Goal: Task Accomplishment & Management: Manage account settings

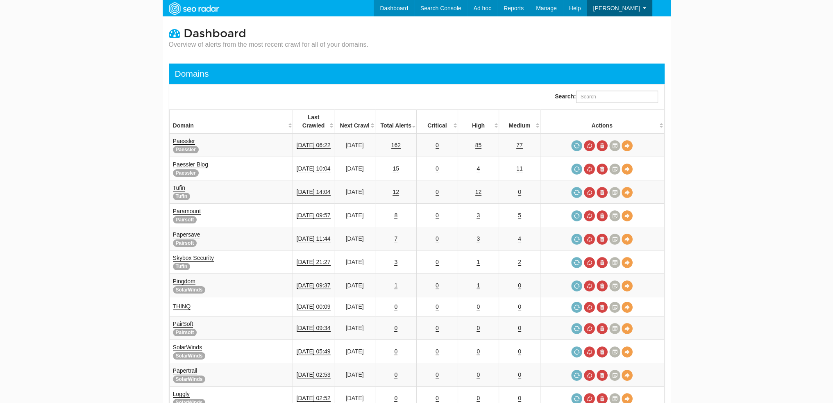
scroll to position [33, 0]
click at [187, 138] on link "Paessler" at bounding box center [184, 141] width 22 height 7
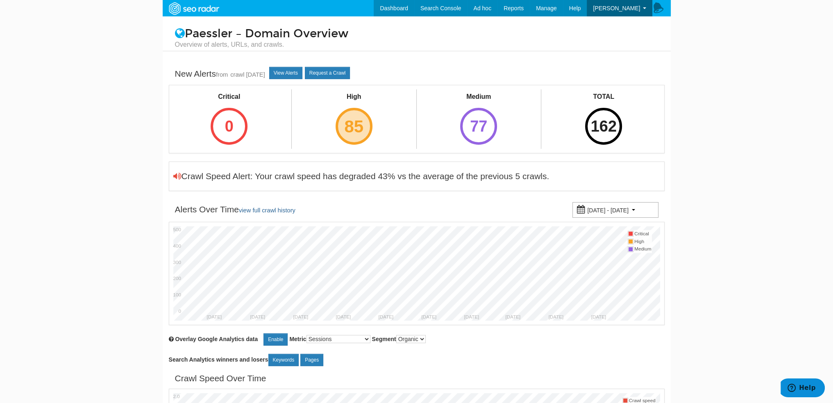
click at [358, 110] on div "85" at bounding box center [354, 126] width 37 height 37
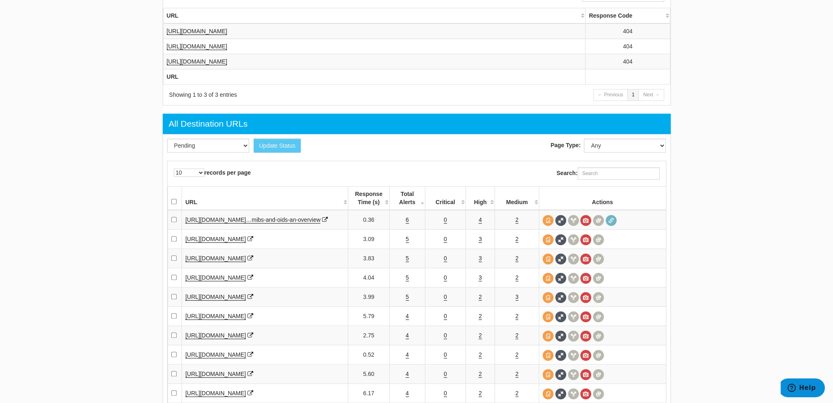
scroll to position [943, 0]
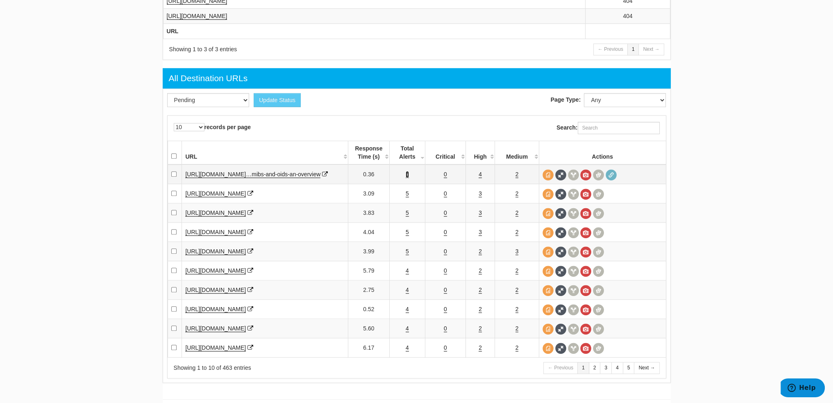
click at [406, 178] on link "6" at bounding box center [407, 174] width 3 height 7
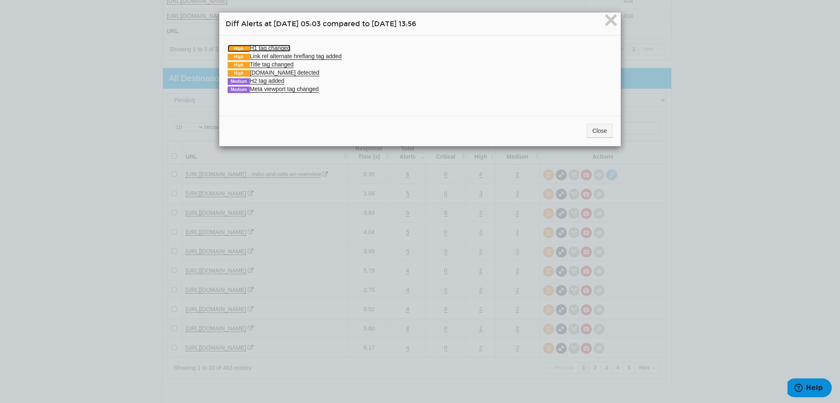
click at [283, 48] on link "High H1 tag changed" at bounding box center [259, 48] width 63 height 7
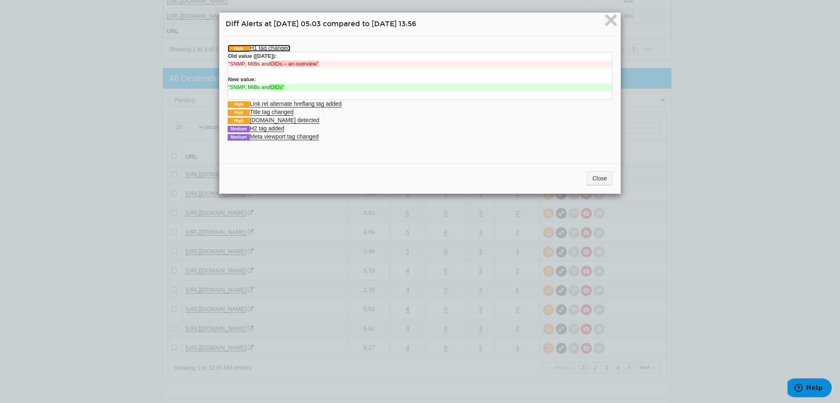
click at [283, 48] on link "High H1 tag changed" at bounding box center [259, 48] width 63 height 7
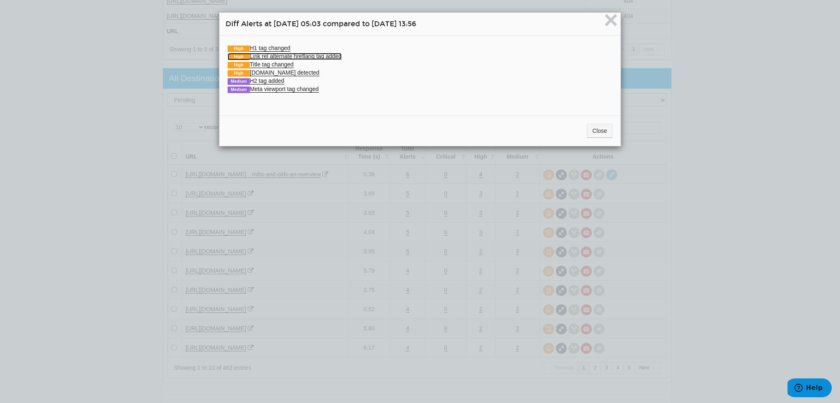
click at [295, 55] on link "High Link rel alternate hreflang tag added" at bounding box center [285, 56] width 114 height 7
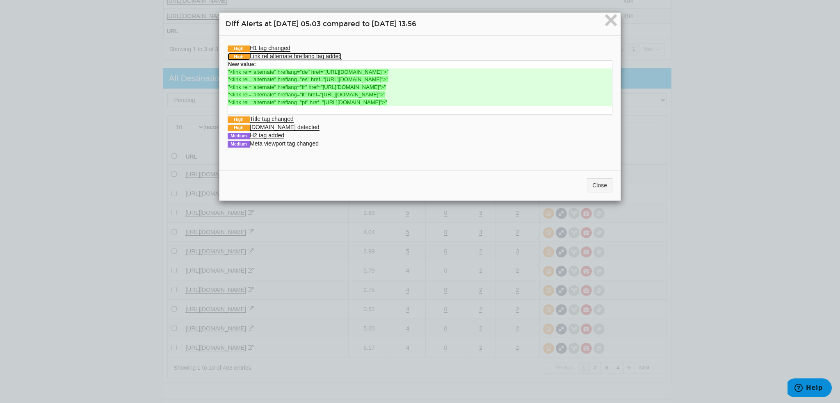
click at [295, 55] on link "High Link rel alternate hreflang tag added" at bounding box center [285, 56] width 114 height 7
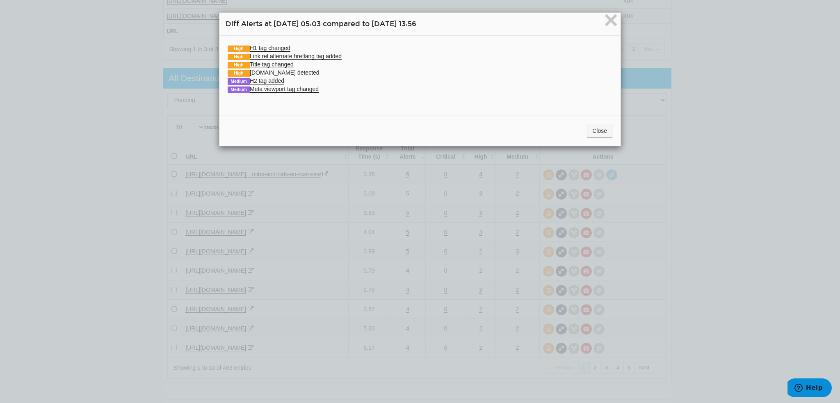
click at [284, 60] on li "High Title tag changed Old value (08/21/2025): "SNMP, MIBs and OIDs – an Overvi…" at bounding box center [420, 64] width 385 height 8
click at [284, 61] on link "High Title tag changed" at bounding box center [261, 64] width 66 height 7
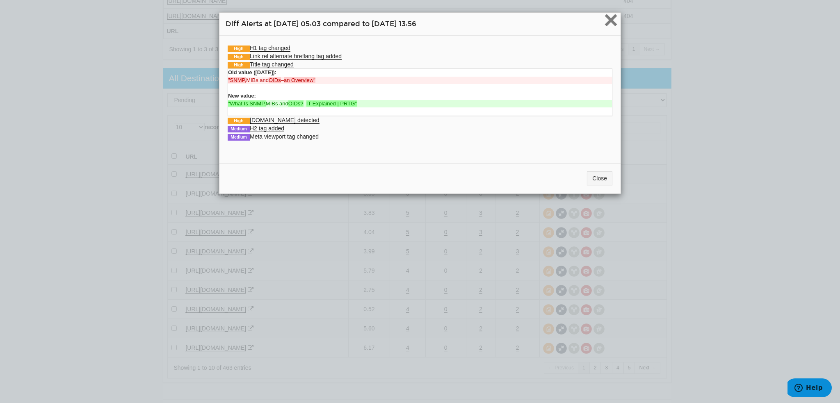
click at [612, 14] on span "×" at bounding box center [610, 19] width 14 height 27
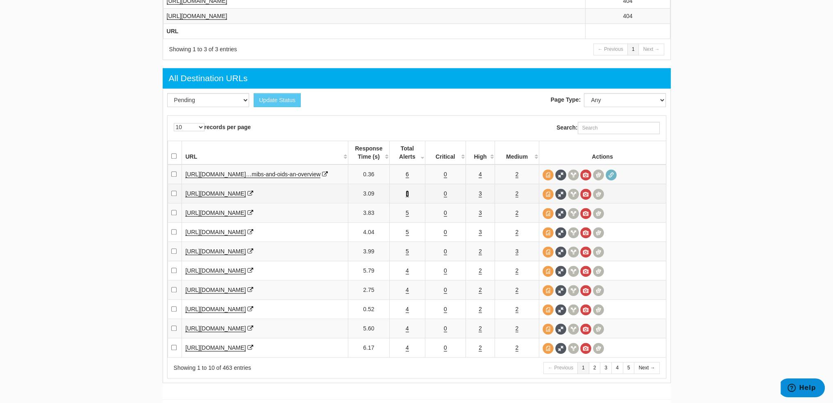
click at [407, 197] on link "5" at bounding box center [407, 193] width 3 height 7
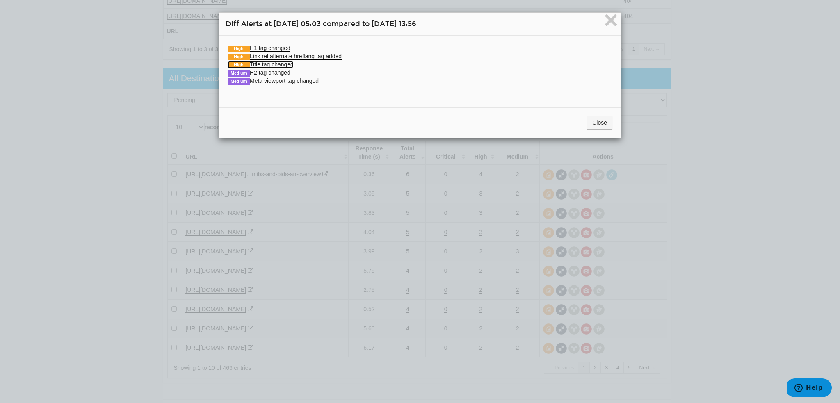
click at [259, 62] on link "High Title tag changed" at bounding box center [261, 64] width 66 height 7
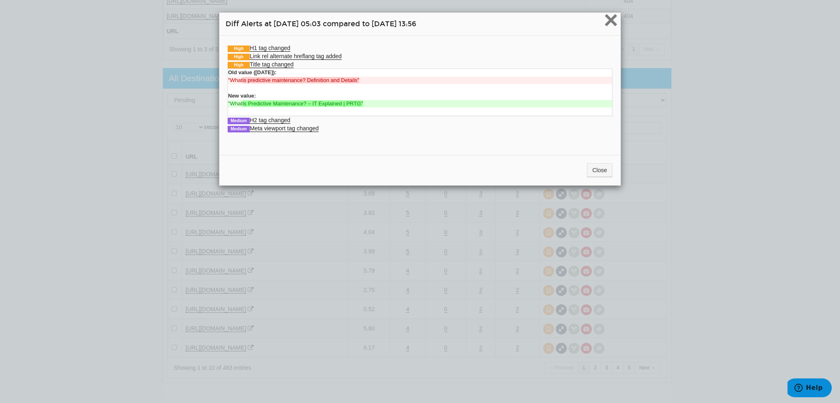
click at [610, 19] on span "×" at bounding box center [610, 19] width 14 height 27
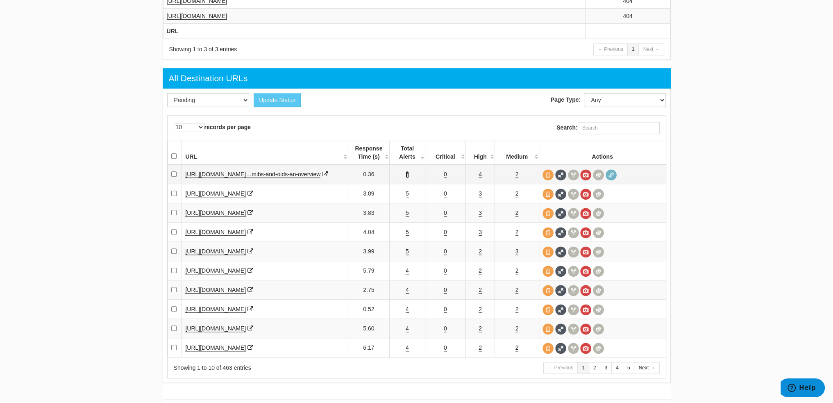
click at [407, 177] on link "6" at bounding box center [407, 174] width 3 height 7
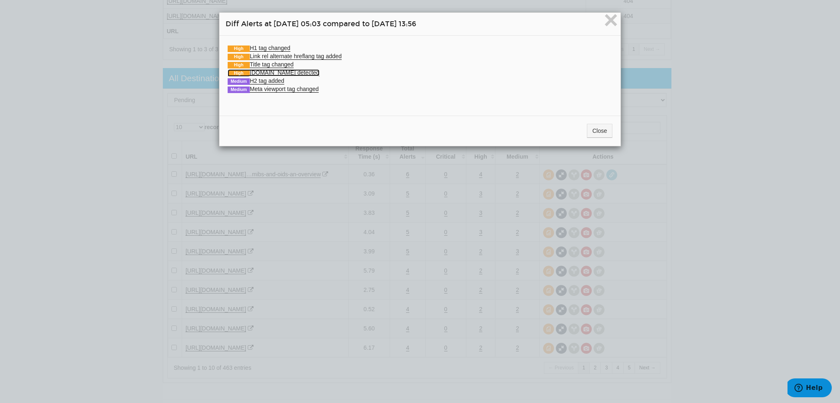
click at [274, 73] on link "High Schema.org detected" at bounding box center [274, 72] width 92 height 7
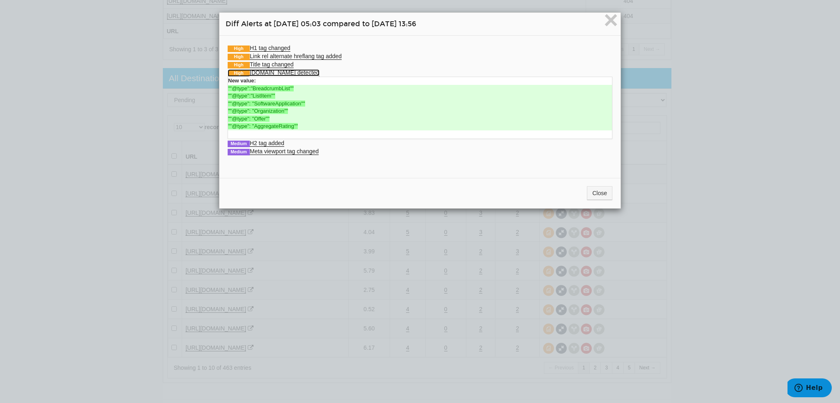
click at [274, 73] on link "High Schema.org detected" at bounding box center [274, 72] width 92 height 7
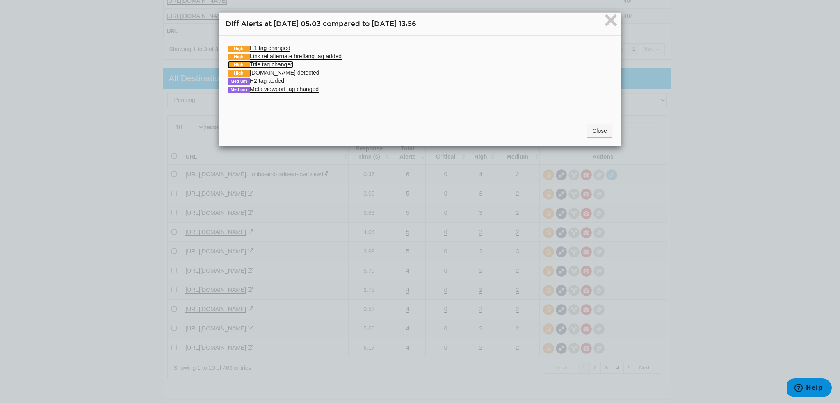
click at [274, 61] on link "High Title tag changed" at bounding box center [261, 64] width 66 height 7
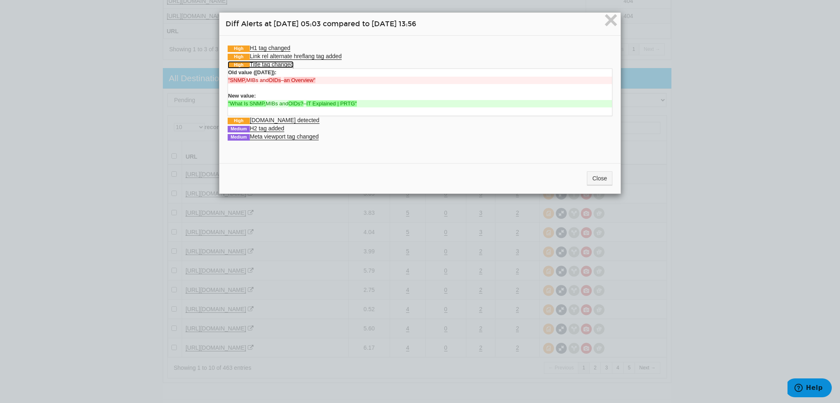
click at [274, 61] on link "High Title tag changed" at bounding box center [261, 64] width 66 height 7
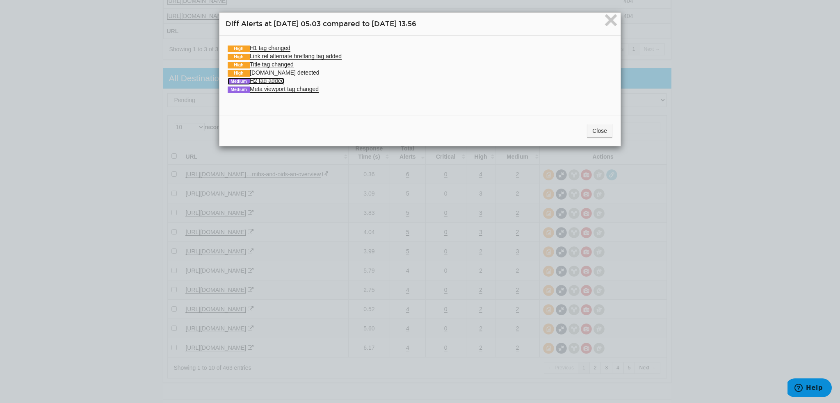
click at [275, 80] on link "Medium H2 tag added" at bounding box center [256, 80] width 57 height 7
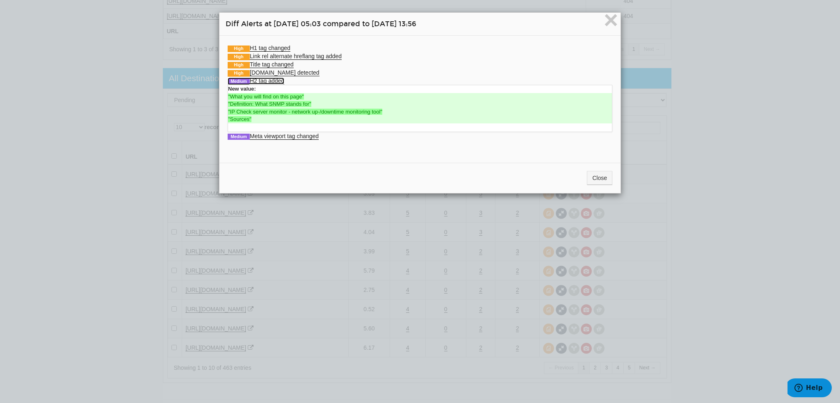
click at [275, 80] on link "Medium H2 tag added" at bounding box center [256, 80] width 57 height 7
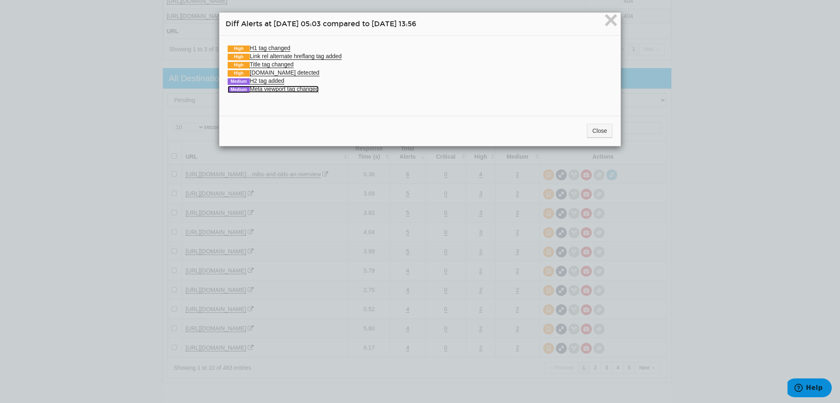
click at [277, 89] on link "Medium Meta viewport tag changed" at bounding box center [273, 89] width 91 height 7
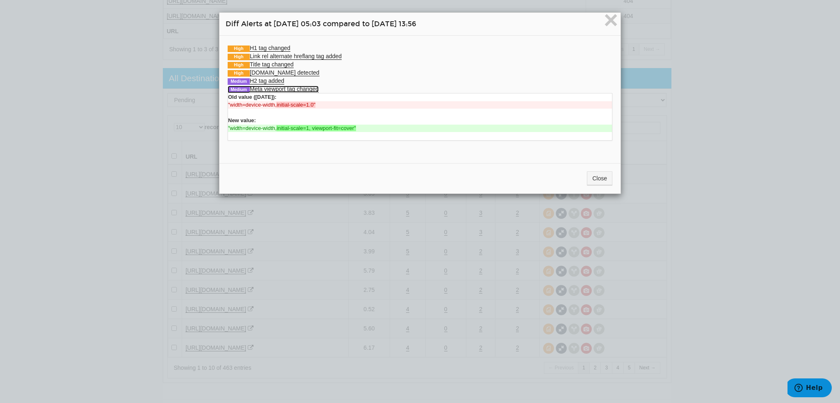
click at [277, 89] on link "Medium Meta viewport tag changed" at bounding box center [273, 89] width 91 height 7
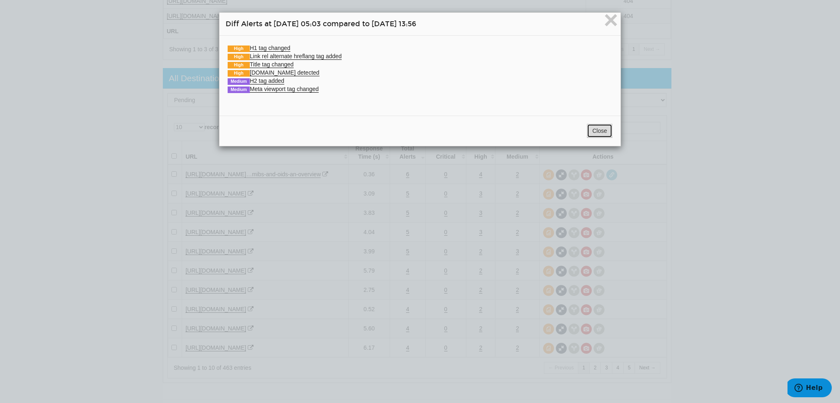
click at [603, 133] on button "Close" at bounding box center [599, 131] width 25 height 14
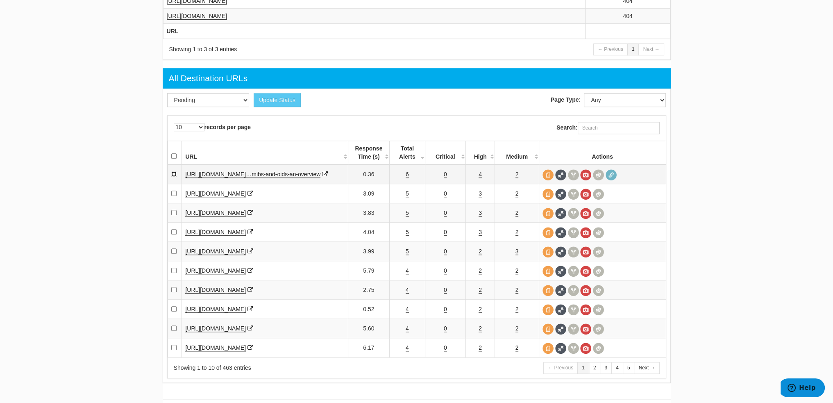
click at [173, 177] on input "checkbox" at bounding box center [173, 173] width 5 height 5
checkbox input "true"
click at [408, 197] on link "5" at bounding box center [407, 193] width 3 height 7
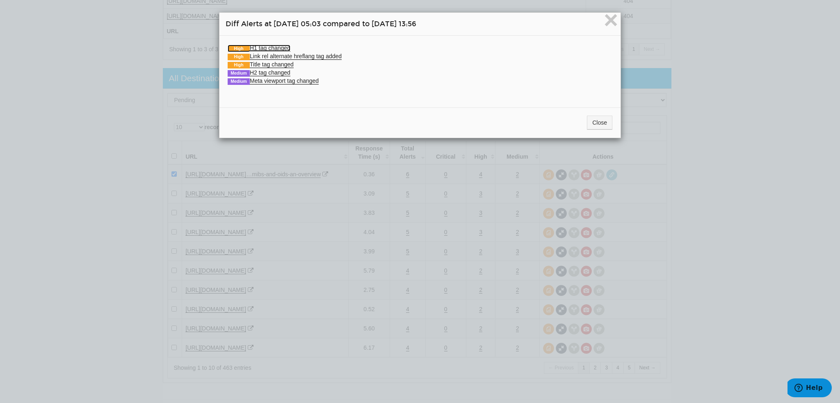
click at [271, 46] on link "High H1 tag changed" at bounding box center [259, 48] width 63 height 7
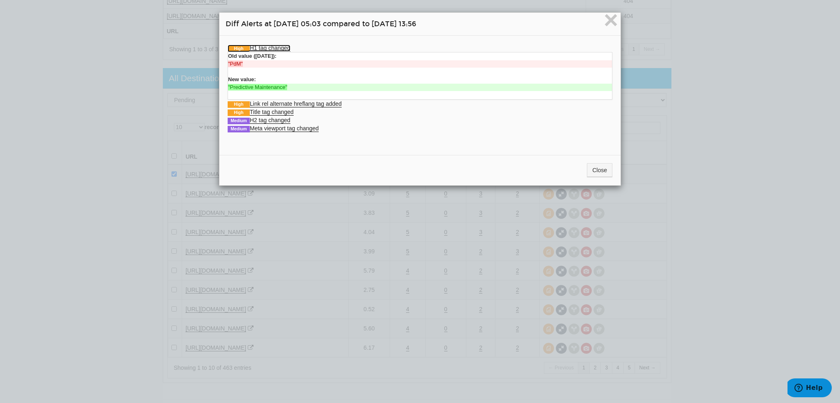
click at [271, 46] on link "High H1 tag changed" at bounding box center [259, 48] width 63 height 7
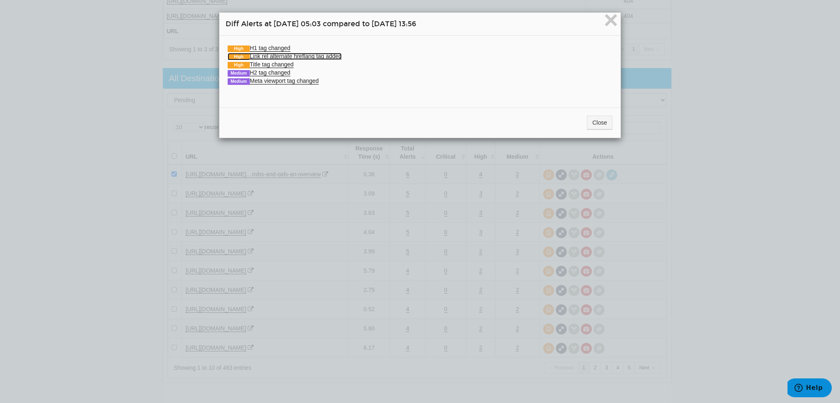
click at [298, 58] on link "High Link rel alternate hreflang tag added" at bounding box center [285, 56] width 114 height 7
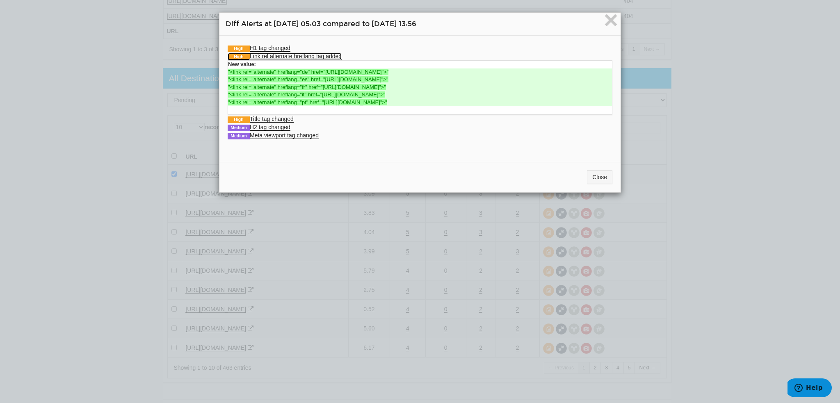
click at [298, 58] on link "High Link rel alternate hreflang tag added" at bounding box center [285, 56] width 114 height 7
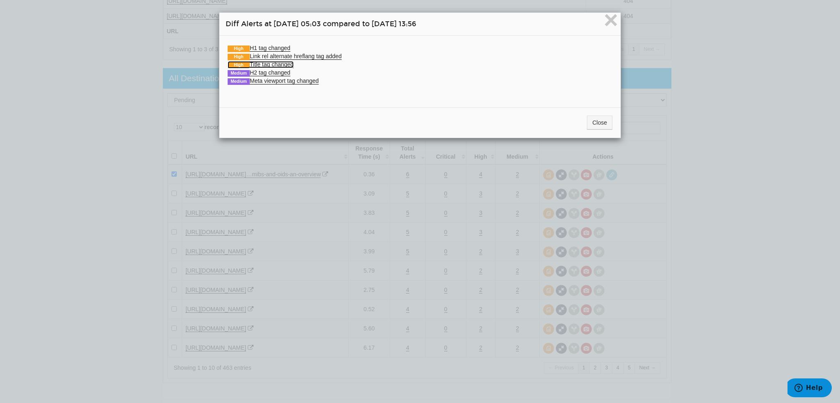
click at [286, 62] on link "High Title tag changed" at bounding box center [261, 64] width 66 height 7
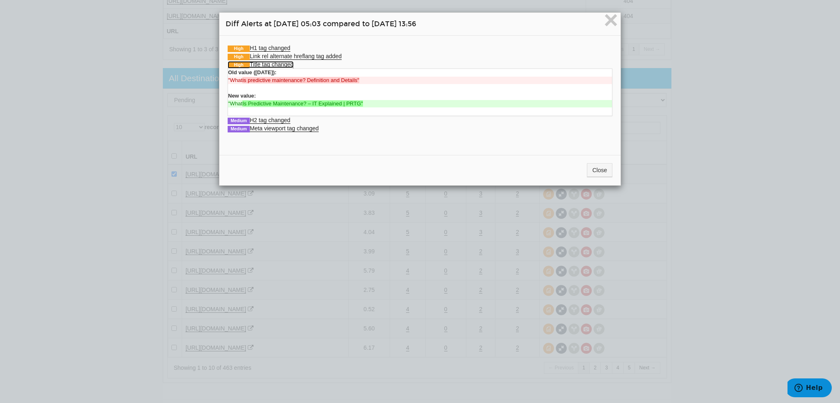
click at [286, 62] on link "High Title tag changed" at bounding box center [261, 64] width 66 height 7
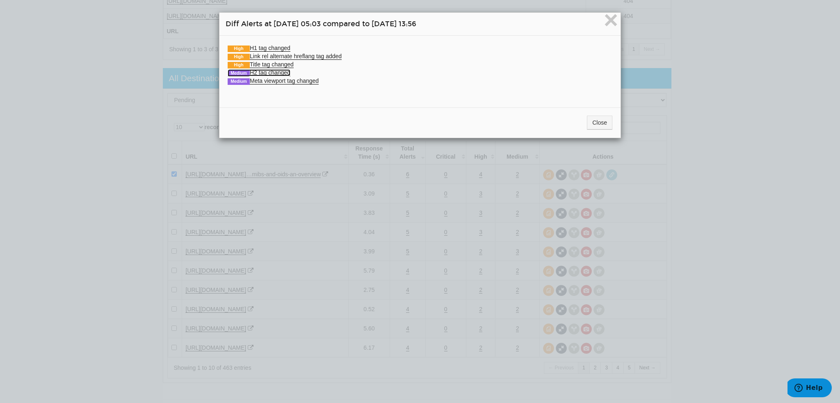
click at [283, 73] on link "Medium H2 tag changed" at bounding box center [259, 72] width 63 height 7
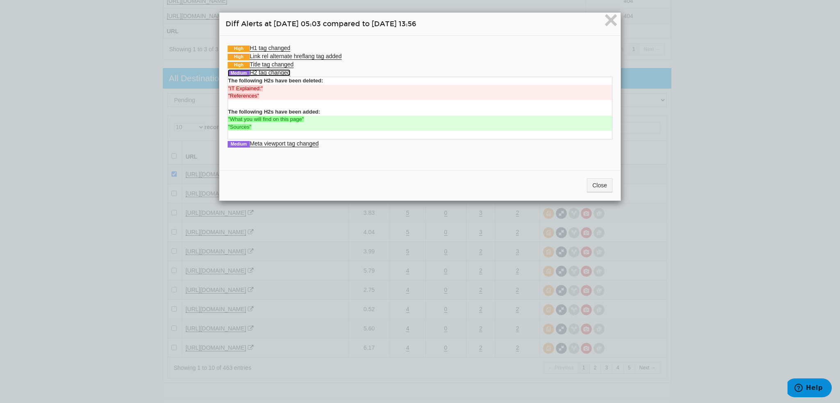
click at [283, 73] on link "Medium H2 tag changed" at bounding box center [259, 72] width 63 height 7
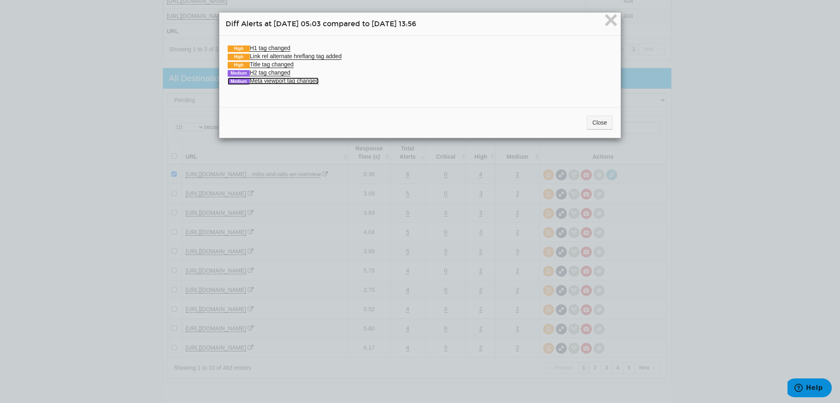
click at [288, 82] on link "Medium Meta viewport tag changed" at bounding box center [273, 80] width 91 height 7
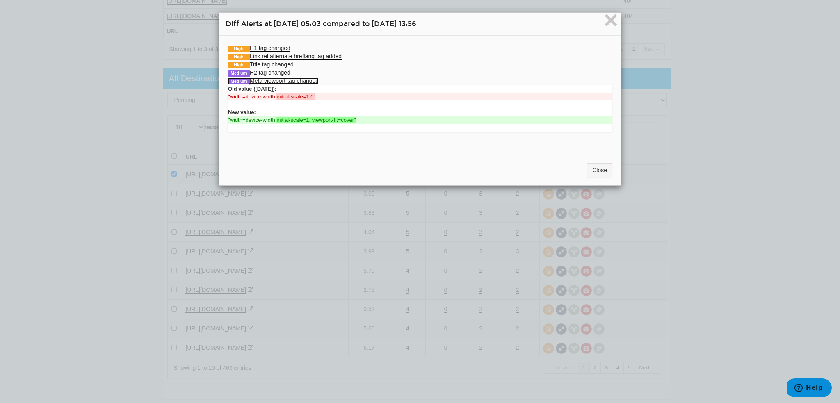
click at [288, 82] on link "Medium Meta viewport tag changed" at bounding box center [273, 80] width 91 height 7
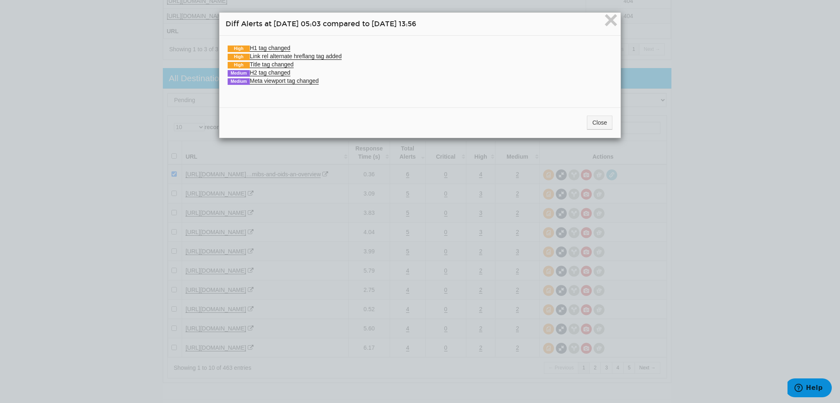
click at [590, 129] on div "Close" at bounding box center [419, 122] width 401 height 30
click at [590, 126] on button "Close" at bounding box center [599, 123] width 25 height 14
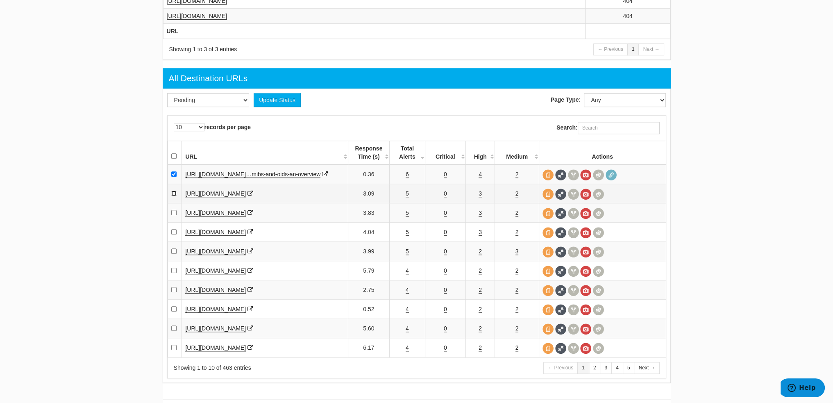
click at [171, 196] on input "checkbox" at bounding box center [173, 193] width 5 height 5
checkbox input "true"
click at [410, 223] on td "5" at bounding box center [408, 212] width 36 height 19
click at [408, 216] on link "5" at bounding box center [407, 212] width 3 height 7
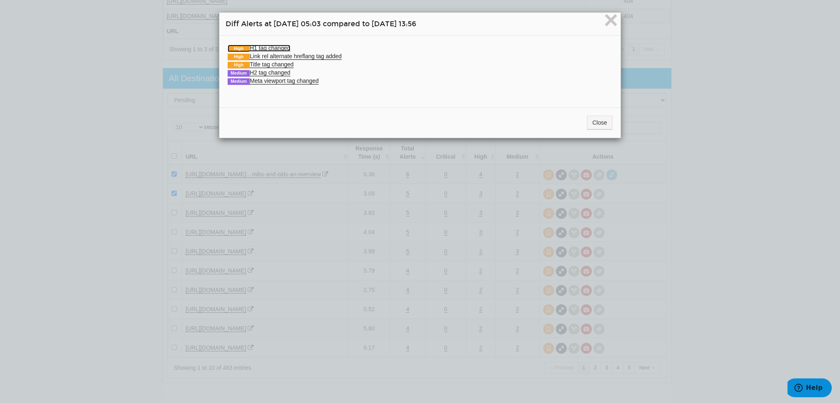
click at [273, 47] on link "High H1 tag changed" at bounding box center [259, 48] width 63 height 7
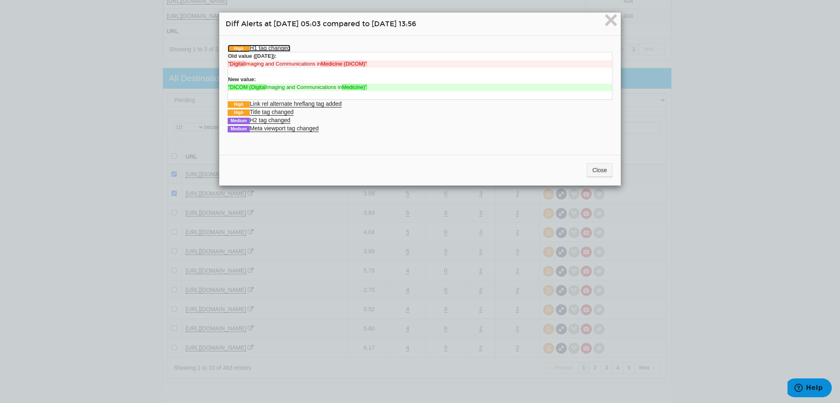
click at [273, 47] on link "High H1 tag changed" at bounding box center [259, 48] width 63 height 7
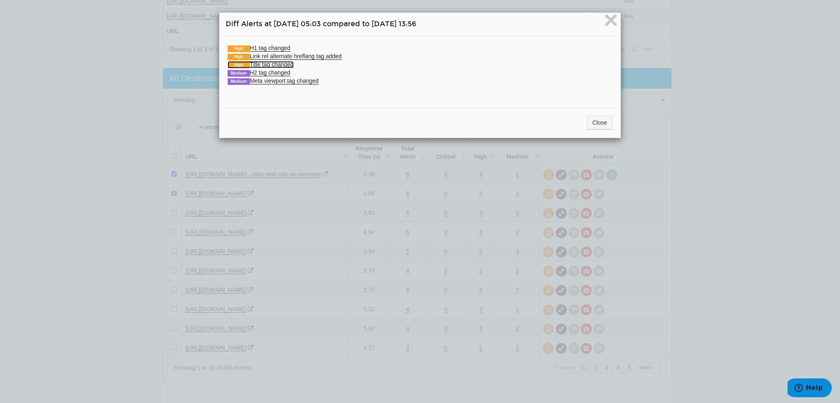
click at [275, 63] on link "High Title tag changed" at bounding box center [261, 64] width 66 height 7
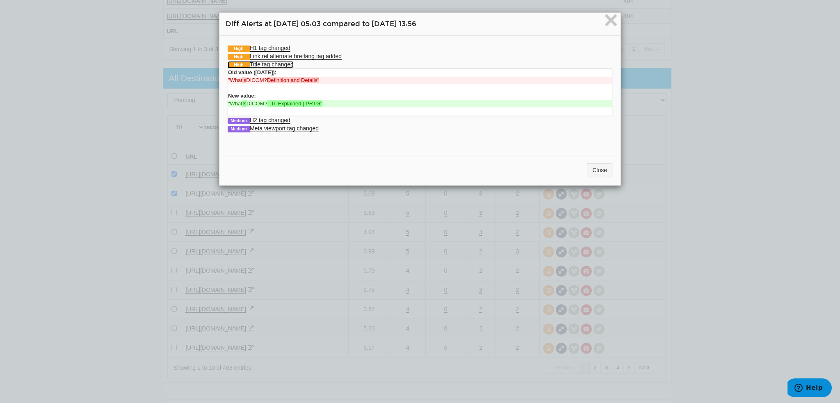
click at [275, 63] on link "High Title tag changed" at bounding box center [261, 64] width 66 height 7
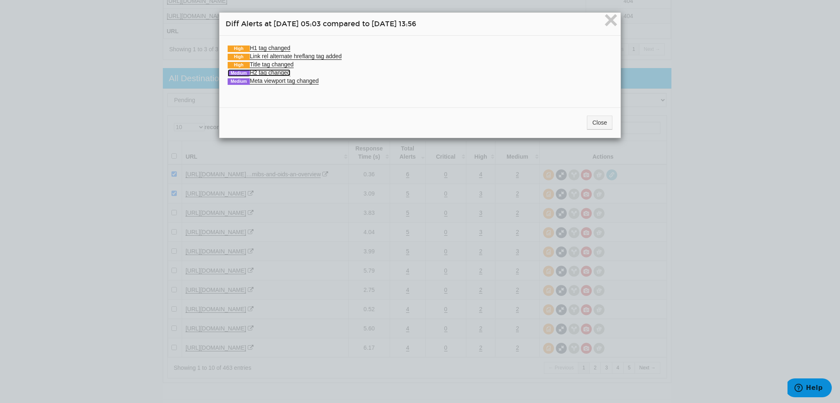
click at [276, 70] on link "Medium H2 tag changed" at bounding box center [259, 72] width 63 height 7
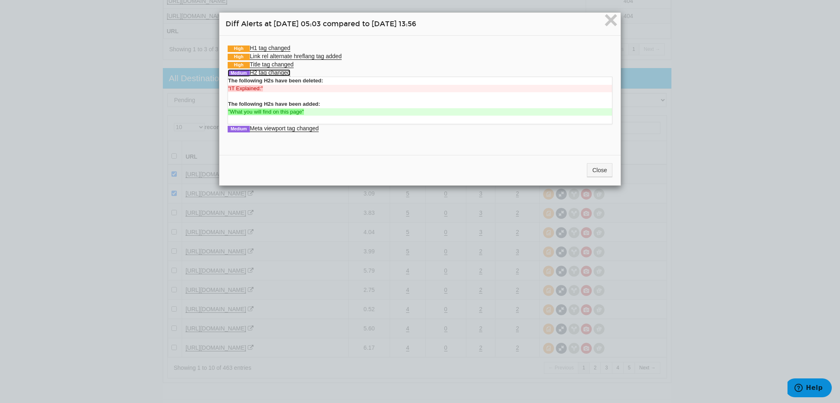
click at [276, 70] on link "Medium H2 tag changed" at bounding box center [259, 72] width 63 height 7
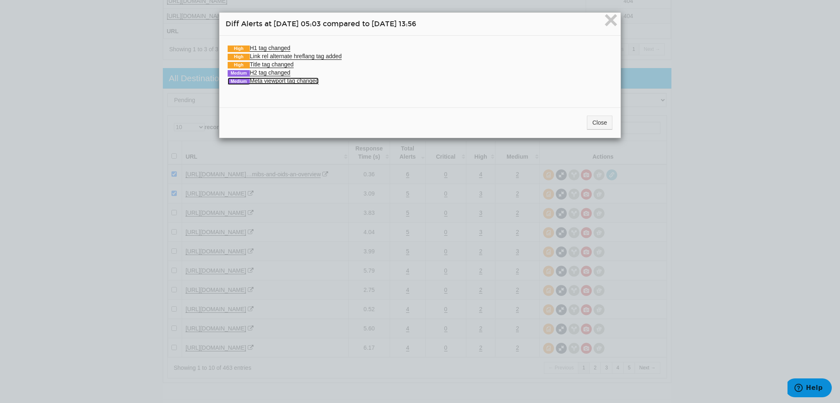
click at [284, 82] on link "Medium Meta viewport tag changed" at bounding box center [273, 80] width 91 height 7
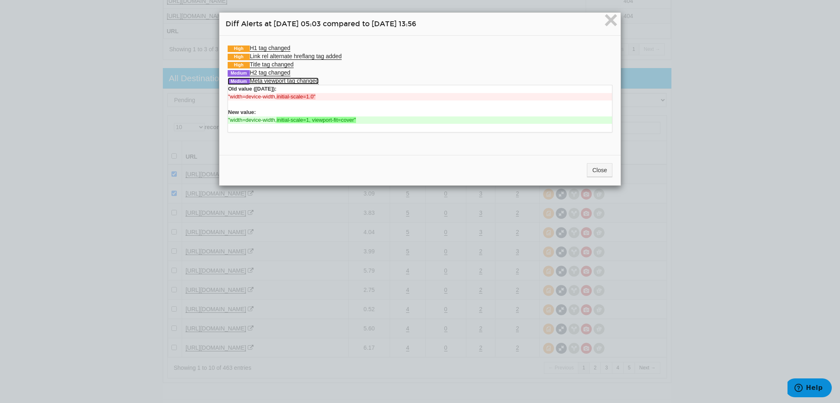
click at [284, 82] on link "Medium Meta viewport tag changed" at bounding box center [273, 80] width 91 height 7
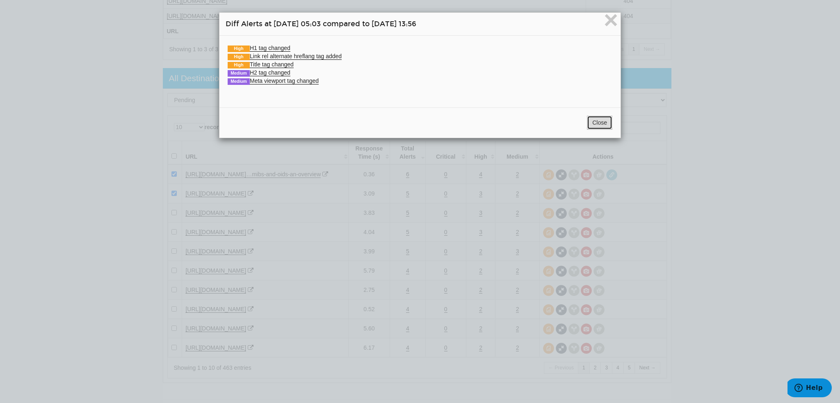
click at [600, 123] on button "Close" at bounding box center [599, 123] width 25 height 14
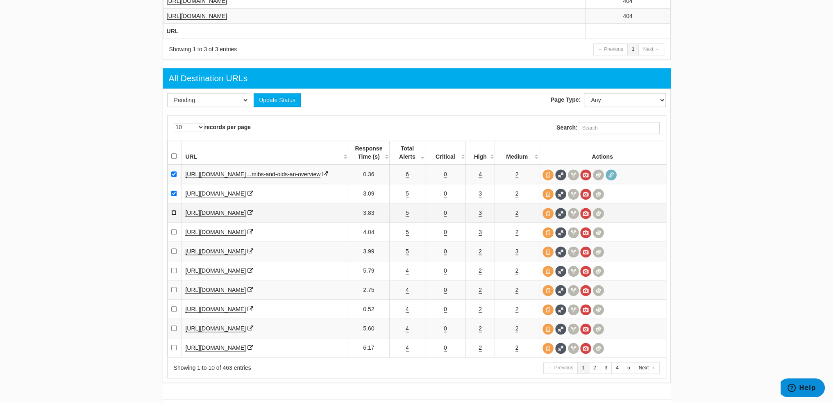
click at [173, 215] on input "checkbox" at bounding box center [173, 212] width 5 height 5
checkbox input "true"
click at [405, 242] on td "5" at bounding box center [408, 232] width 36 height 19
click at [406, 236] on link "5" at bounding box center [407, 232] width 3 height 7
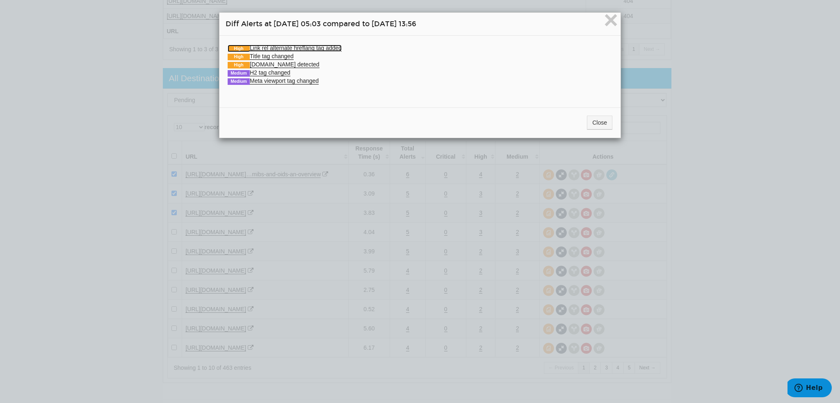
click at [285, 47] on link "High Link rel alternate hreflang tag added" at bounding box center [285, 48] width 114 height 7
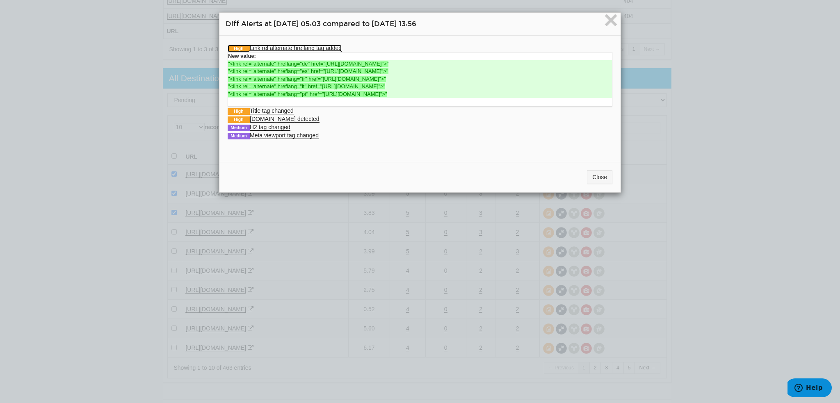
click at [285, 47] on link "High Link rel alternate hreflang tag added" at bounding box center [285, 48] width 114 height 7
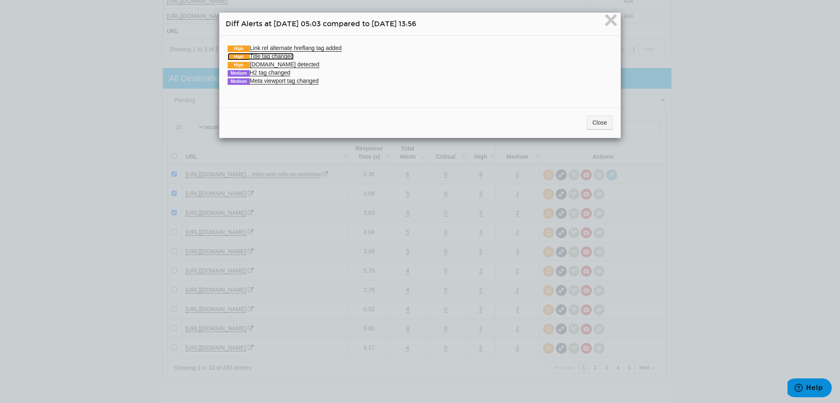
click at [284, 53] on link "High Title tag changed" at bounding box center [261, 56] width 66 height 7
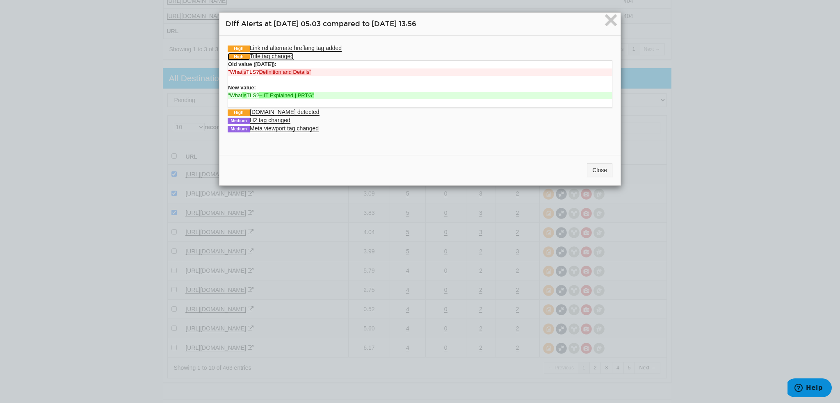
click at [284, 53] on link "High Title tag changed" at bounding box center [261, 56] width 66 height 7
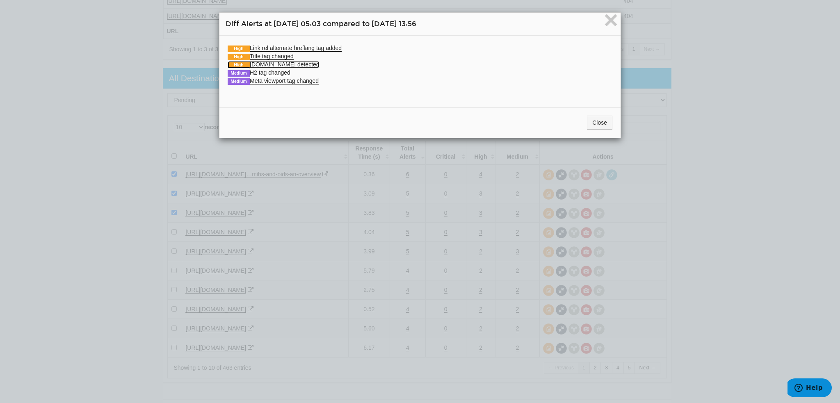
click at [287, 63] on link "High Schema.org detected" at bounding box center [274, 64] width 92 height 7
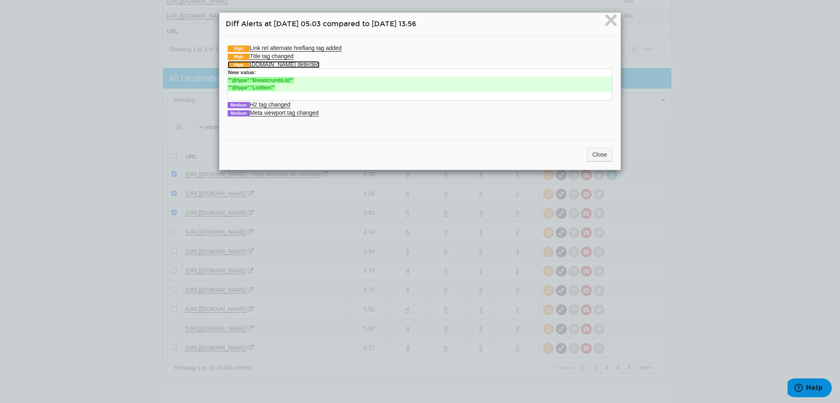
click at [287, 63] on link "High Schema.org detected" at bounding box center [274, 64] width 92 height 7
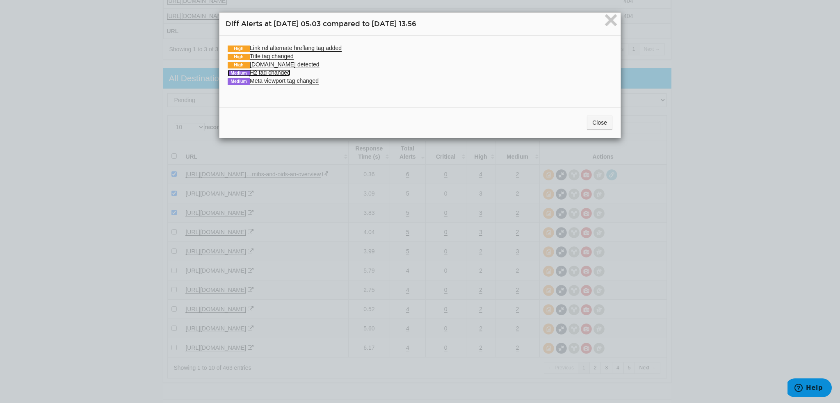
click at [283, 73] on link "Medium H2 tag changed" at bounding box center [259, 72] width 63 height 7
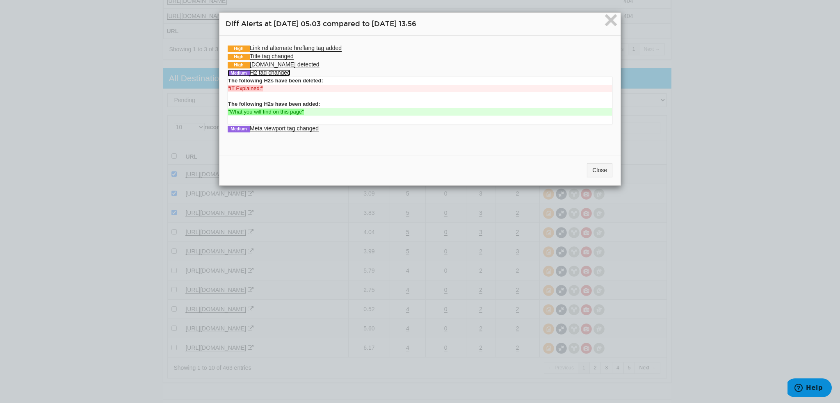
click at [283, 73] on link "Medium H2 tag changed" at bounding box center [259, 72] width 63 height 7
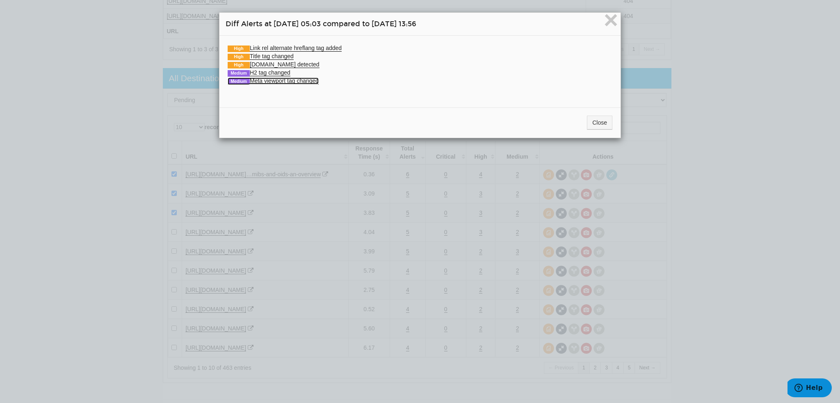
click at [284, 80] on link "Medium Meta viewport tag changed" at bounding box center [273, 80] width 91 height 7
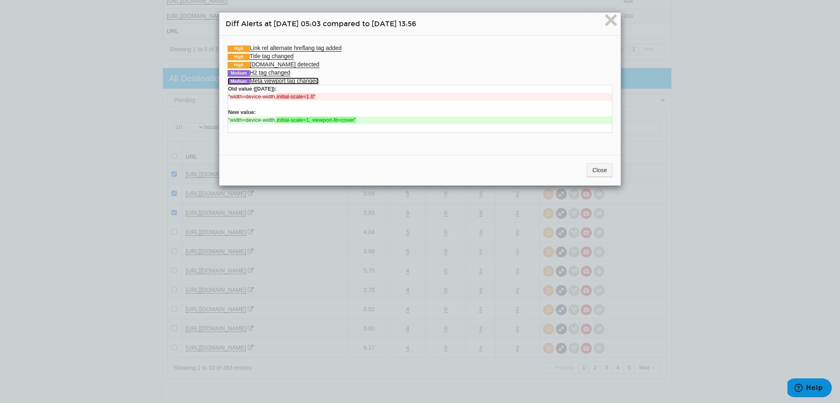
click at [284, 80] on link "Medium Meta viewport tag changed" at bounding box center [273, 80] width 91 height 7
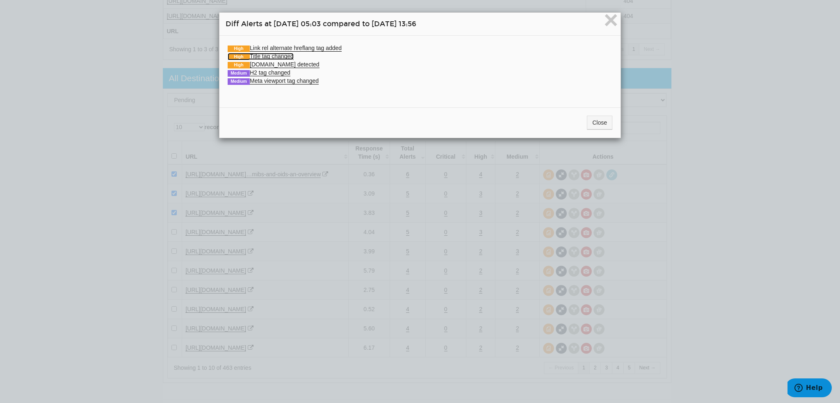
click at [290, 56] on link "High Title tag changed" at bounding box center [261, 56] width 66 height 7
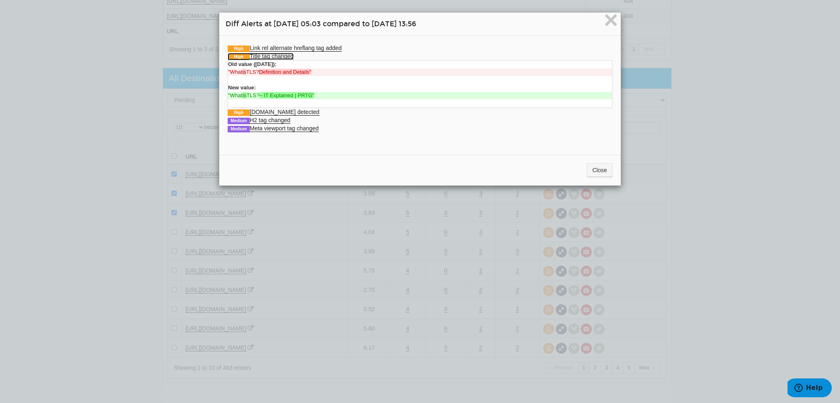
click at [290, 56] on link "High Title tag changed" at bounding box center [261, 56] width 66 height 7
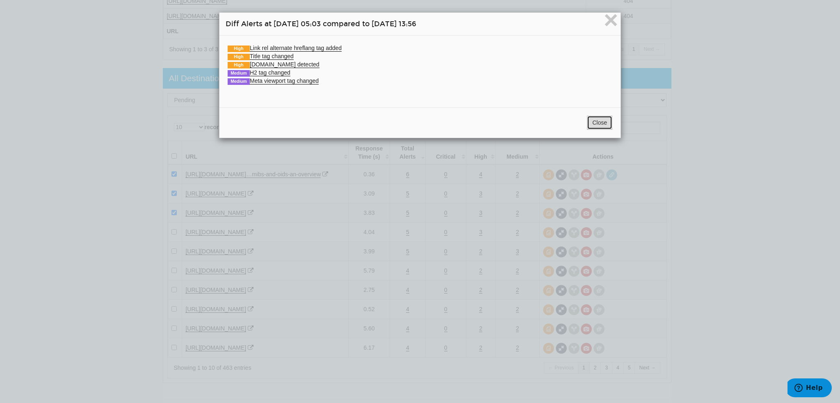
click at [601, 116] on button "Close" at bounding box center [599, 123] width 25 height 14
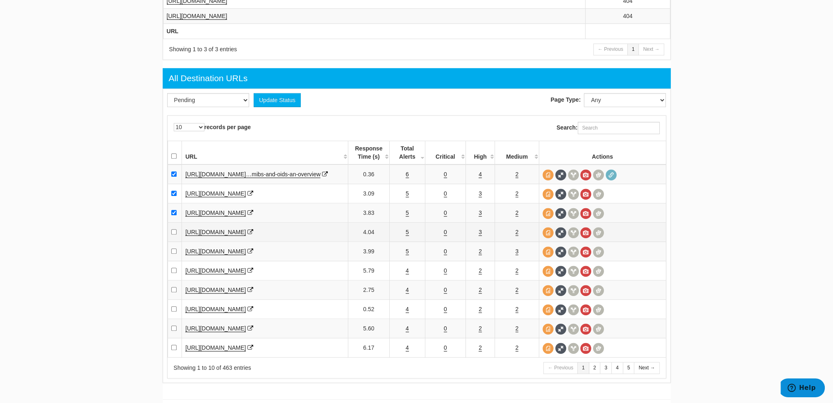
click at [170, 239] on td at bounding box center [175, 232] width 14 height 19
click at [173, 235] on input "checkbox" at bounding box center [173, 231] width 5 height 5
checkbox input "true"
click at [405, 261] on td "5" at bounding box center [408, 251] width 36 height 19
click at [408, 255] on link "5" at bounding box center [407, 251] width 3 height 7
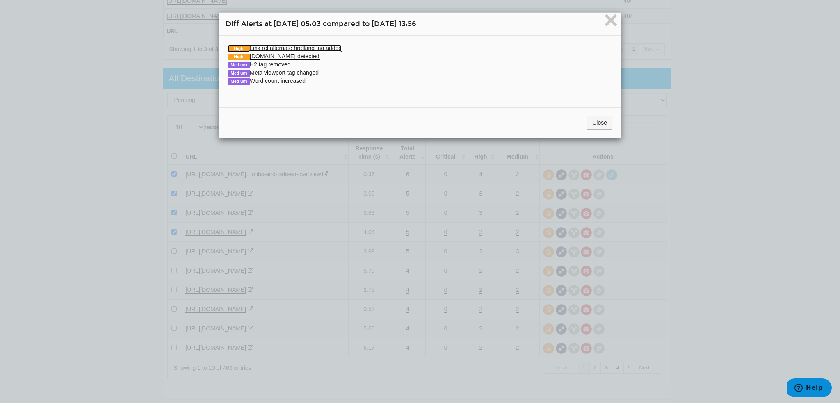
click at [280, 48] on link "High Link rel alternate hreflang tag added" at bounding box center [285, 48] width 114 height 7
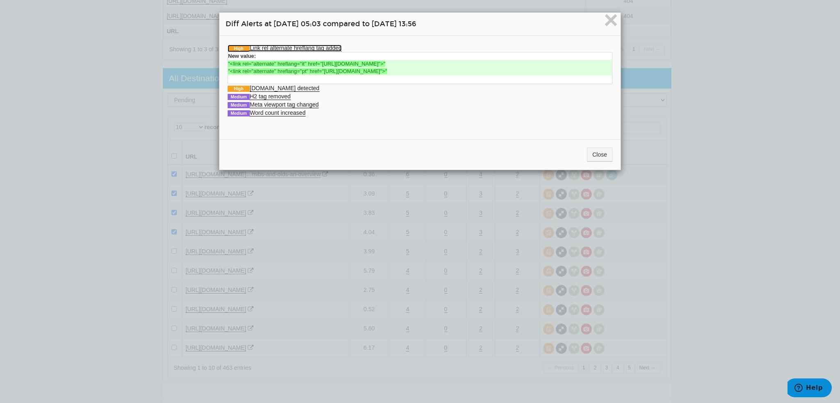
click at [280, 48] on link "High Link rel alternate hreflang tag added" at bounding box center [285, 48] width 114 height 7
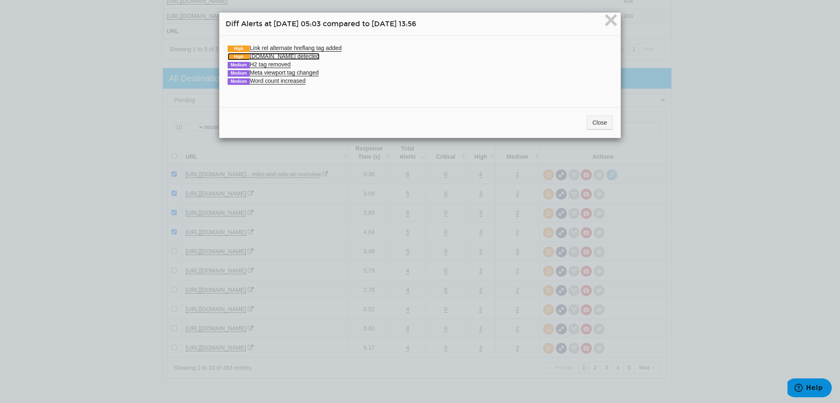
click at [291, 57] on link "High Schema.org detected" at bounding box center [274, 56] width 92 height 7
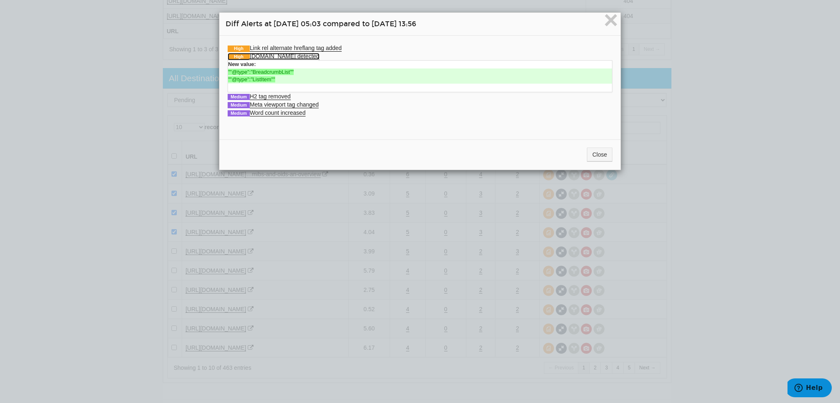
click at [291, 57] on link "High Schema.org detected" at bounding box center [274, 56] width 92 height 7
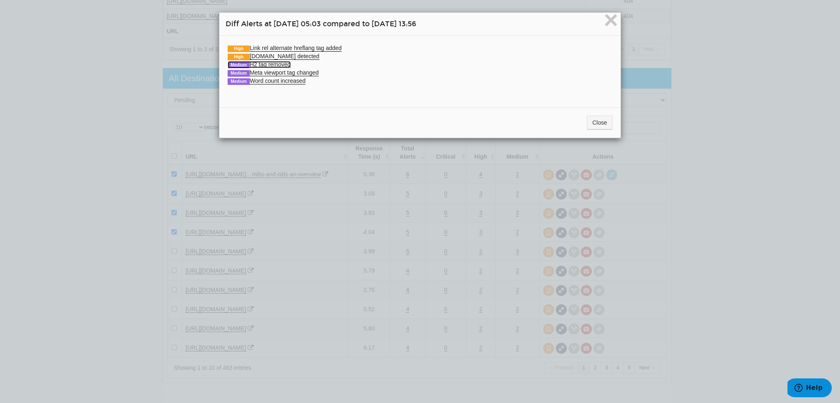
click at [286, 63] on link "Medium H2 tag removed" at bounding box center [259, 64] width 63 height 7
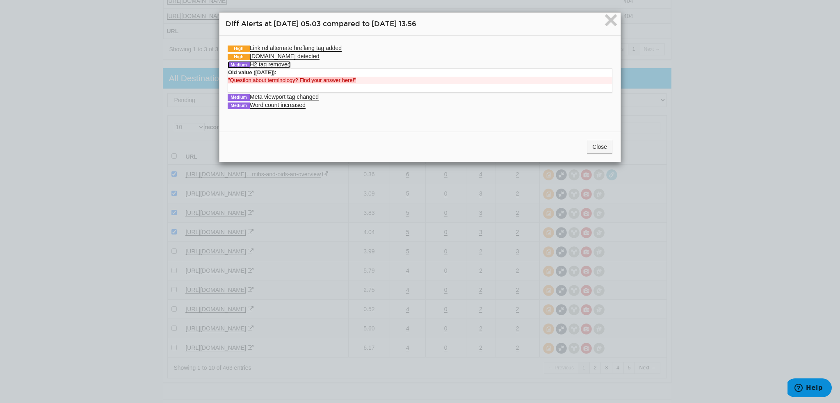
click at [285, 62] on link "Medium H2 tag removed" at bounding box center [259, 64] width 63 height 7
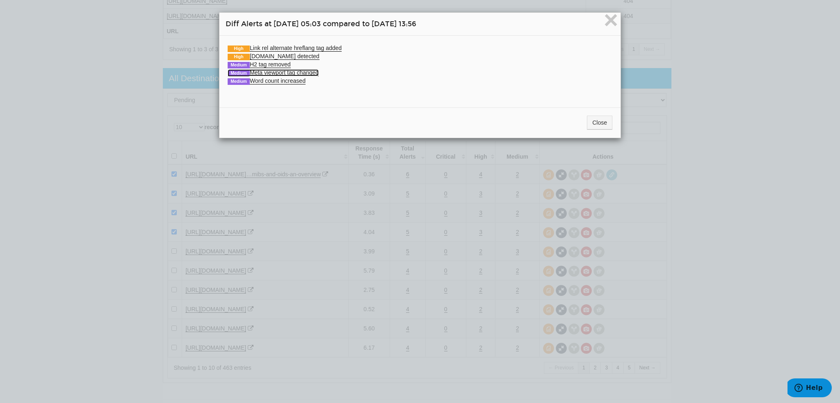
click at [300, 73] on link "Medium Meta viewport tag changed" at bounding box center [273, 72] width 91 height 7
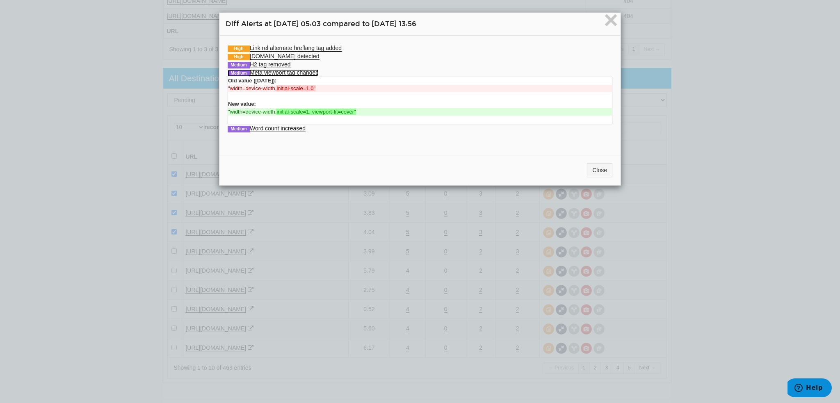
click at [300, 73] on link "Medium Meta viewport tag changed" at bounding box center [273, 72] width 91 height 7
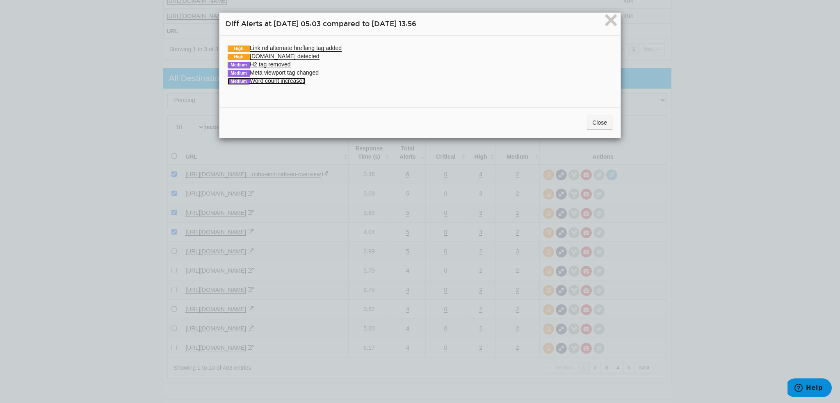
click at [294, 81] on link "Medium Word count increased" at bounding box center [267, 80] width 78 height 7
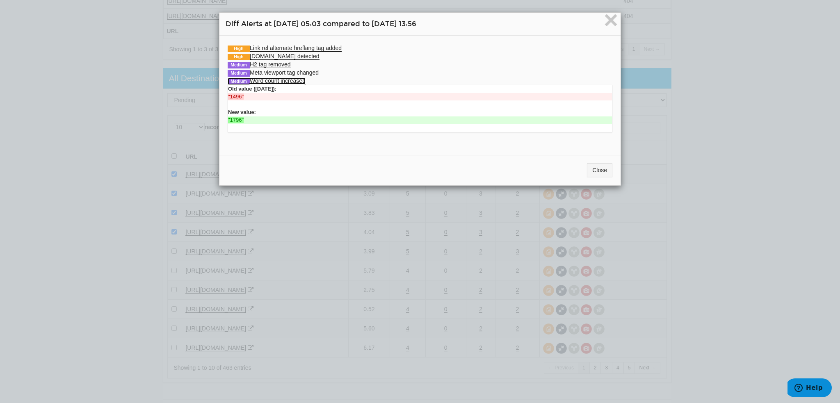
click at [294, 81] on link "Medium Word count increased" at bounding box center [267, 80] width 78 height 7
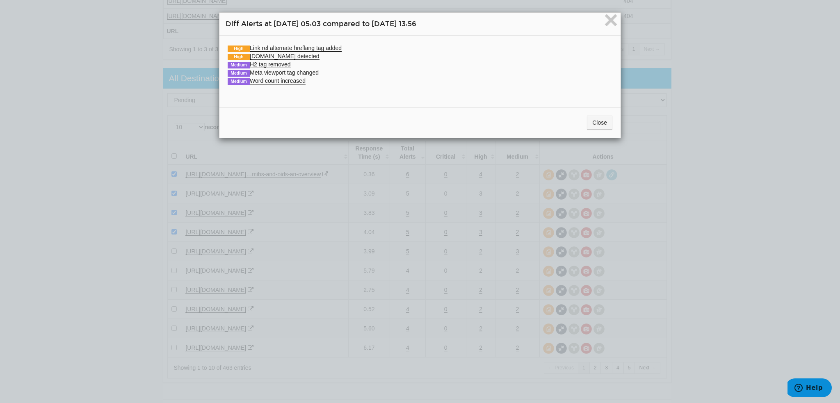
click at [605, 114] on div "Close" at bounding box center [419, 122] width 401 height 30
click at [603, 117] on button "Close" at bounding box center [599, 123] width 25 height 14
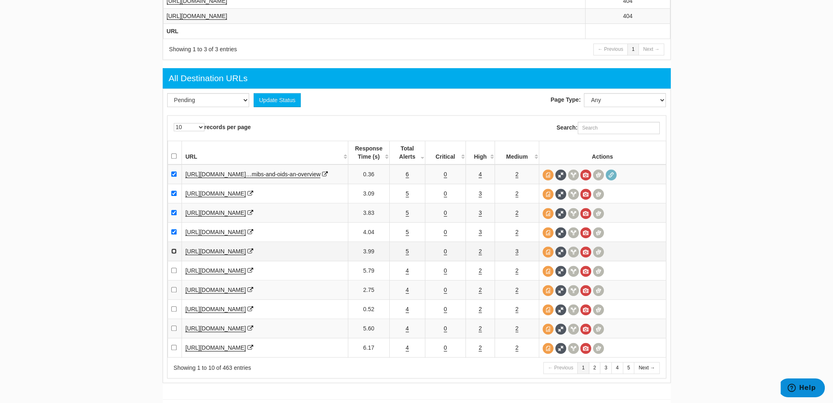
click at [172, 254] on input "checkbox" at bounding box center [173, 250] width 5 height 5
checkbox input "true"
click at [407, 274] on link "4" at bounding box center [407, 270] width 3 height 7
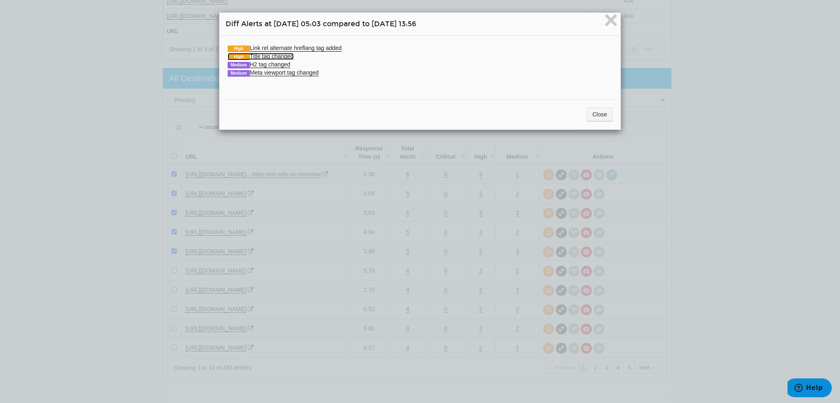
click at [267, 58] on link "High Title tag changed" at bounding box center [261, 56] width 66 height 7
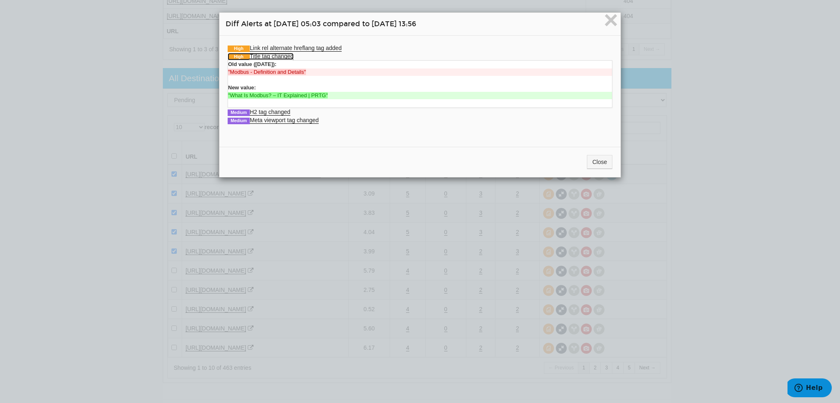
click at [267, 57] on link "High Title tag changed" at bounding box center [261, 56] width 66 height 7
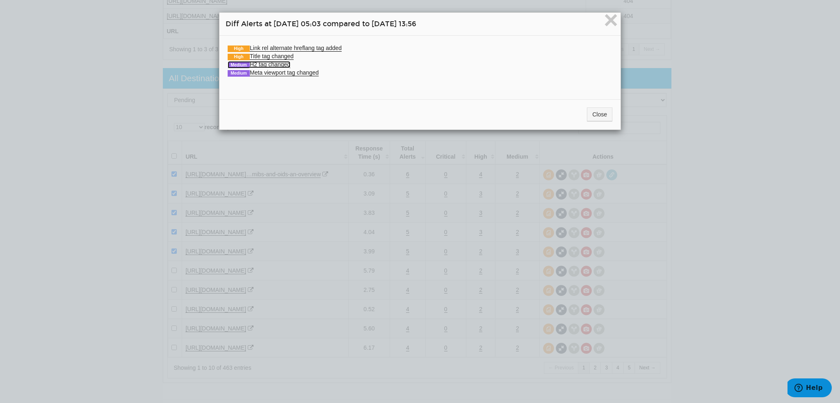
click at [268, 63] on link "Medium H2 tag changed" at bounding box center [259, 64] width 63 height 7
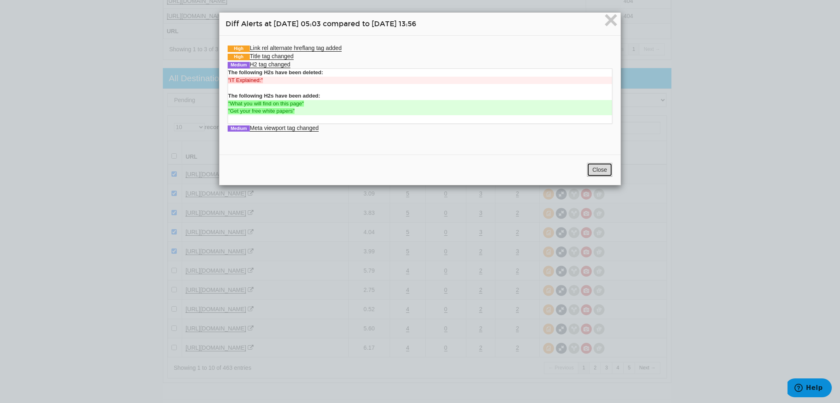
click at [593, 164] on button "Close" at bounding box center [599, 170] width 25 height 14
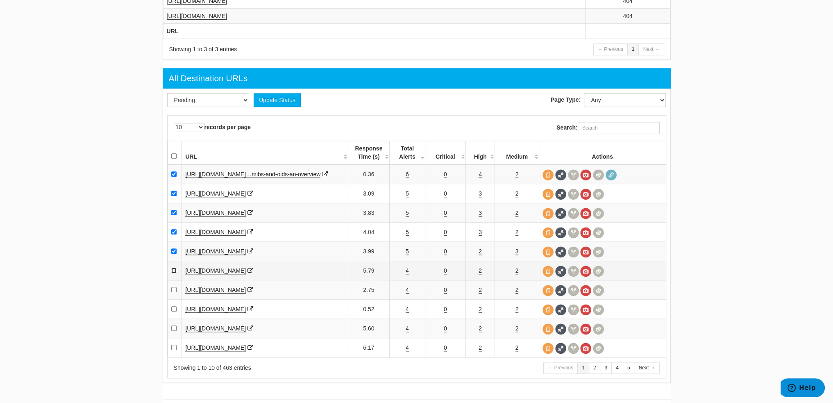
click at [171, 273] on input "checkbox" at bounding box center [173, 270] width 5 height 5
checkbox input "true"
click at [406, 294] on link "4" at bounding box center [407, 290] width 3 height 7
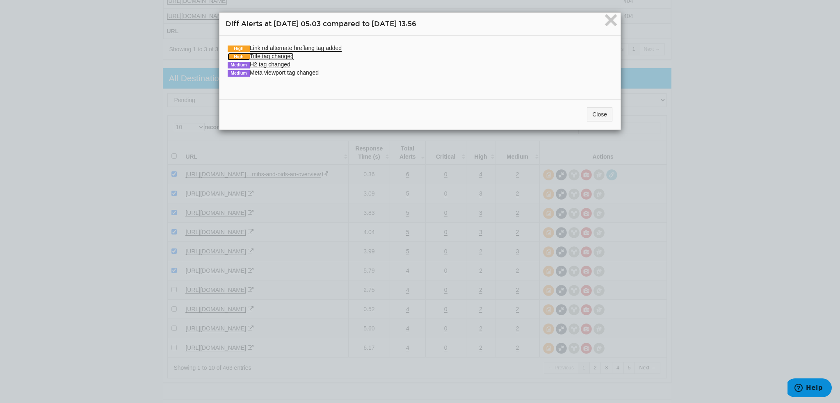
click at [268, 57] on link "High Title tag changed" at bounding box center [261, 56] width 66 height 7
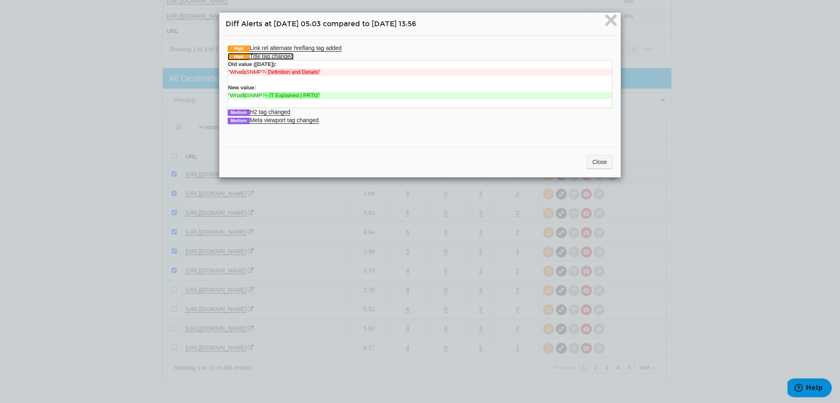
click at [268, 57] on link "High Title tag changed" at bounding box center [261, 56] width 66 height 7
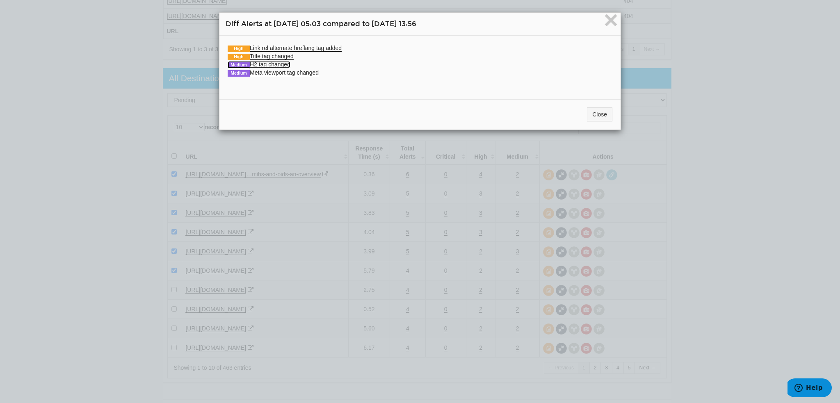
click at [269, 65] on link "Medium H2 tag changed" at bounding box center [259, 64] width 63 height 7
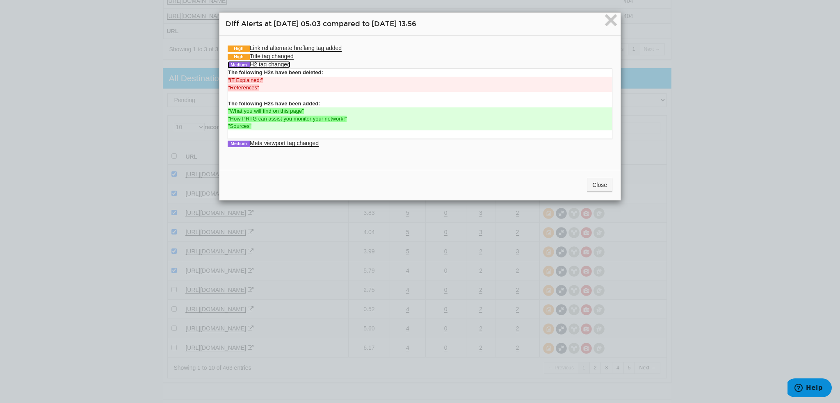
click at [269, 65] on link "Medium H2 tag changed" at bounding box center [259, 64] width 63 height 7
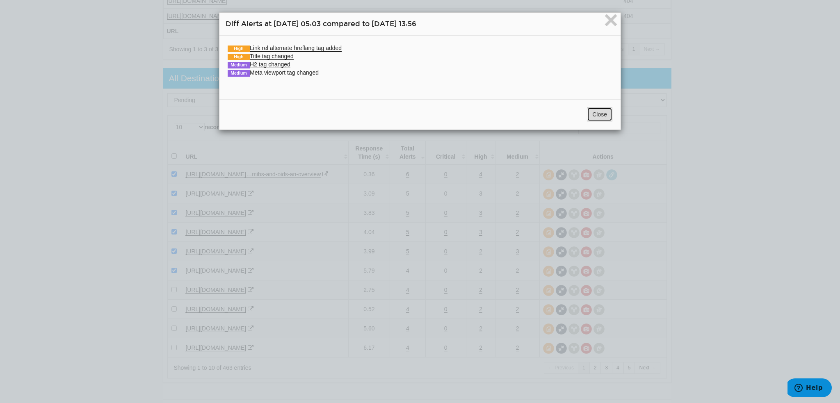
click at [606, 113] on button "Close" at bounding box center [599, 114] width 25 height 14
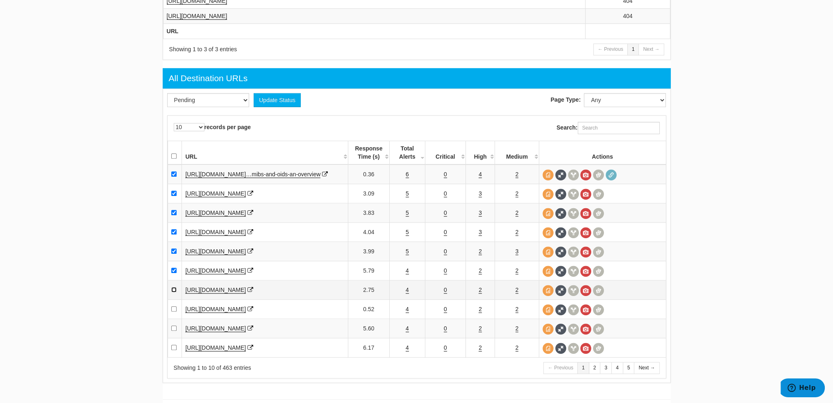
click at [173, 292] on input "checkbox" at bounding box center [173, 289] width 5 height 5
checkbox input "true"
click at [407, 313] on link "4" at bounding box center [407, 309] width 3 height 7
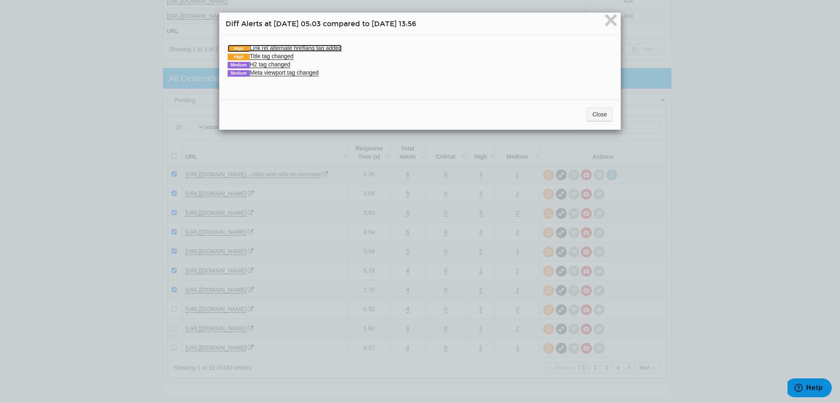
click at [271, 48] on link "High Link rel alternate hreflang tag added" at bounding box center [285, 48] width 114 height 7
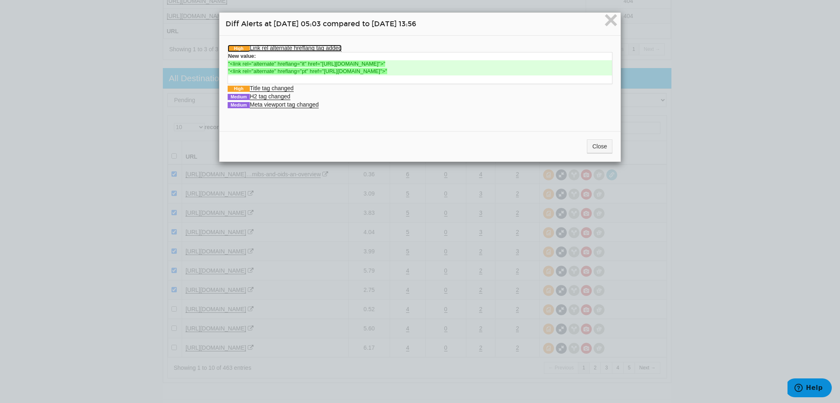
click at [271, 48] on link "High Link rel alternate hreflang tag added" at bounding box center [285, 48] width 114 height 7
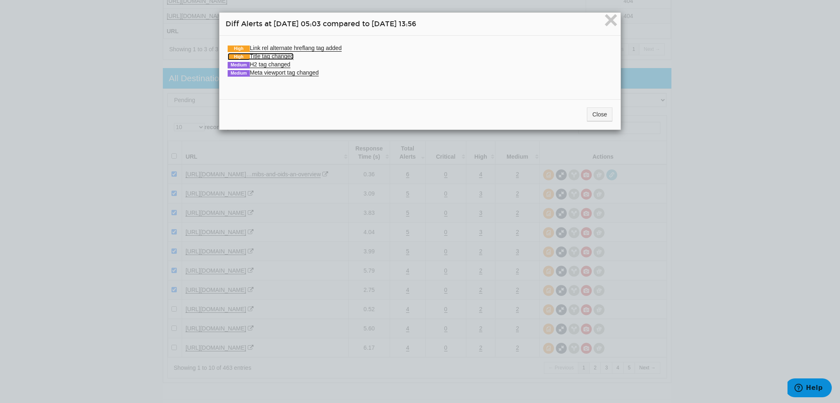
click at [271, 57] on link "High Title tag changed" at bounding box center [261, 56] width 66 height 7
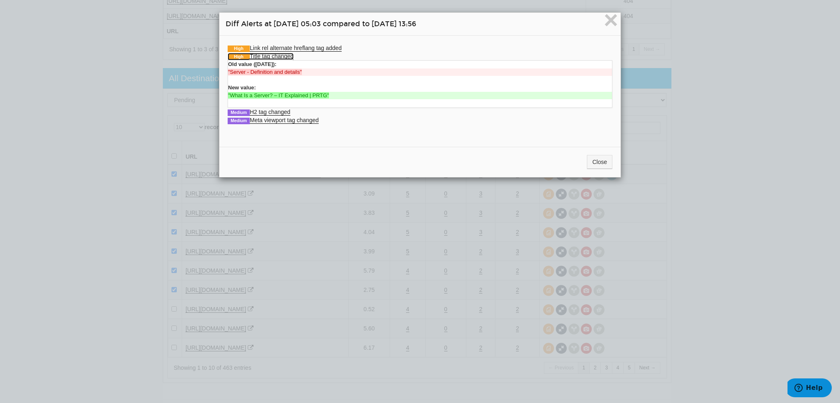
click at [271, 57] on link "High Title tag changed" at bounding box center [261, 56] width 66 height 7
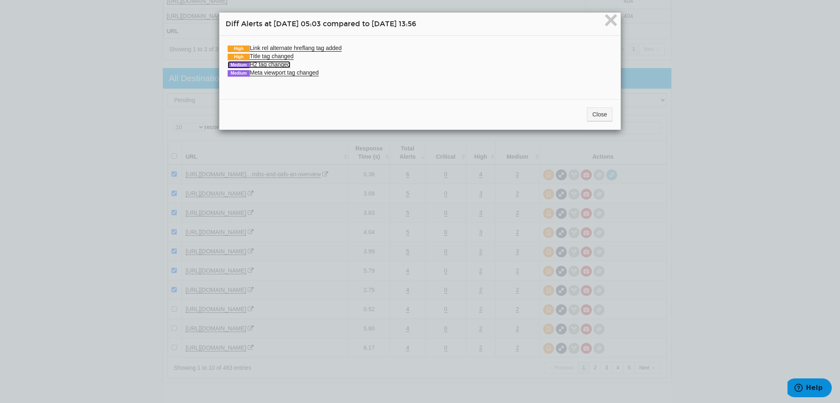
click at [272, 64] on link "Medium H2 tag changed" at bounding box center [259, 64] width 63 height 7
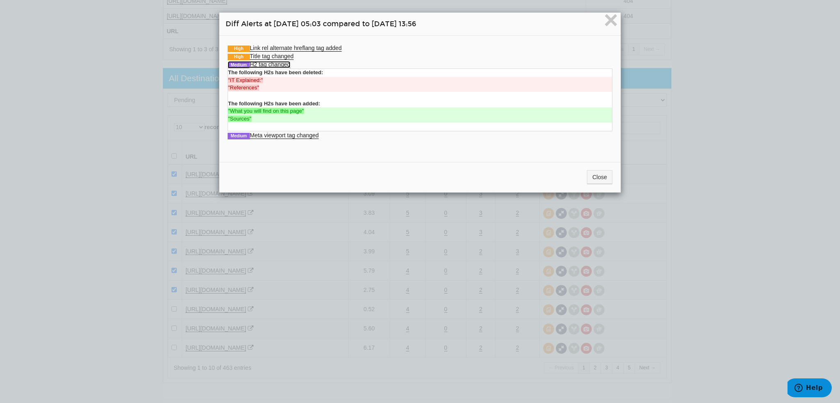
click at [272, 67] on link "Medium H2 tag changed" at bounding box center [259, 64] width 63 height 7
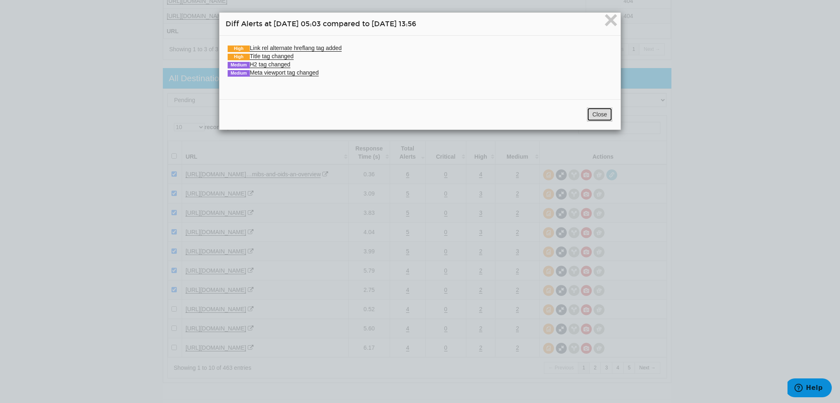
click at [607, 115] on button "Close" at bounding box center [599, 114] width 25 height 14
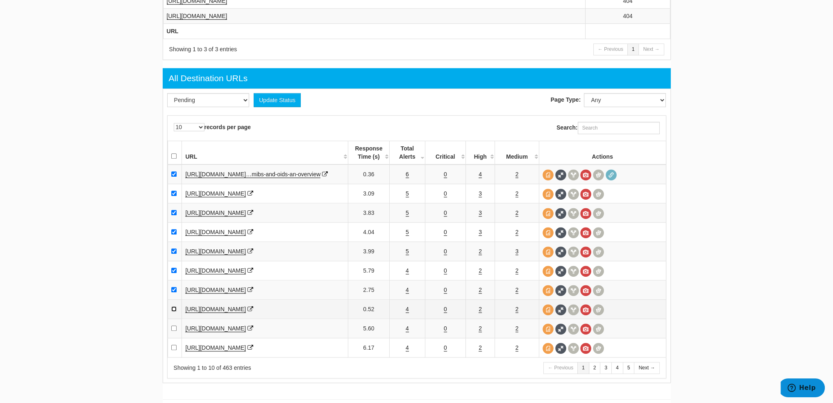
click at [172, 312] on input "checkbox" at bounding box center [173, 308] width 5 height 5
checkbox input "true"
click at [408, 332] on link "4" at bounding box center [407, 328] width 3 height 7
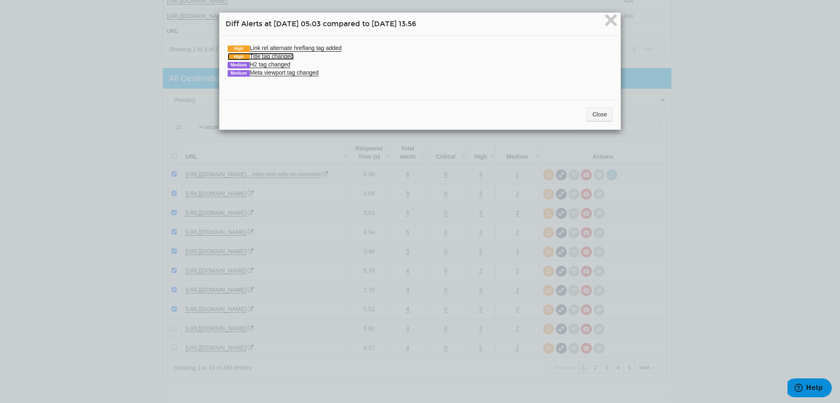
click at [267, 57] on link "High Title tag changed" at bounding box center [261, 56] width 66 height 7
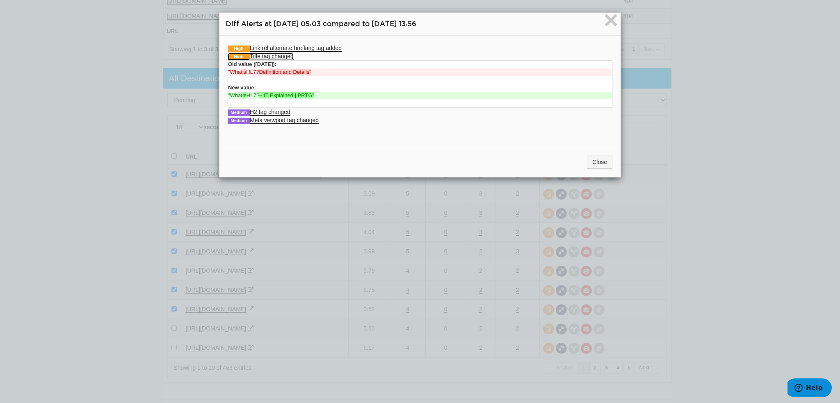
click at [267, 57] on link "High Title tag changed" at bounding box center [261, 56] width 66 height 7
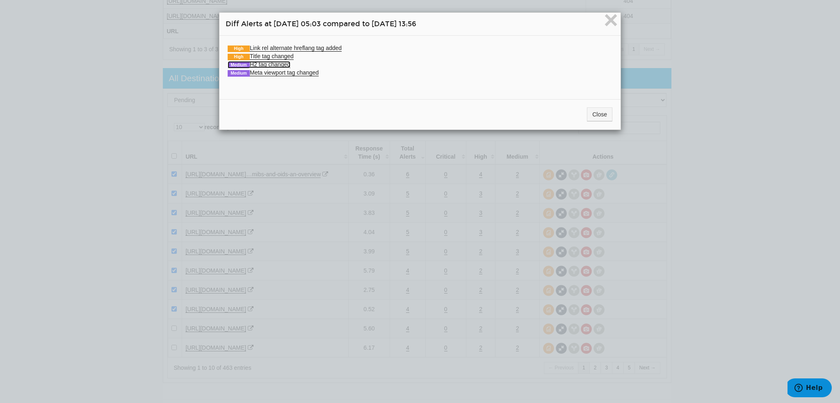
click at [267, 64] on link "Medium H2 tag changed" at bounding box center [259, 64] width 63 height 7
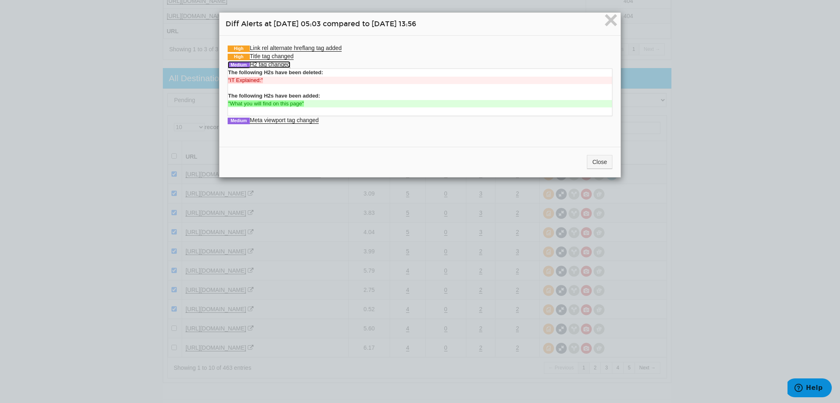
click at [267, 64] on link "Medium H2 tag changed" at bounding box center [259, 64] width 63 height 7
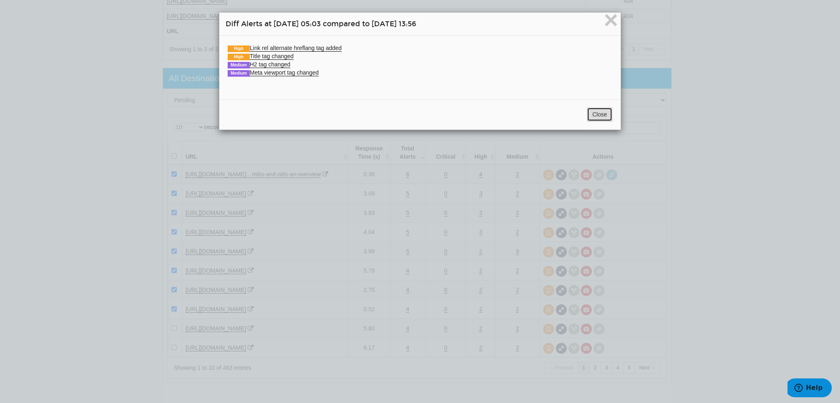
click at [603, 113] on button "Close" at bounding box center [599, 114] width 25 height 14
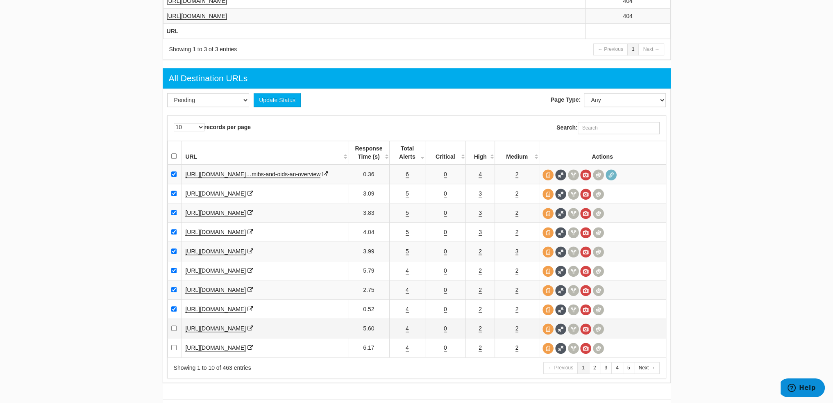
click at [177, 336] on td at bounding box center [175, 328] width 14 height 19
click at [174, 331] on input "checkbox" at bounding box center [173, 328] width 5 height 5
checkbox input "true"
click at [407, 351] on link "4" at bounding box center [407, 347] width 3 height 7
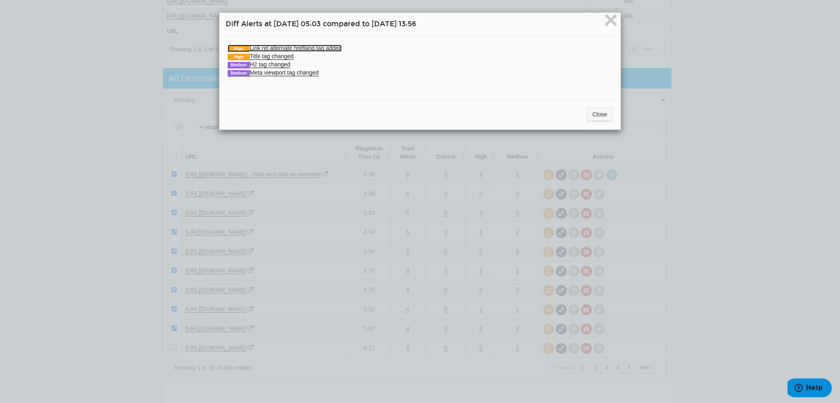
click at [256, 46] on link "High Link rel alternate hreflang tag added" at bounding box center [285, 48] width 114 height 7
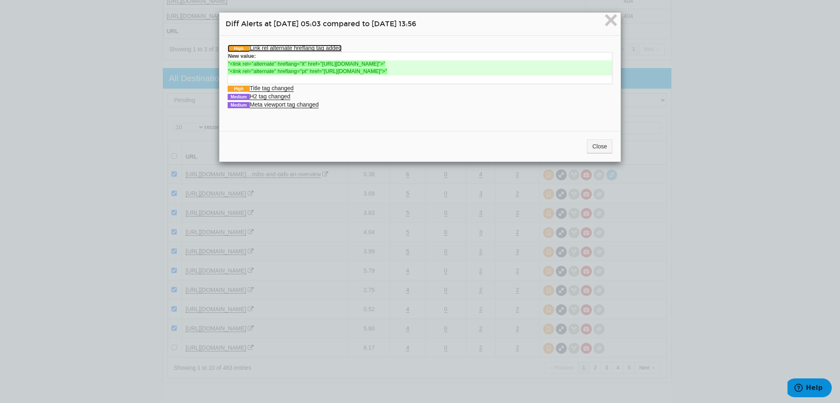
click at [256, 46] on link "High Link rel alternate hreflang tag added" at bounding box center [285, 48] width 114 height 7
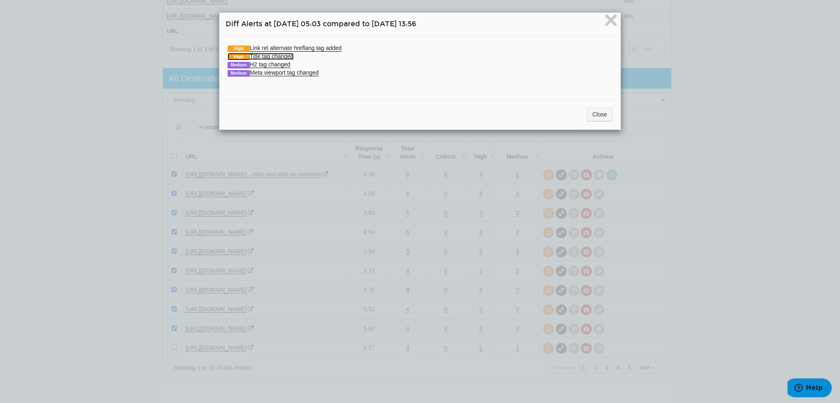
click at [257, 55] on link "High Title tag changed" at bounding box center [261, 56] width 66 height 7
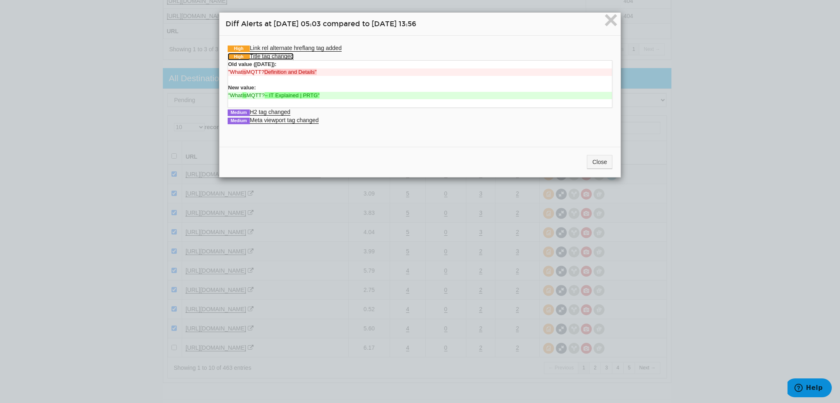
click at [257, 55] on link "High Title tag changed" at bounding box center [261, 56] width 66 height 7
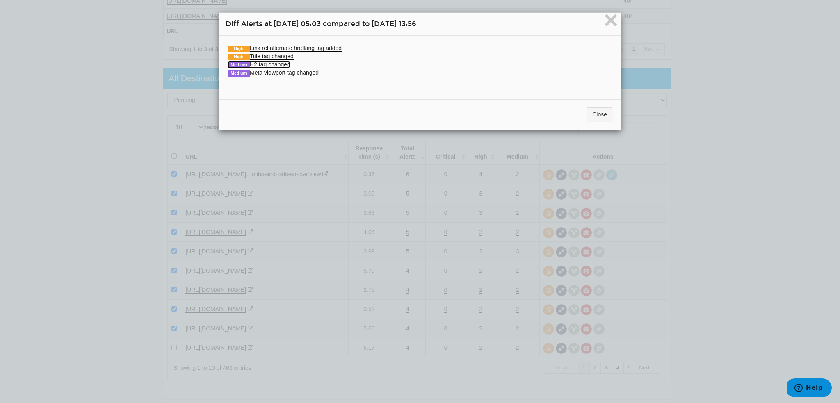
click at [257, 64] on link "Medium H2 tag changed" at bounding box center [259, 64] width 63 height 7
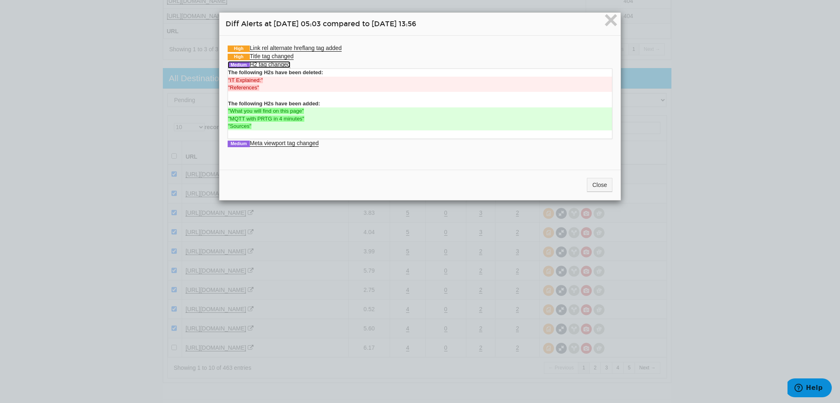
click at [257, 64] on link "Medium H2 tag changed" at bounding box center [259, 64] width 63 height 7
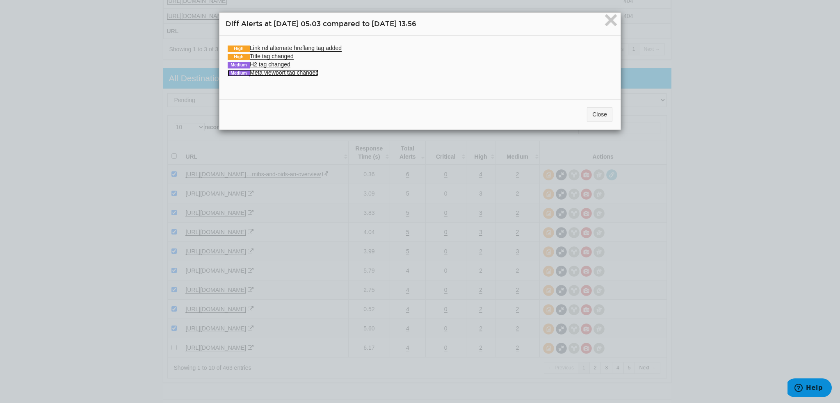
click at [264, 71] on link "Medium Meta viewport tag changed" at bounding box center [273, 72] width 91 height 7
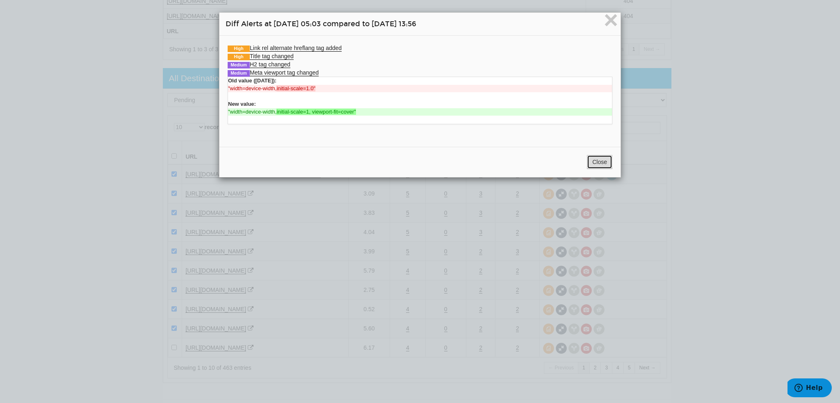
click at [590, 162] on button "Close" at bounding box center [599, 162] width 25 height 14
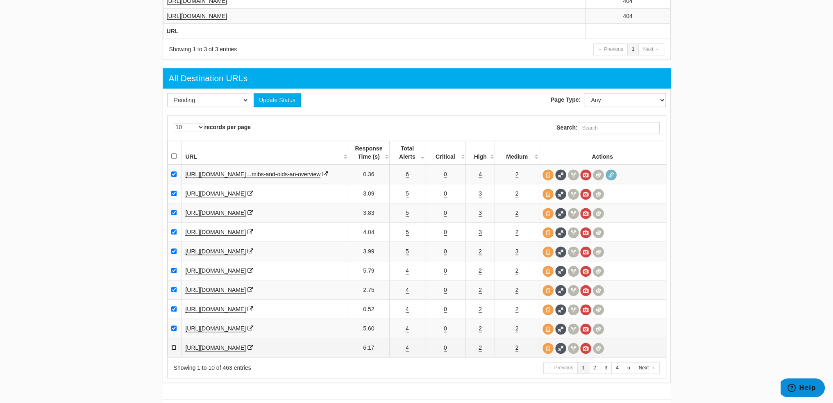
click at [172, 350] on input "checkbox" at bounding box center [173, 347] width 5 height 5
checkbox input "true"
click at [208, 106] on select "Pending Viewed Resolved" at bounding box center [208, 100] width 82 height 14
select select "2"
click at [167, 96] on select "Pending Viewed Resolved" at bounding box center [208, 100] width 82 height 14
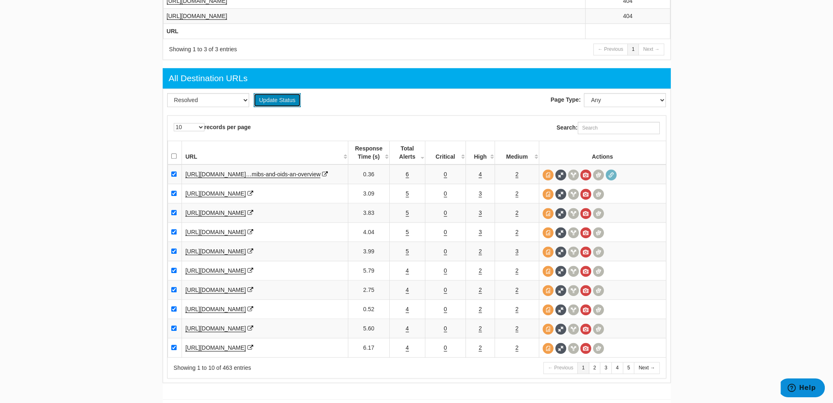
click at [285, 101] on button "Update Status" at bounding box center [277, 100] width 47 height 14
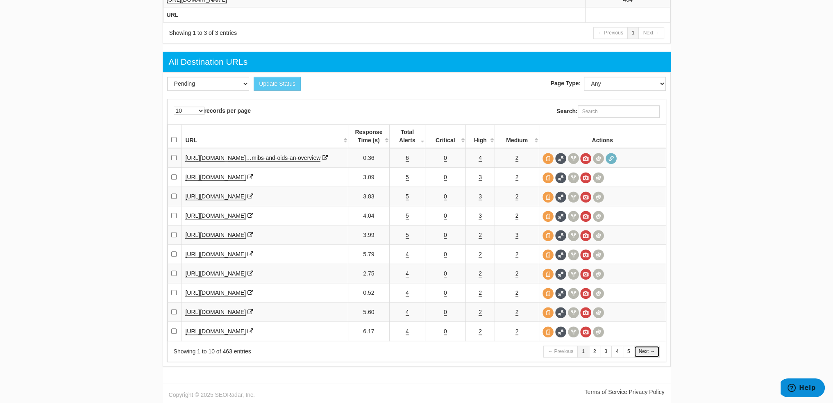
click at [649, 352] on link "Next →" at bounding box center [646, 352] width 25 height 12
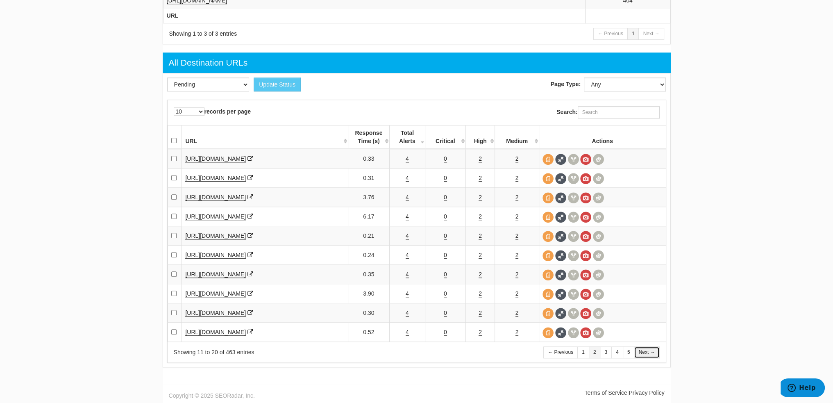
click at [647, 355] on link "Next →" at bounding box center [646, 352] width 25 height 12
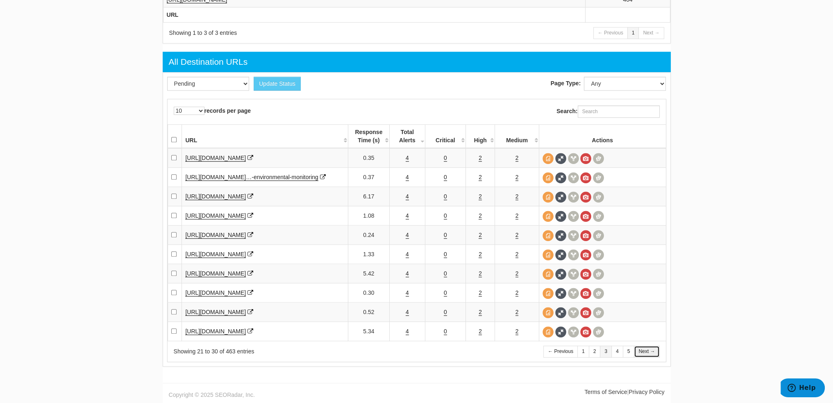
click at [647, 354] on link "Next →" at bounding box center [646, 352] width 25 height 12
click at [647, 357] on link "Next →" at bounding box center [646, 352] width 25 height 12
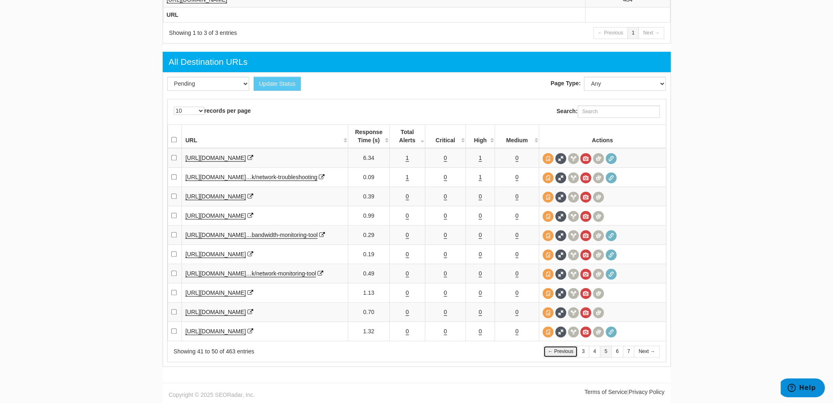
click at [568, 358] on link "← Previous" at bounding box center [561, 352] width 34 height 12
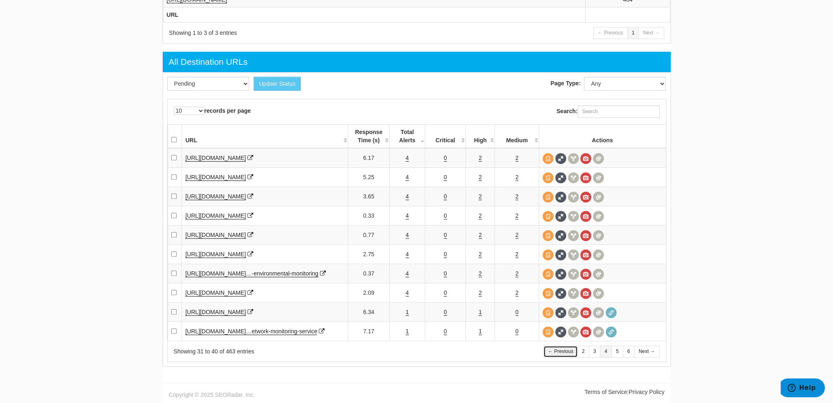
click at [568, 358] on link "← Previous" at bounding box center [561, 352] width 34 height 12
click at [597, 352] on link "2" at bounding box center [595, 352] width 12 height 12
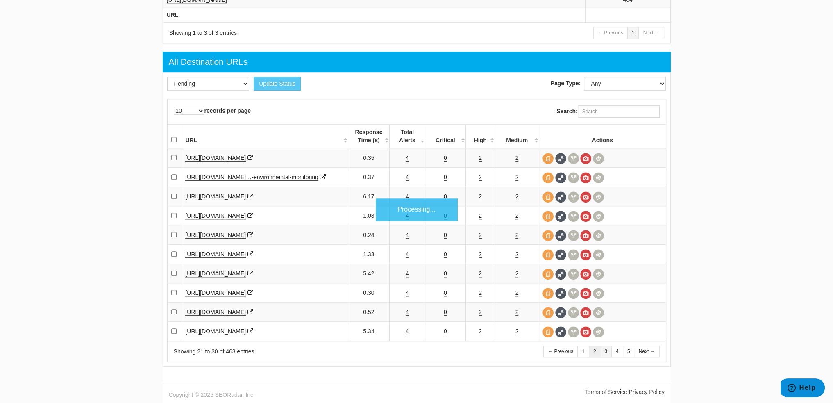
scroll to position [988, 0]
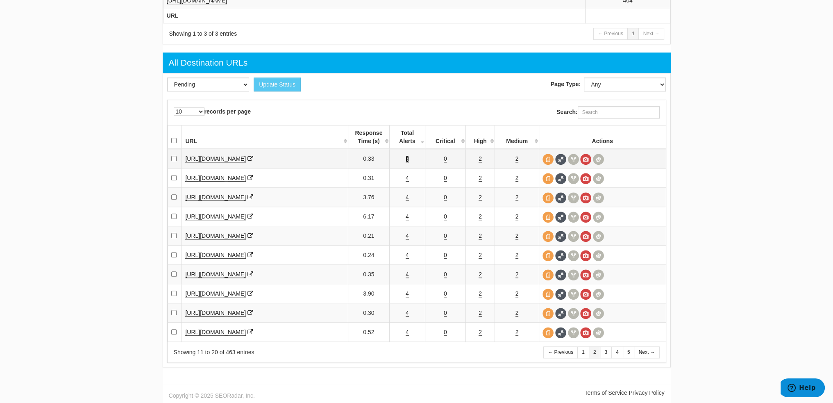
click at [406, 161] on link "4" at bounding box center [407, 158] width 3 height 7
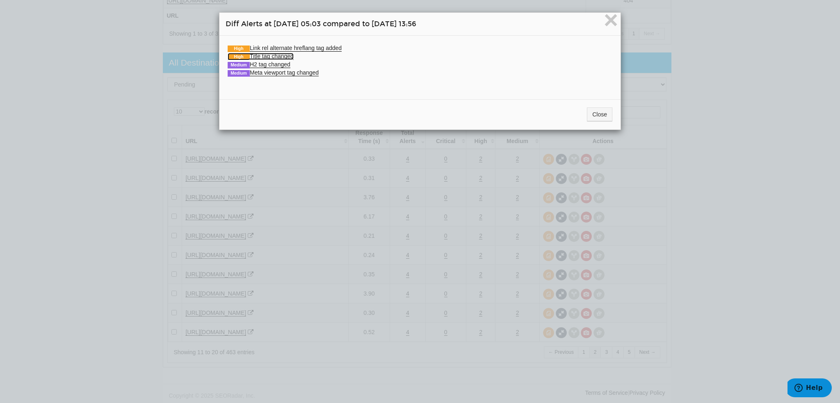
click at [262, 55] on link "High Title tag changed" at bounding box center [261, 56] width 66 height 7
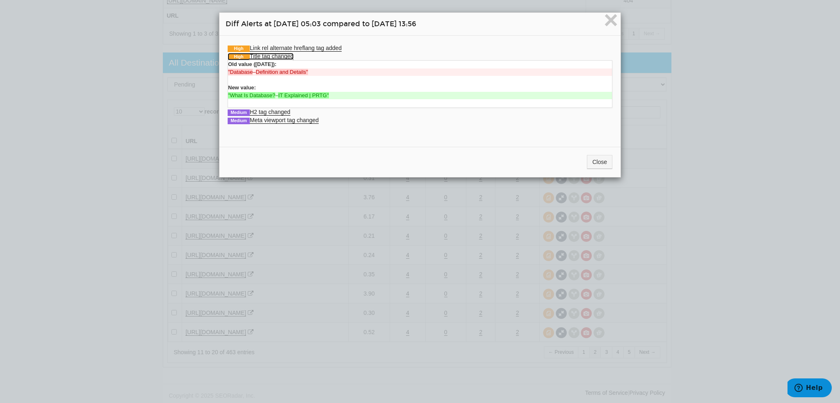
click at [262, 55] on link "High Title tag changed" at bounding box center [261, 56] width 66 height 7
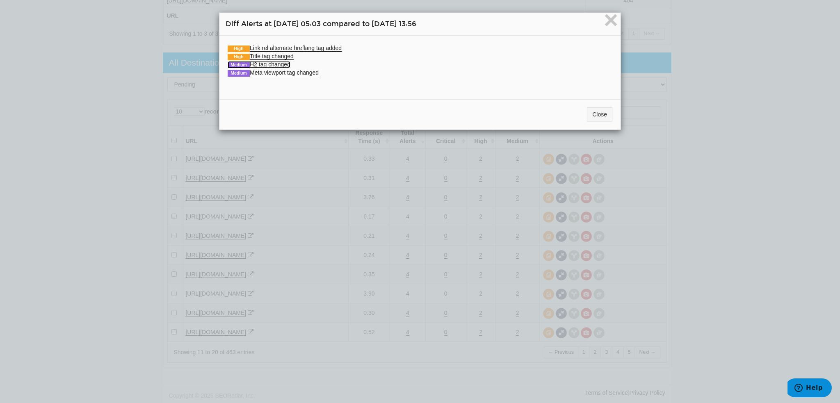
click at [266, 64] on link "Medium H2 tag changed" at bounding box center [259, 64] width 63 height 7
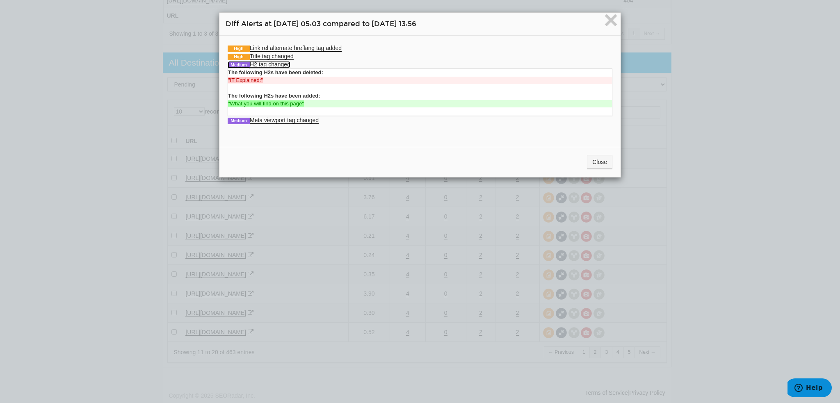
click at [266, 64] on link "Medium H2 tag changed" at bounding box center [259, 64] width 63 height 7
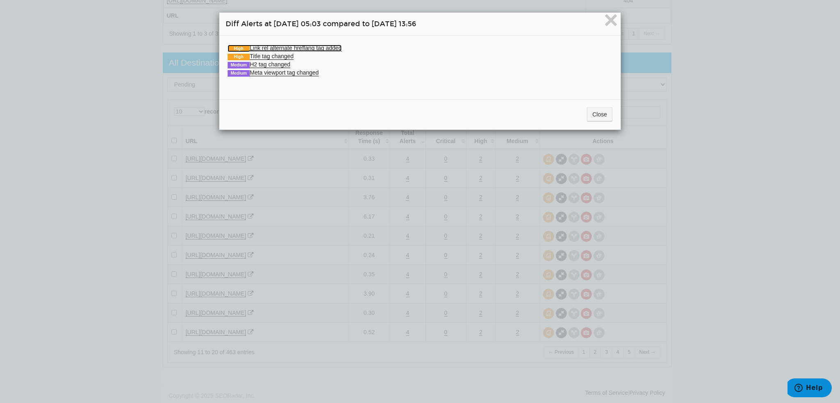
click at [278, 48] on link "High Link rel alternate hreflang tag added" at bounding box center [285, 48] width 114 height 7
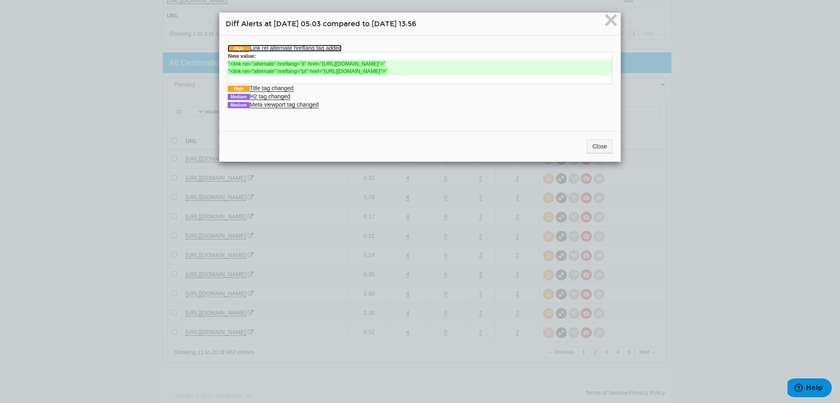
click at [278, 48] on link "High Link rel alternate hreflang tag added" at bounding box center [285, 48] width 114 height 7
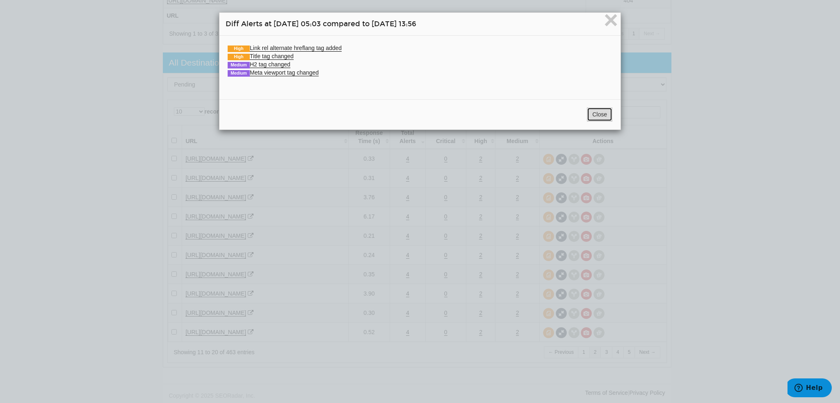
click at [608, 111] on button "Close" at bounding box center [599, 114] width 25 height 14
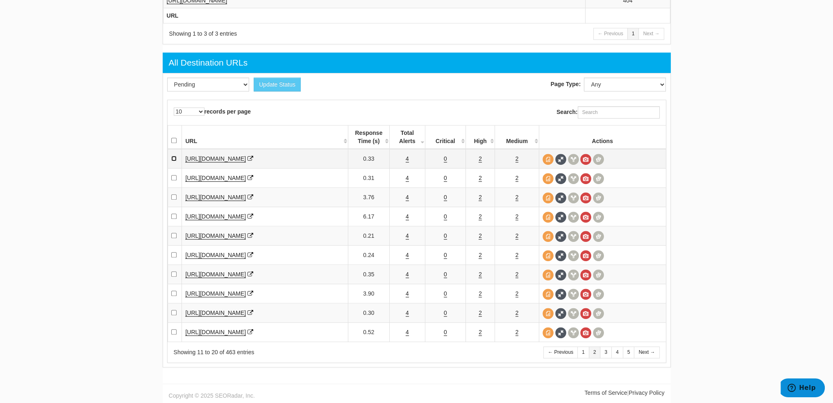
click at [171, 160] on input "checkbox" at bounding box center [173, 158] width 5 height 5
checkbox input "true"
click at [412, 181] on td "4" at bounding box center [408, 178] width 36 height 19
click at [406, 180] on link "4" at bounding box center [407, 178] width 3 height 7
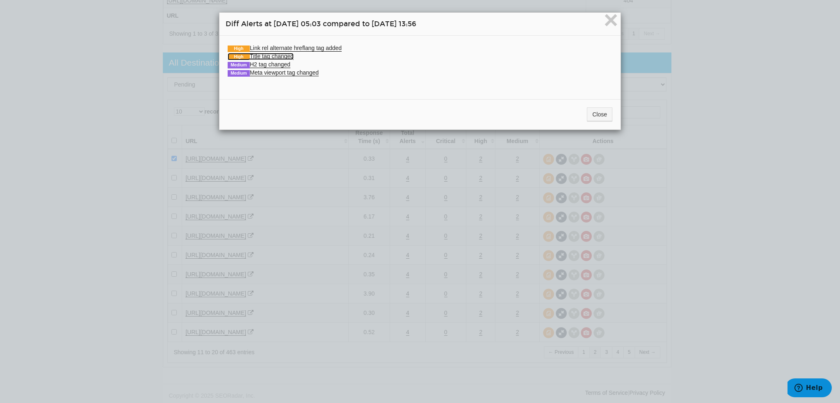
click at [270, 55] on link "High Title tag changed" at bounding box center [261, 56] width 66 height 7
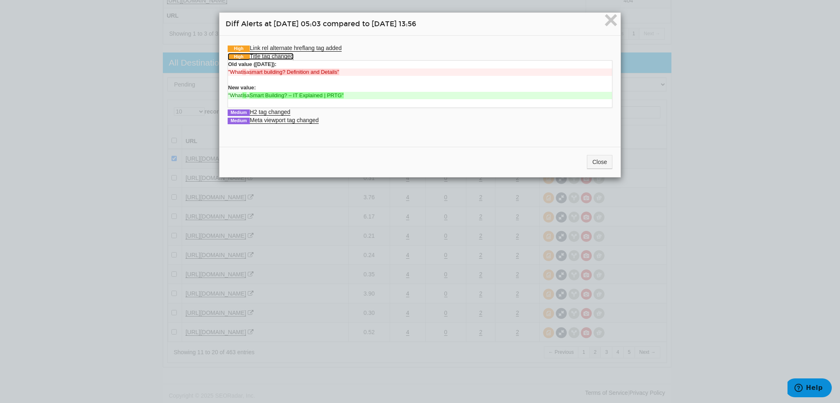
click at [270, 55] on link "High Title tag changed" at bounding box center [261, 56] width 66 height 7
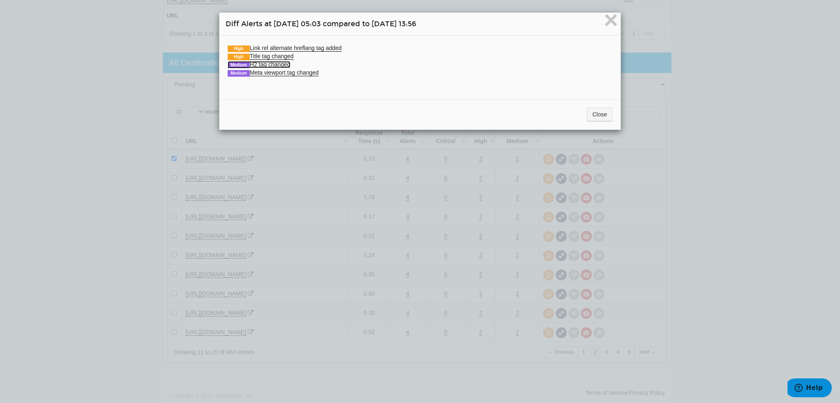
click at [270, 62] on link "Medium H2 tag changed" at bounding box center [259, 64] width 63 height 7
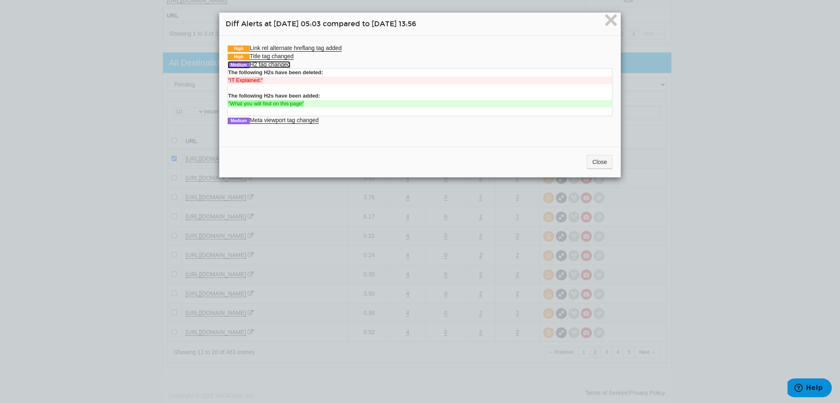
click at [270, 62] on link "Medium H2 tag changed" at bounding box center [259, 64] width 63 height 7
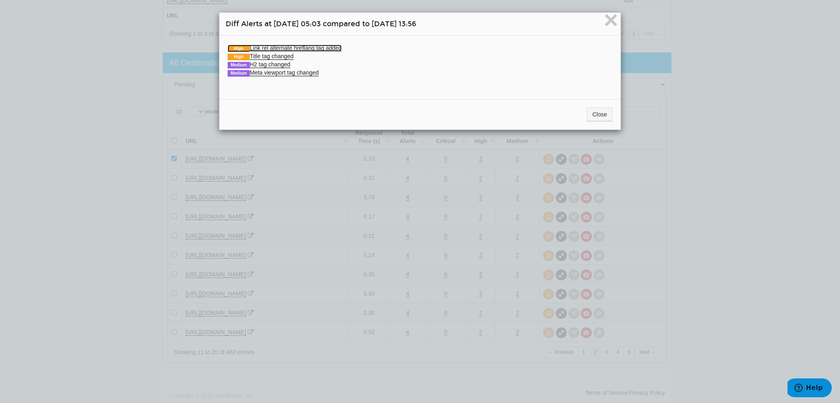
click at [274, 46] on link "High Link rel alternate hreflang tag added" at bounding box center [285, 48] width 114 height 7
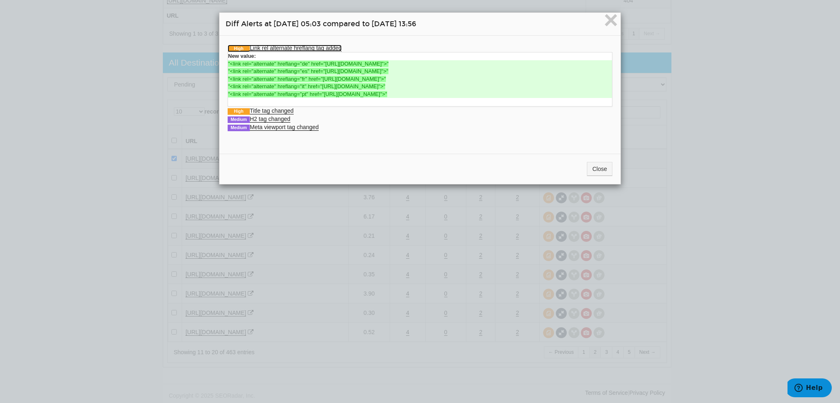
click at [274, 46] on link "High Link rel alternate hreflang tag added" at bounding box center [285, 48] width 114 height 7
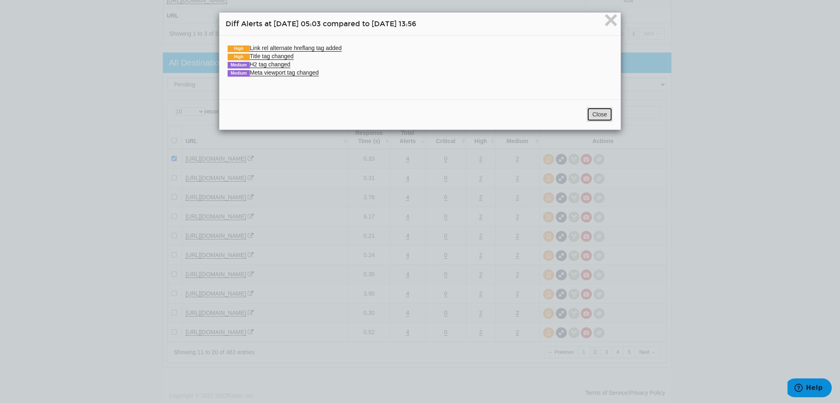
click at [593, 116] on button "Close" at bounding box center [599, 114] width 25 height 14
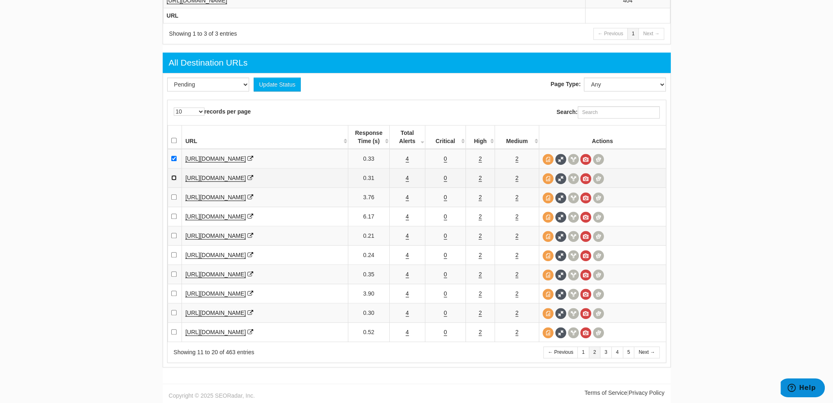
click at [174, 179] on input "checkbox" at bounding box center [173, 177] width 5 height 5
checkbox input "true"
click at [407, 199] on link "4" at bounding box center [407, 197] width 3 height 7
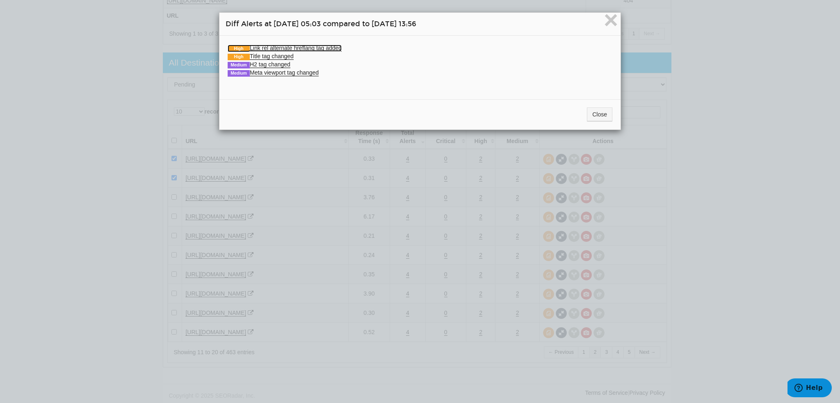
click at [287, 45] on link "High Link rel alternate hreflang tag added" at bounding box center [285, 48] width 114 height 7
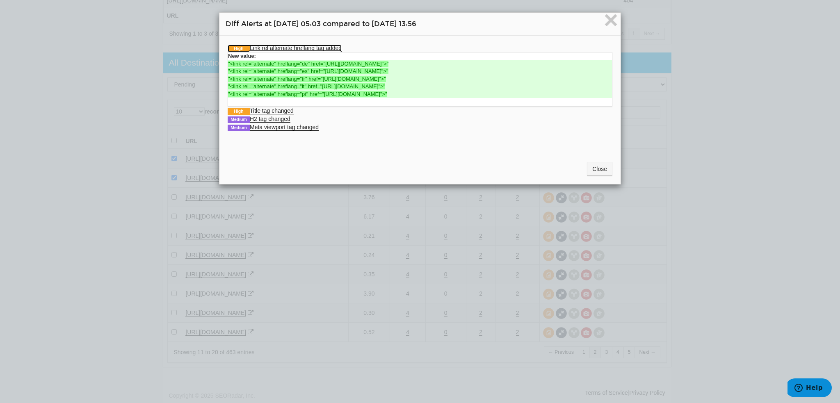
click at [287, 45] on link "High Link rel alternate hreflang tag added" at bounding box center [285, 48] width 114 height 7
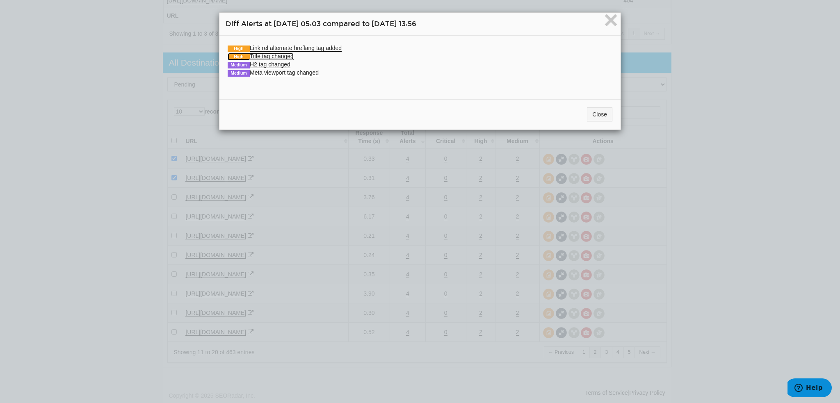
click at [287, 55] on link "High Title tag changed" at bounding box center [261, 56] width 66 height 7
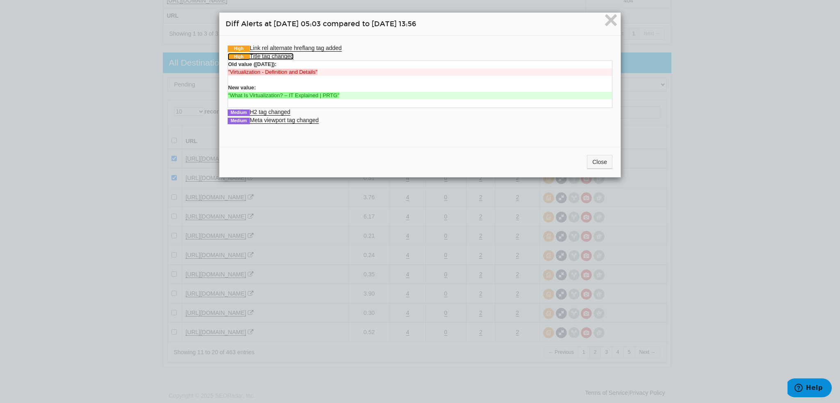
click at [287, 55] on link "High Title tag changed" at bounding box center [261, 56] width 66 height 7
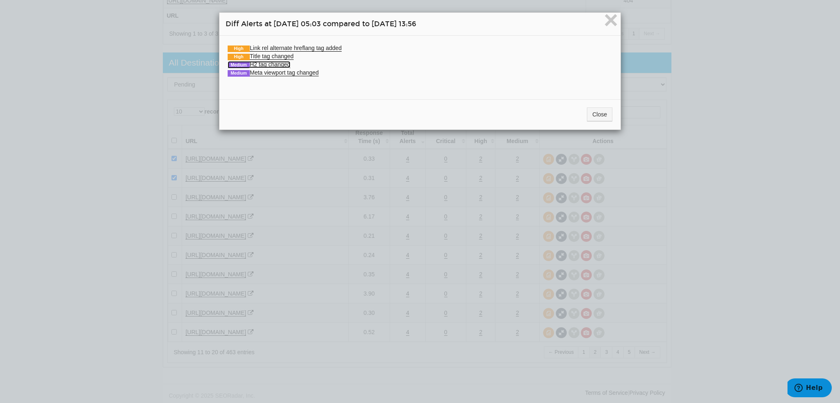
click at [286, 62] on link "Medium H2 tag changed" at bounding box center [259, 64] width 63 height 7
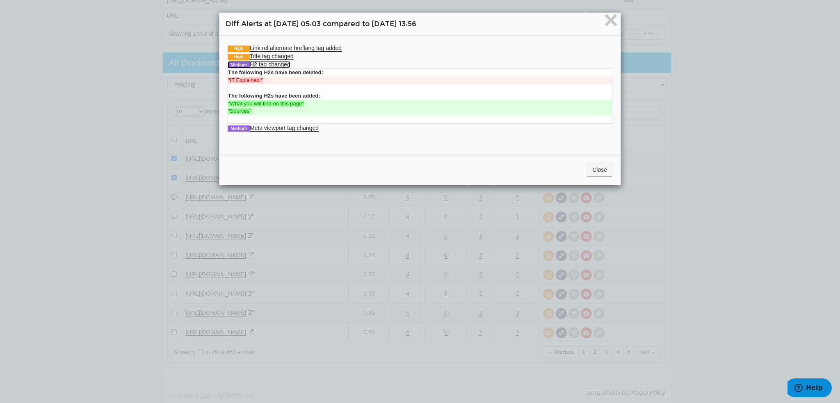
click at [286, 62] on link "Medium H2 tag changed" at bounding box center [259, 64] width 63 height 7
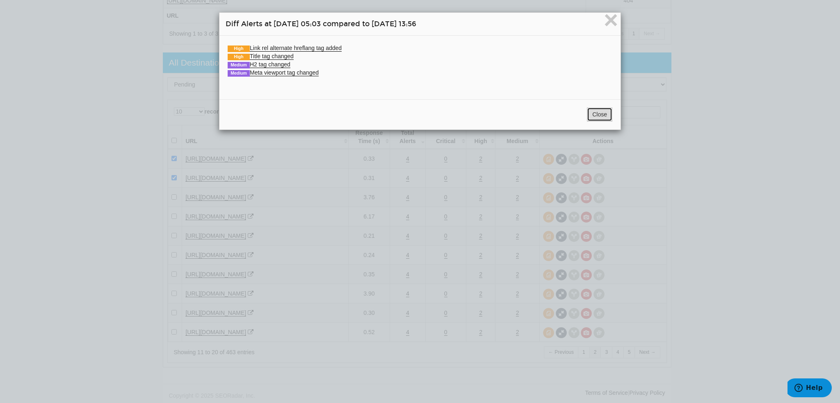
click at [605, 117] on button "Close" at bounding box center [599, 114] width 25 height 14
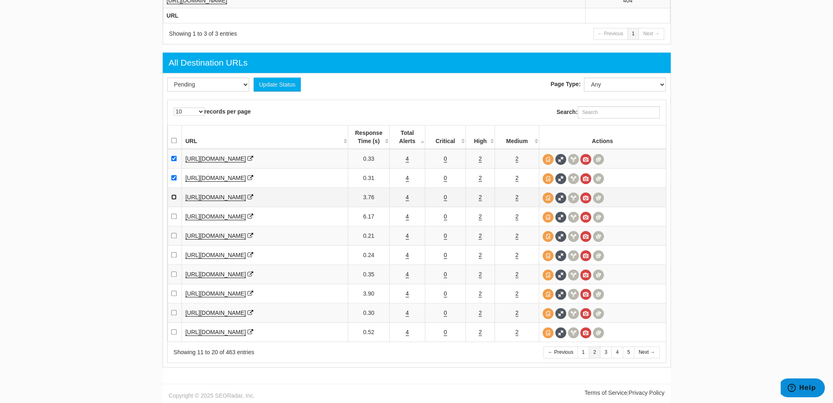
click at [175, 199] on input "checkbox" at bounding box center [173, 196] width 5 height 5
checkbox input "true"
click at [407, 218] on link "4" at bounding box center [407, 216] width 3 height 7
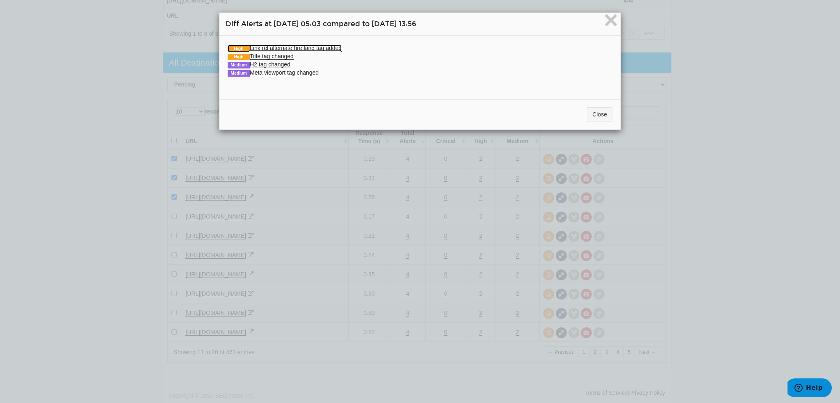
click at [294, 48] on link "High Link rel alternate hreflang tag added" at bounding box center [285, 48] width 114 height 7
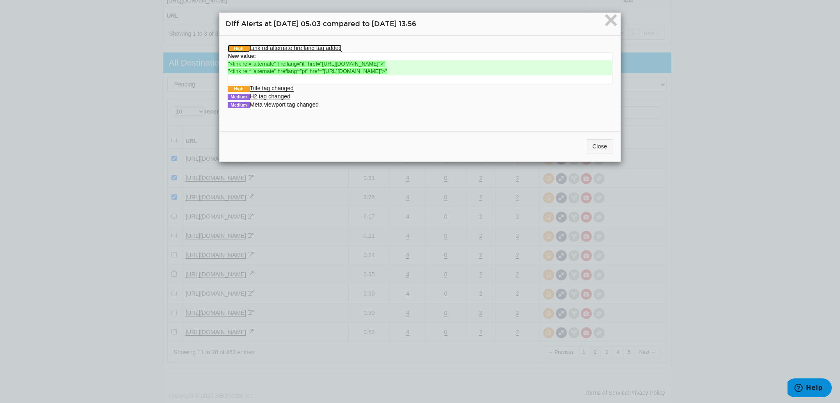
click at [294, 48] on link "High Link rel alternate hreflang tag added" at bounding box center [285, 48] width 114 height 7
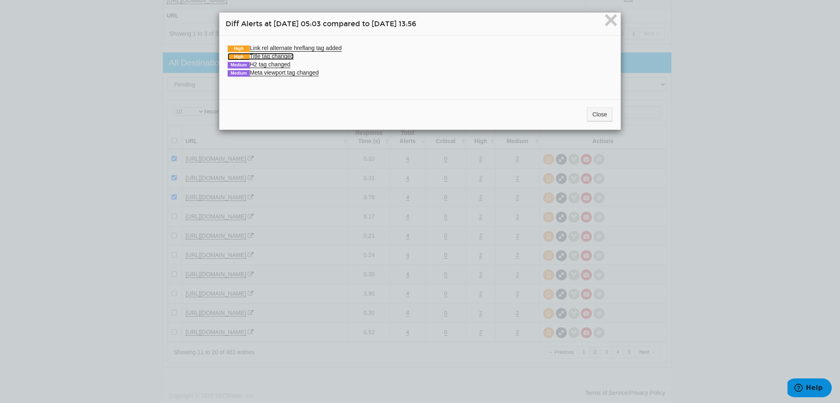
click at [285, 55] on link "High Title tag changed" at bounding box center [261, 56] width 66 height 7
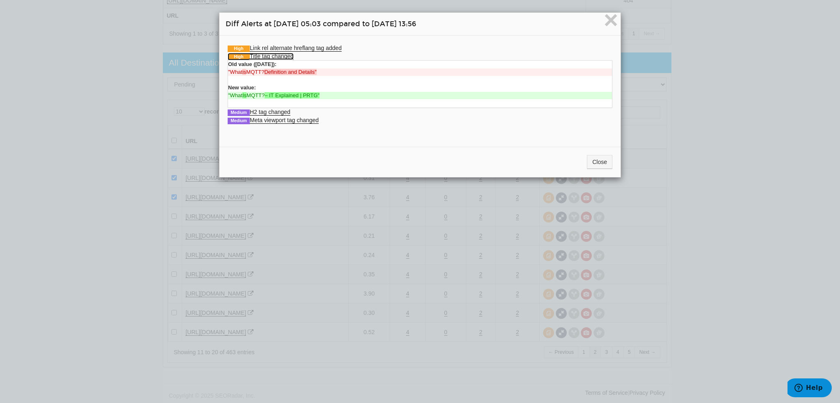
click at [285, 55] on link "High Title tag changed" at bounding box center [261, 56] width 66 height 7
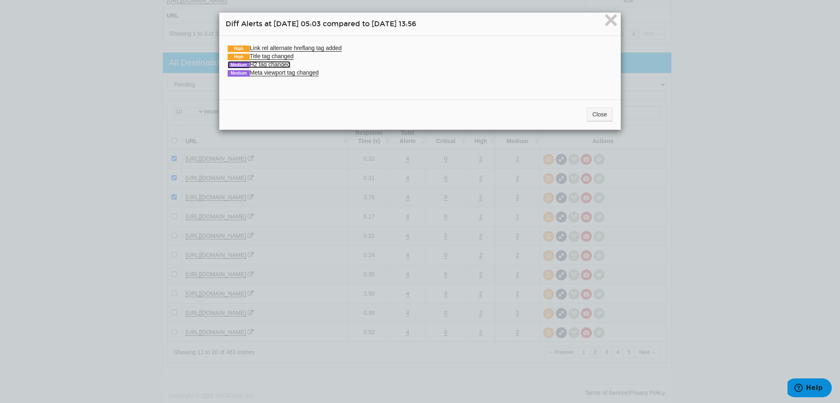
click at [284, 66] on link "Medium H2 tag changed" at bounding box center [259, 64] width 63 height 7
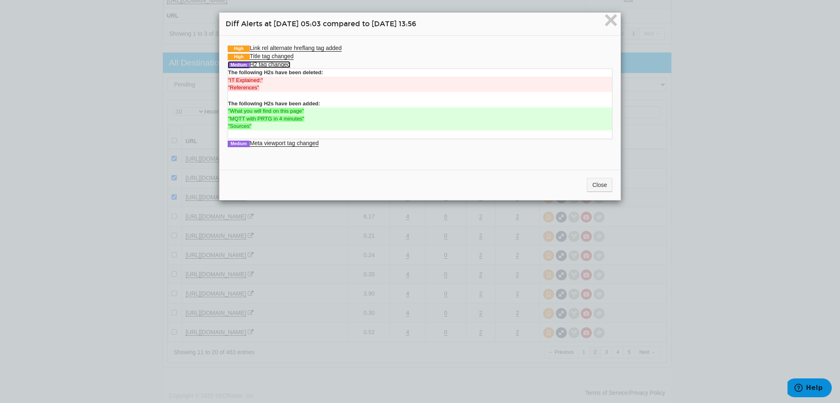
click at [284, 66] on link "Medium H2 tag changed" at bounding box center [259, 64] width 63 height 7
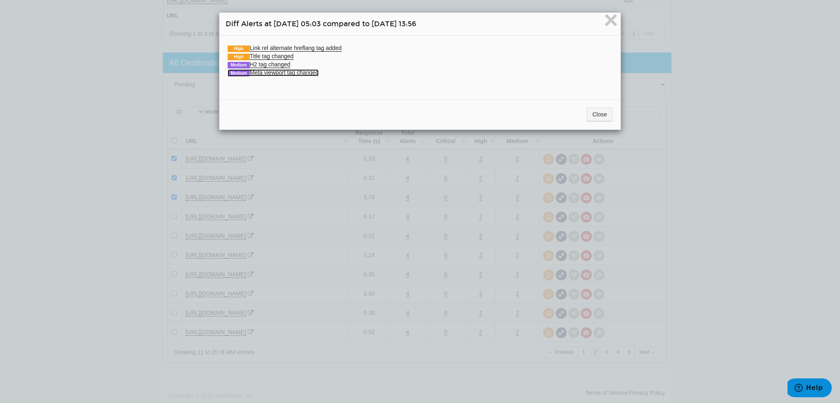
click at [285, 71] on link "Medium Meta viewport tag changed" at bounding box center [273, 72] width 91 height 7
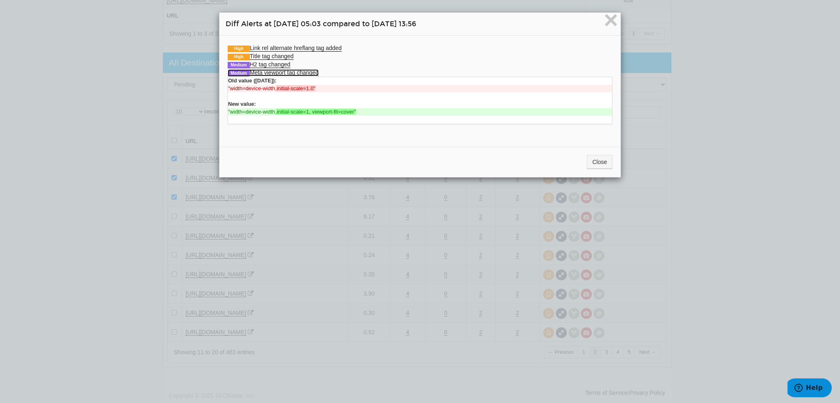
click at [285, 71] on link "Medium Meta viewport tag changed" at bounding box center [273, 72] width 91 height 7
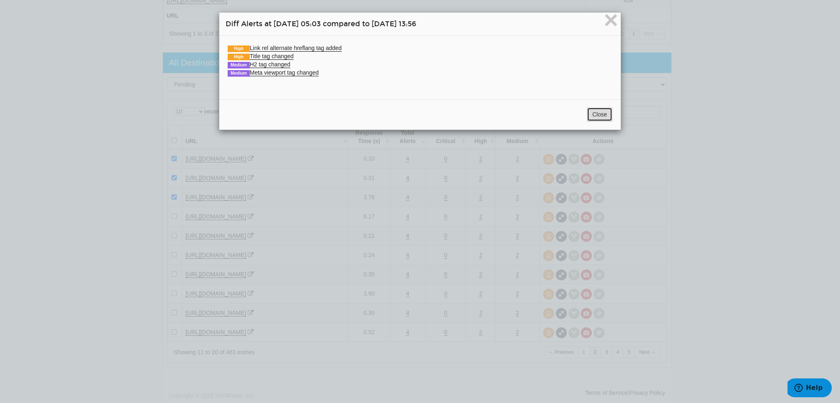
click at [591, 119] on button "Close" at bounding box center [599, 114] width 25 height 14
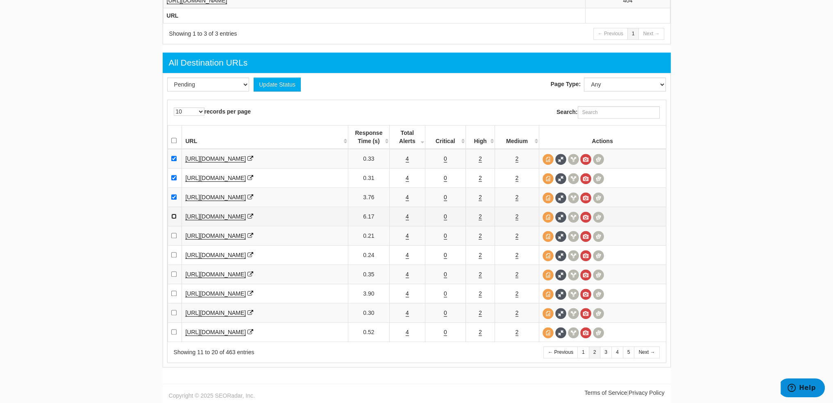
click at [174, 218] on input "checkbox" at bounding box center [173, 216] width 5 height 5
checkbox input "true"
click at [406, 237] on link "4" at bounding box center [407, 235] width 3 height 7
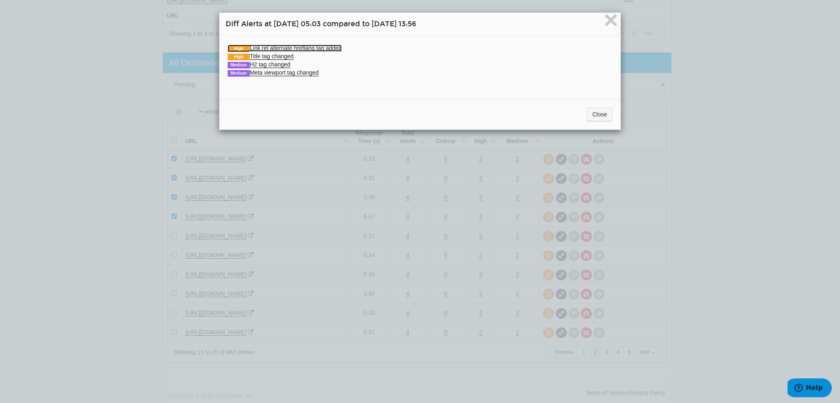
click at [269, 48] on link "High Link rel alternate hreflang tag added" at bounding box center [285, 48] width 114 height 7
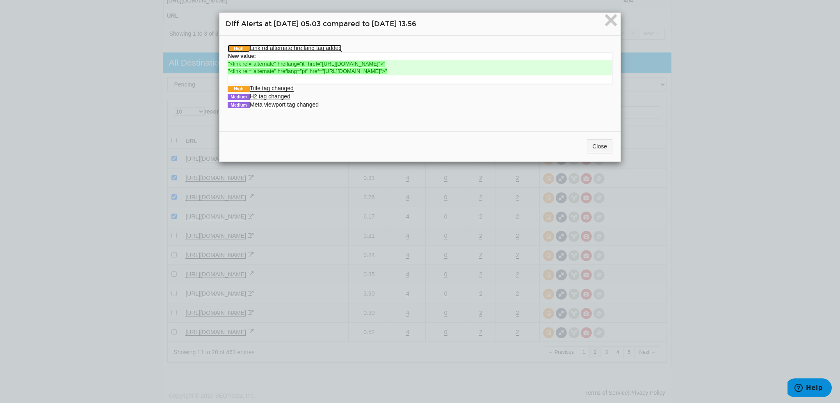
click at [269, 48] on link "High Link rel alternate hreflang tag added" at bounding box center [285, 48] width 114 height 7
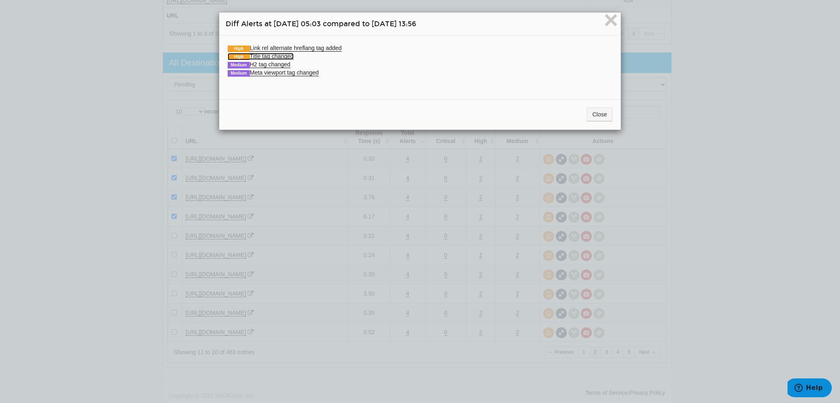
click at [271, 55] on link "High Title tag changed" at bounding box center [261, 56] width 66 height 7
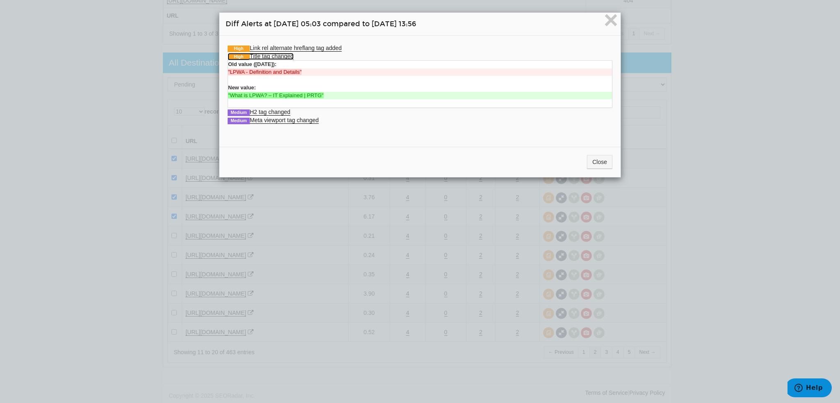
click at [271, 55] on link "High Title tag changed" at bounding box center [261, 56] width 66 height 7
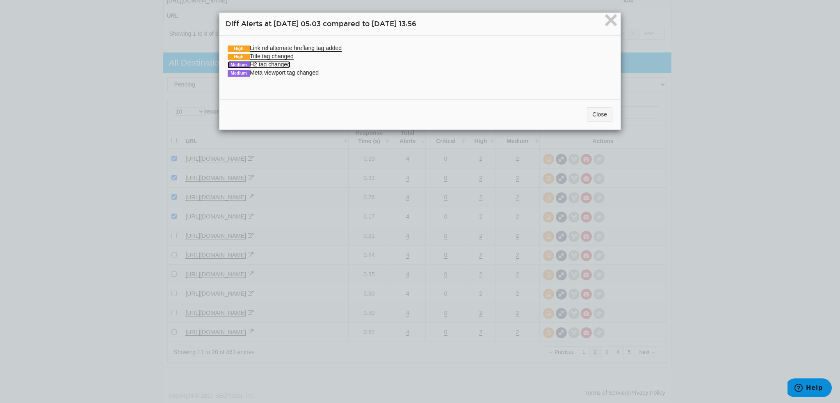
click at [271, 61] on link "Medium H2 tag changed" at bounding box center [259, 64] width 63 height 7
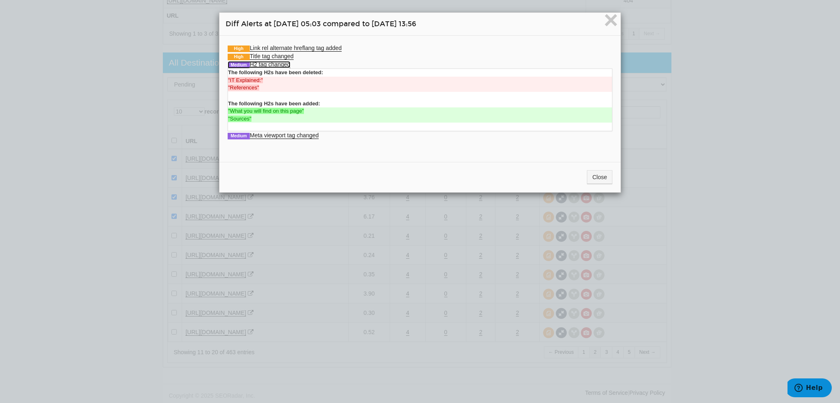
click at [271, 61] on link "Medium H2 tag changed" at bounding box center [259, 64] width 63 height 7
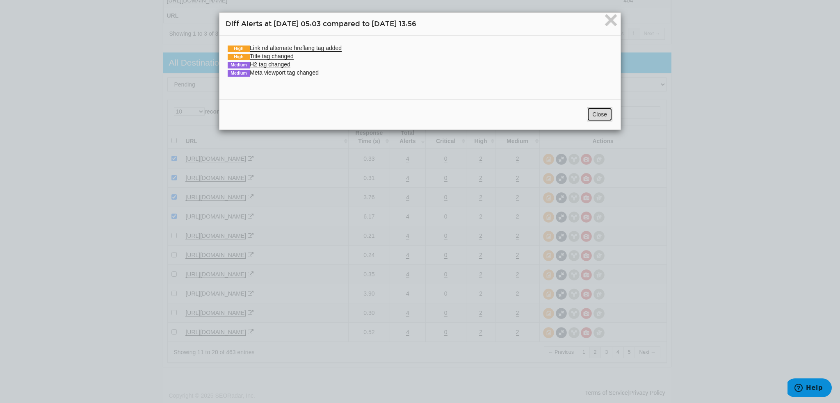
click at [587, 114] on button "Close" at bounding box center [599, 114] width 25 height 14
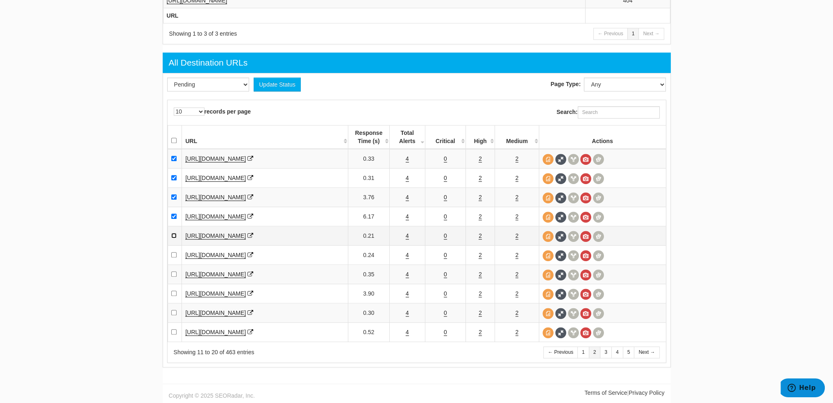
click at [172, 237] on input "checkbox" at bounding box center [173, 235] width 5 height 5
checkbox input "true"
click at [407, 255] on link "4" at bounding box center [407, 255] width 3 height 7
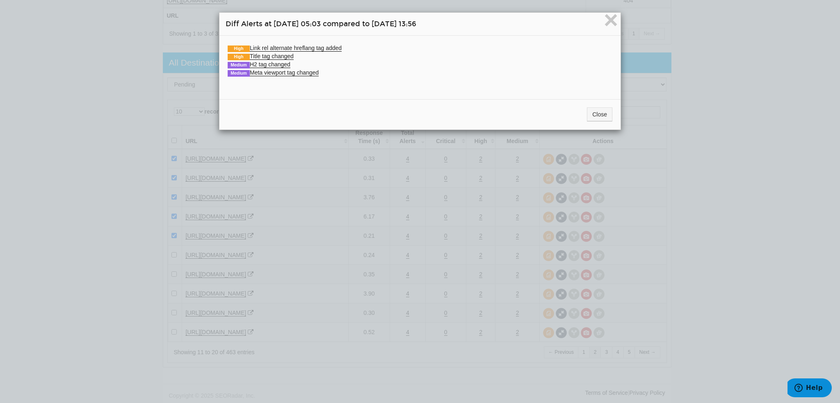
click at [261, 59] on li "High Title tag changed Old value (08/21/2025): "What is a PLC? Definition and D…" at bounding box center [420, 56] width 385 height 8
click at [262, 58] on link "High Title tag changed" at bounding box center [261, 56] width 66 height 7
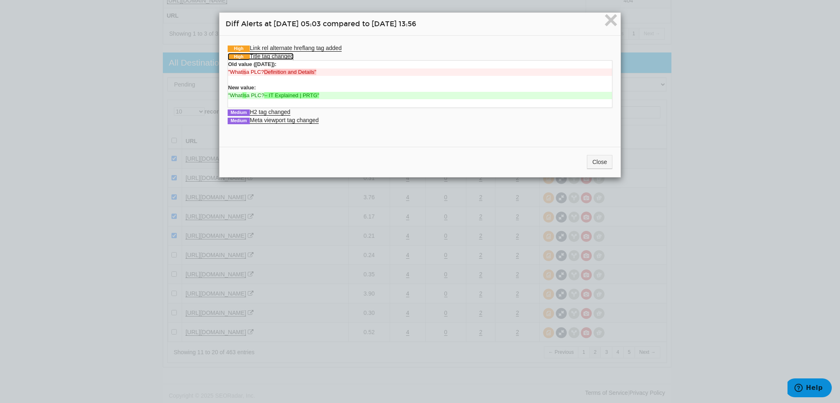
click at [262, 55] on link "High Title tag changed" at bounding box center [261, 56] width 66 height 7
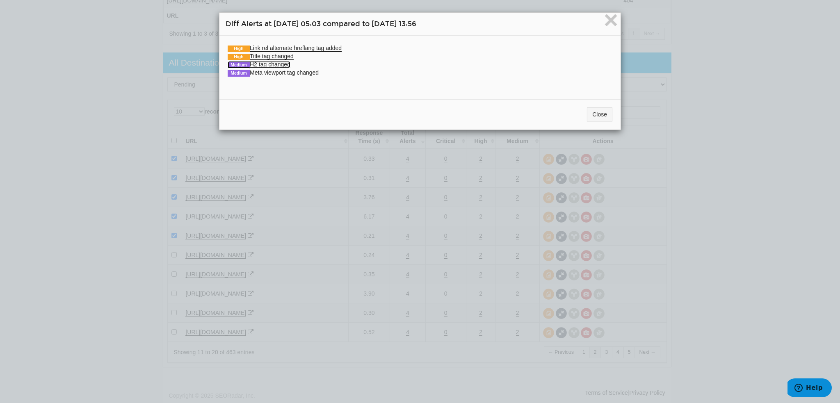
click at [265, 62] on link "Medium H2 tag changed" at bounding box center [259, 64] width 63 height 7
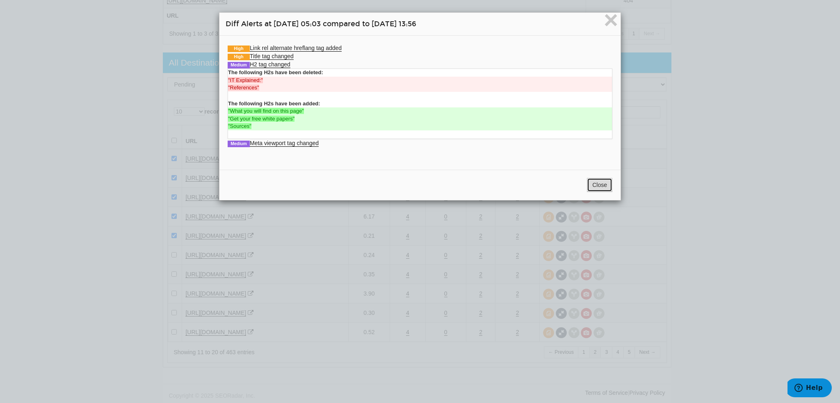
click at [589, 183] on button "Close" at bounding box center [599, 185] width 25 height 14
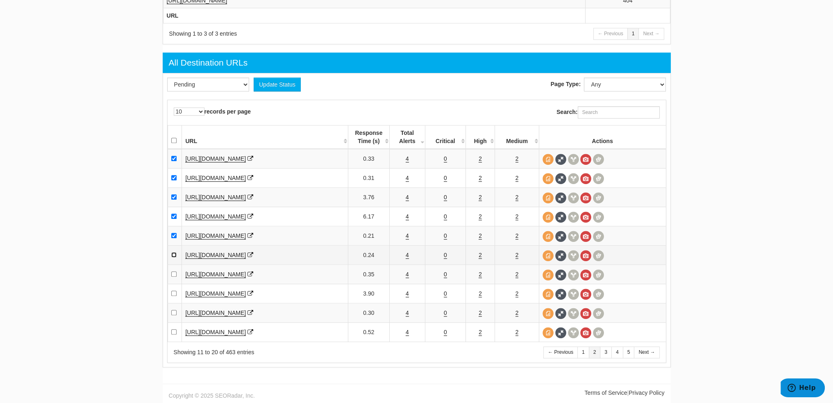
click at [174, 254] on input "checkbox" at bounding box center [173, 254] width 5 height 5
checkbox input "true"
click at [174, 272] on input "checkbox" at bounding box center [173, 273] width 5 height 5
checkbox input "true"
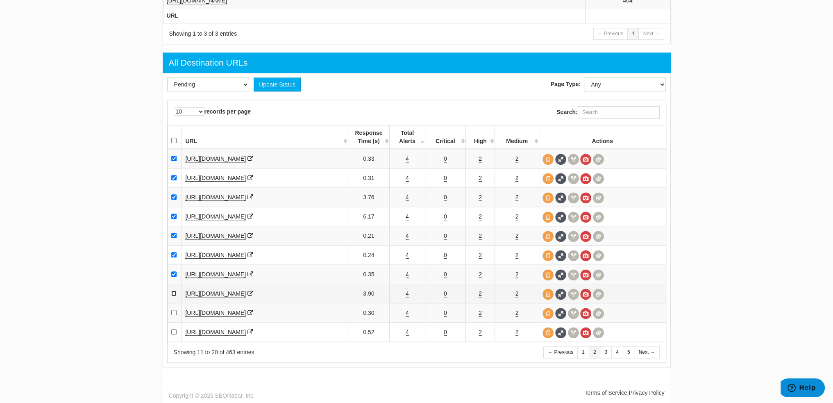
click at [174, 294] on input "checkbox" at bounding box center [173, 293] width 5 height 5
checkbox input "true"
click at [175, 310] on td at bounding box center [175, 312] width 14 height 19
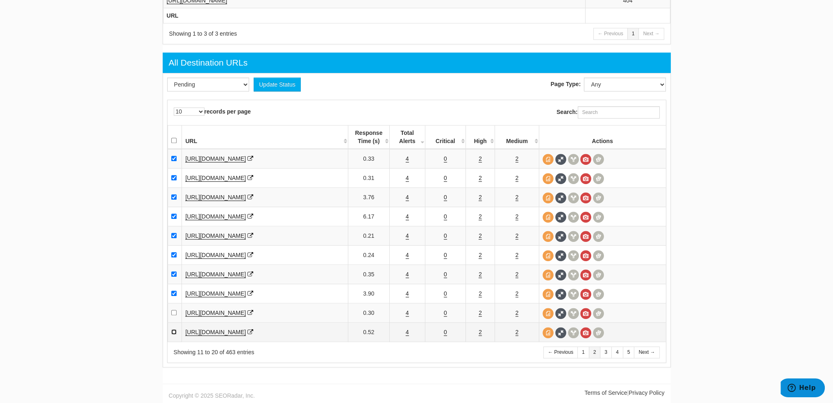
click at [171, 331] on input "checkbox" at bounding box center [173, 331] width 5 height 5
checkbox input "true"
click at [174, 311] on input "checkbox" at bounding box center [173, 312] width 5 height 5
checkbox input "true"
click at [200, 87] on select "Pending Viewed Resolved" at bounding box center [208, 84] width 82 height 14
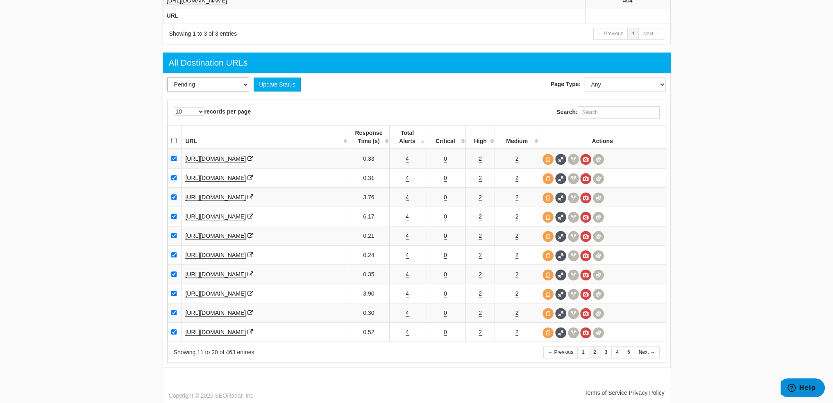
select select "2"
click at [167, 80] on select "Pending Viewed Resolved" at bounding box center [208, 84] width 82 height 14
click at [277, 85] on button "Update Status" at bounding box center [277, 84] width 47 height 14
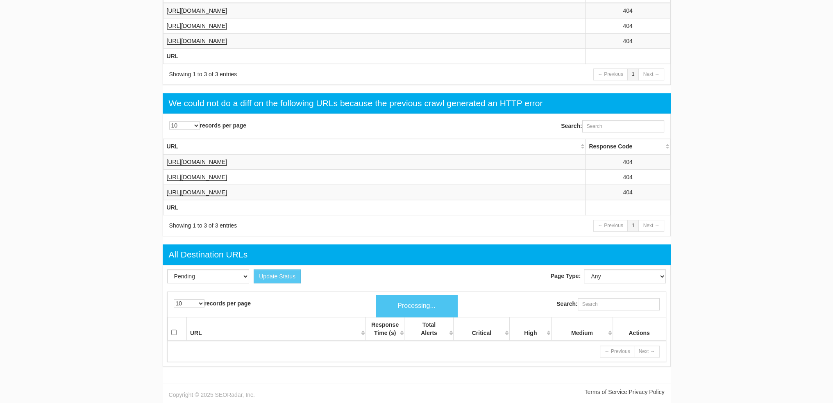
scroll to position [997, 0]
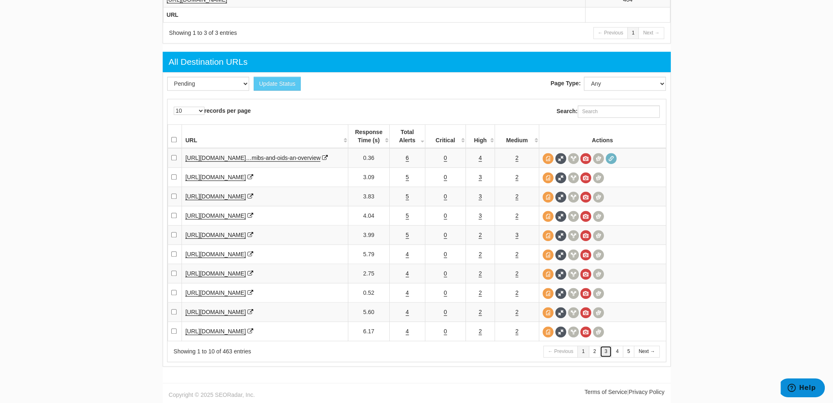
click at [605, 349] on link "3" at bounding box center [606, 352] width 12 height 12
click at [407, 157] on link "4" at bounding box center [407, 158] width 3 height 7
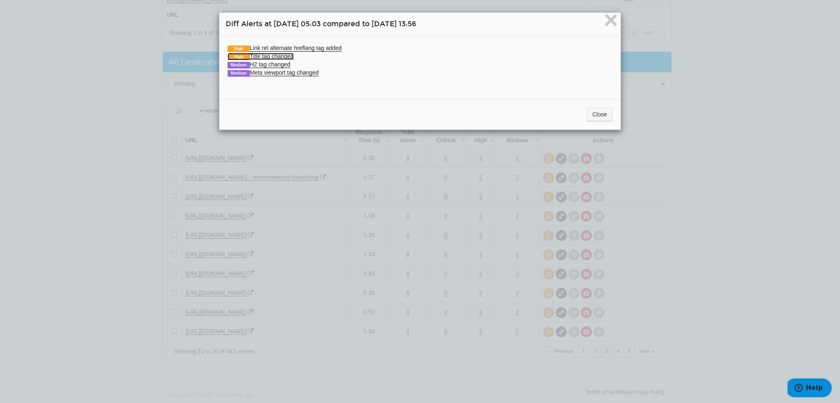
click at [278, 56] on link "High Title tag changed" at bounding box center [261, 56] width 66 height 7
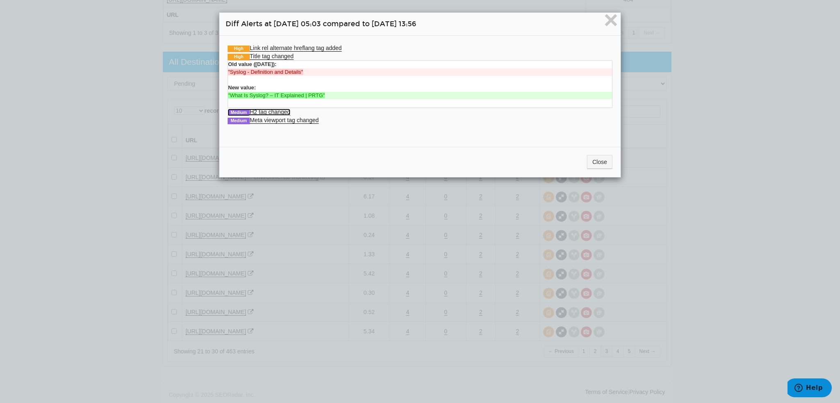
click at [274, 112] on link "Medium H2 tag changed" at bounding box center [259, 112] width 63 height 7
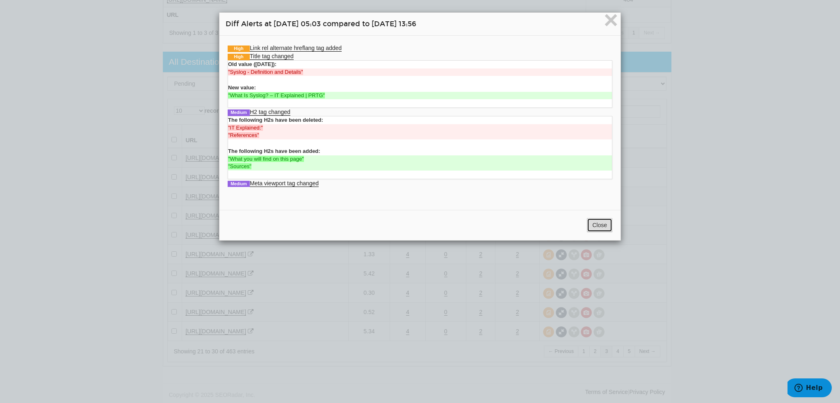
click at [592, 221] on button "Close" at bounding box center [599, 225] width 25 height 14
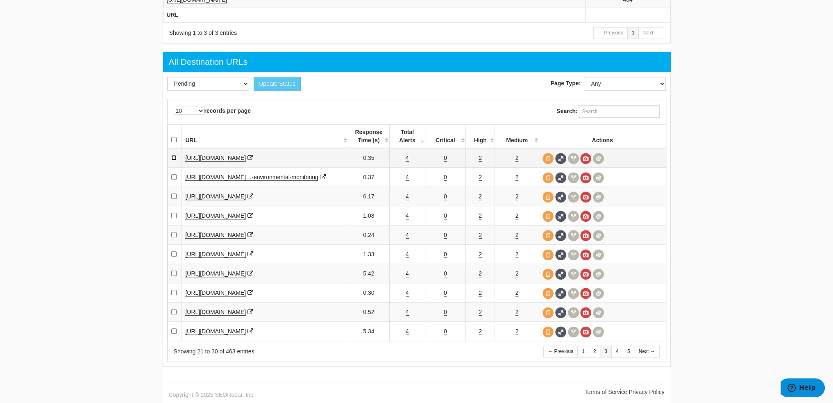
click at [173, 155] on input "checkbox" at bounding box center [173, 157] width 5 height 5
checkbox input "true"
click at [407, 179] on link "4" at bounding box center [407, 177] width 3 height 7
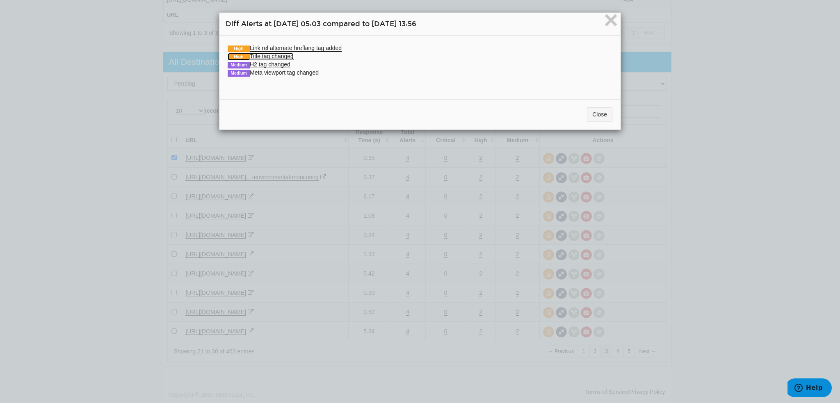
click at [274, 59] on link "High Title tag changed" at bounding box center [261, 56] width 66 height 7
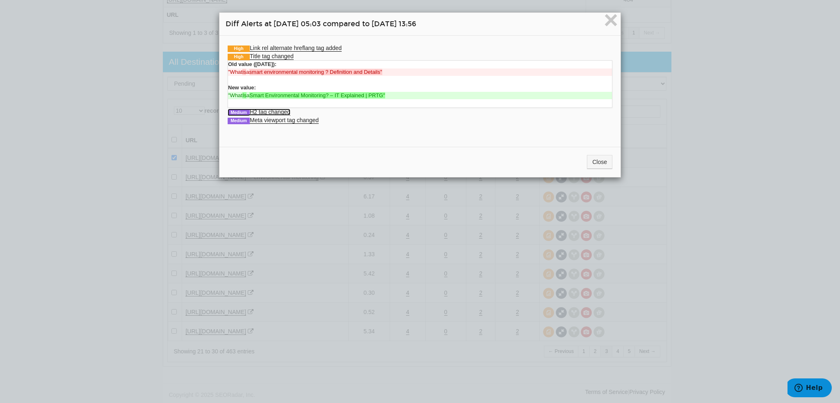
click at [272, 111] on link "Medium H2 tag changed" at bounding box center [259, 112] width 63 height 7
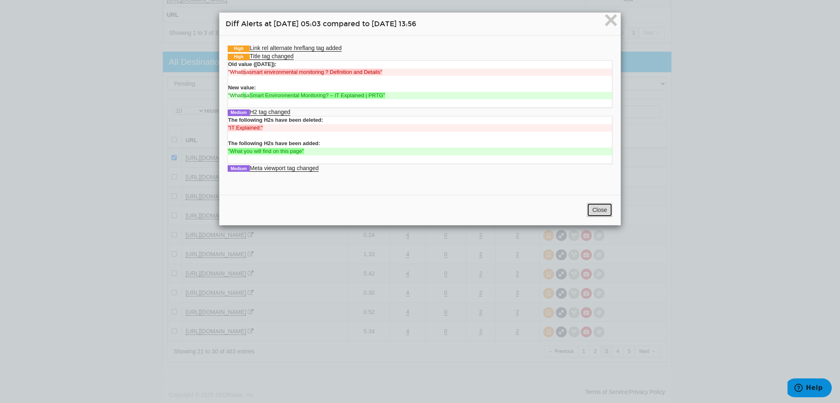
click at [603, 207] on button "Close" at bounding box center [599, 210] width 25 height 14
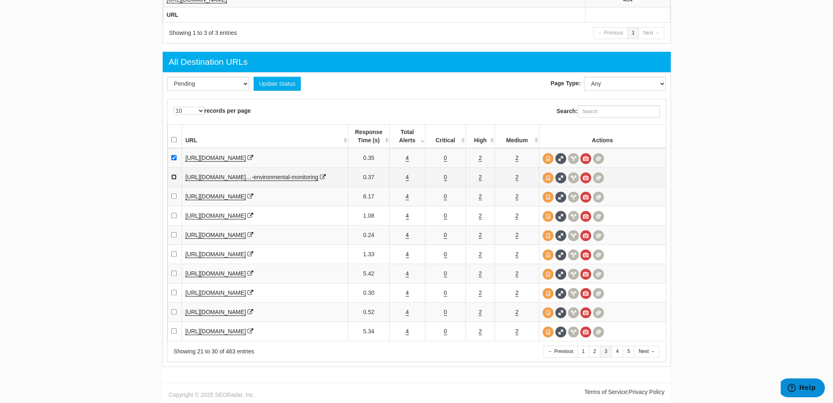
click at [173, 177] on input "checkbox" at bounding box center [173, 176] width 5 height 5
checkbox input "true"
click at [406, 200] on link "4" at bounding box center [407, 196] width 3 height 7
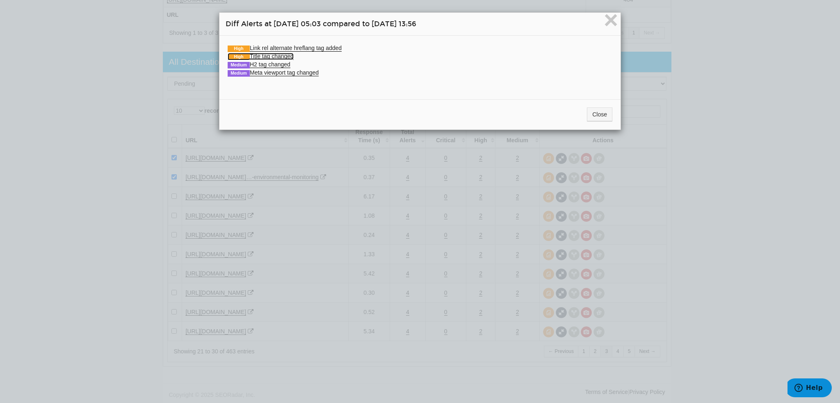
click at [271, 57] on link "High Title tag changed" at bounding box center [261, 56] width 66 height 7
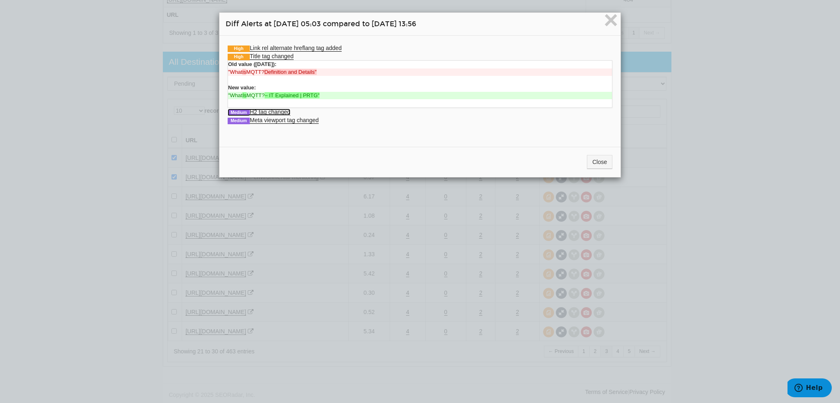
click at [282, 112] on link "Medium H2 tag changed" at bounding box center [259, 112] width 63 height 7
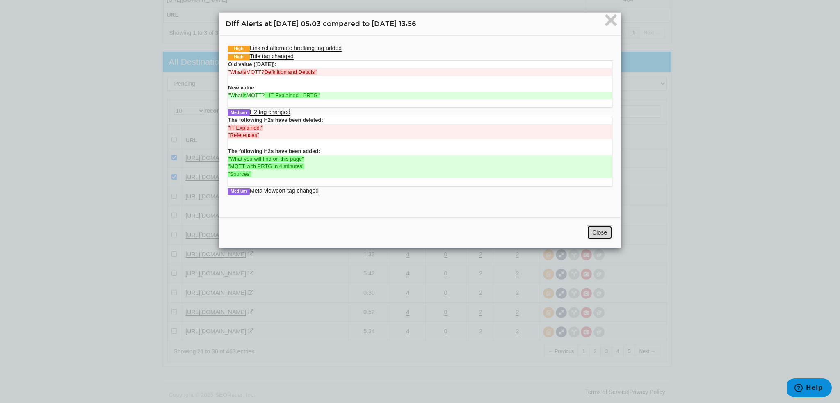
click at [601, 226] on button "Close" at bounding box center [599, 232] width 25 height 14
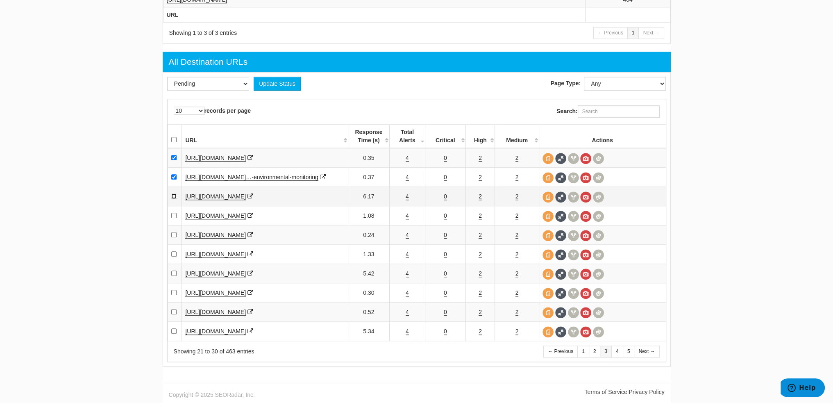
click at [173, 199] on input "checkbox" at bounding box center [173, 196] width 5 height 5
checkbox input "true"
click at [406, 219] on link "4" at bounding box center [407, 215] width 3 height 7
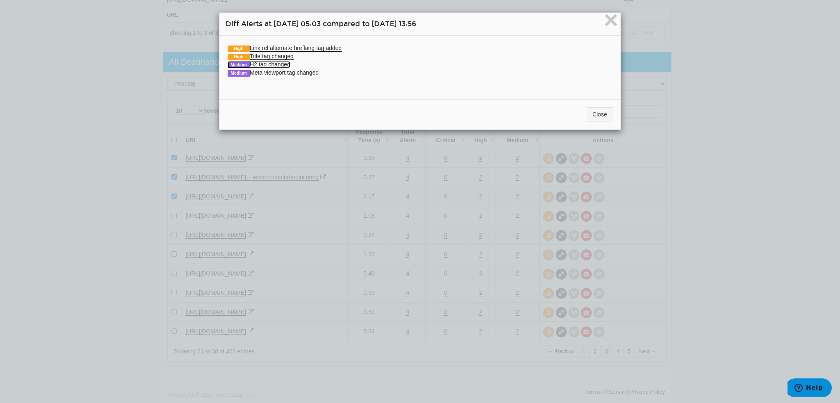
click at [284, 64] on link "Medium H2 tag changed" at bounding box center [259, 64] width 63 height 7
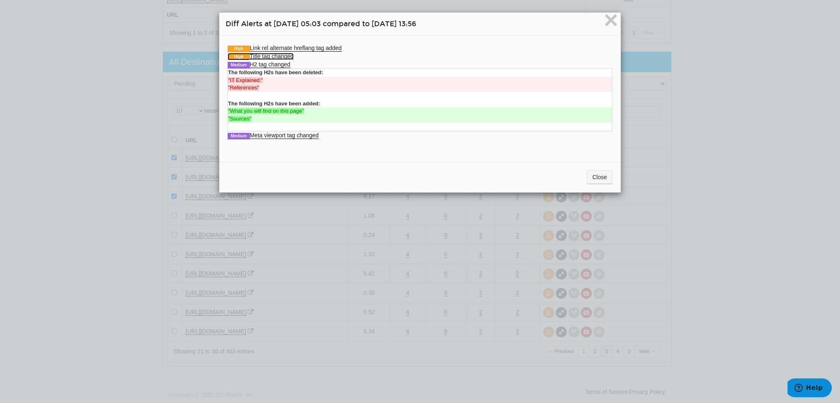
click at [284, 55] on link "High Title tag changed" at bounding box center [261, 56] width 66 height 7
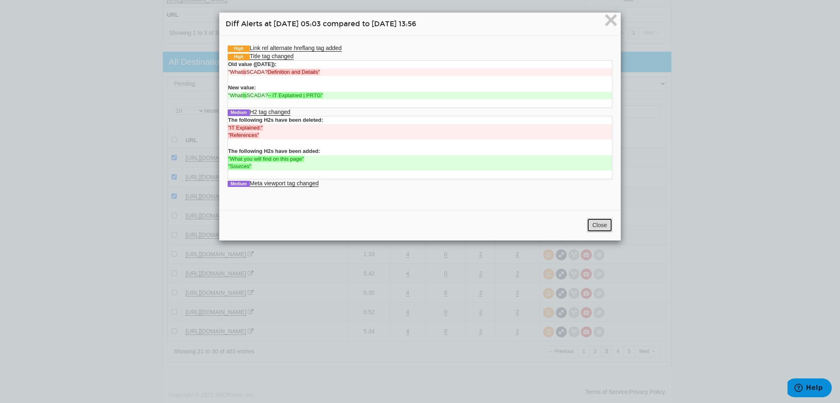
click at [606, 224] on button "Close" at bounding box center [599, 225] width 25 height 14
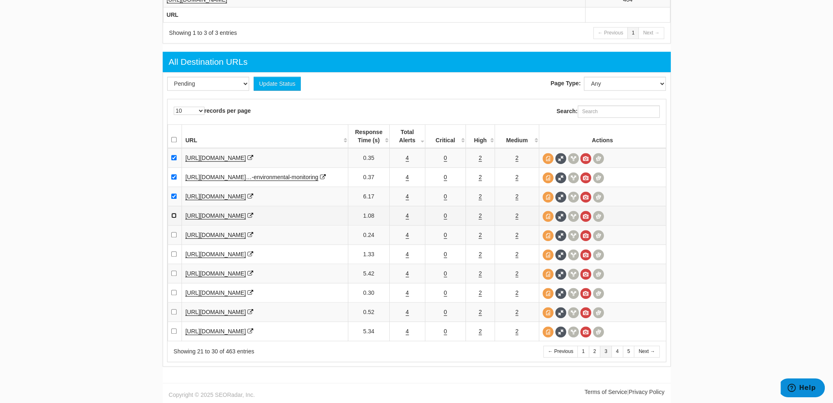
click at [171, 216] on input "checkbox" at bounding box center [173, 215] width 5 height 5
checkbox input "true"
click at [406, 236] on link "4" at bounding box center [407, 235] width 3 height 7
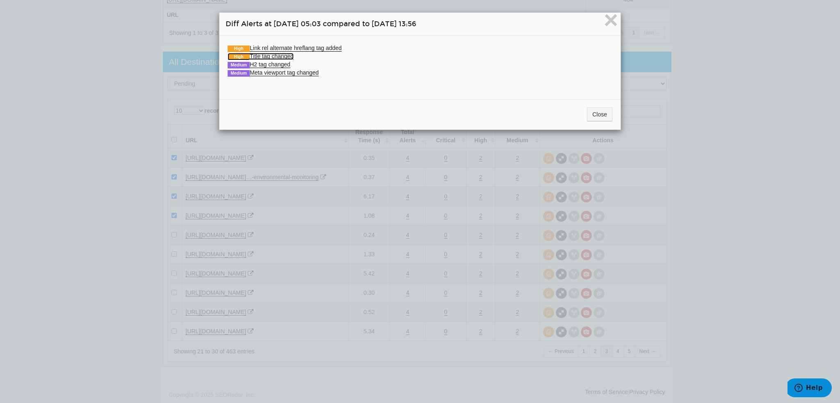
click at [276, 55] on link "High Title tag changed" at bounding box center [261, 56] width 66 height 7
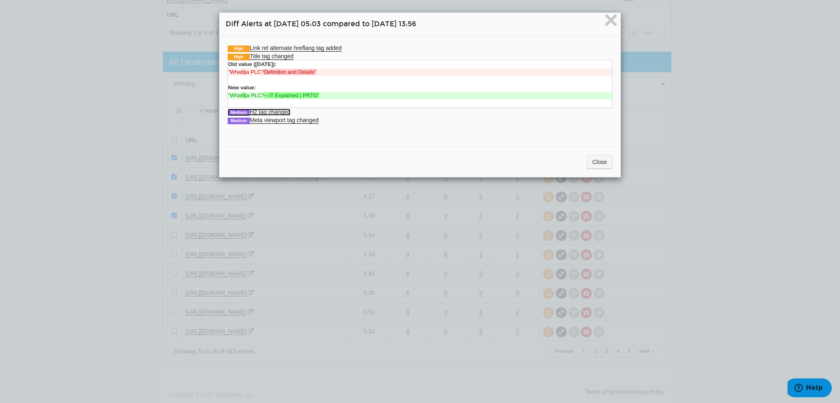
click at [277, 110] on link "Medium H2 tag changed" at bounding box center [259, 112] width 63 height 7
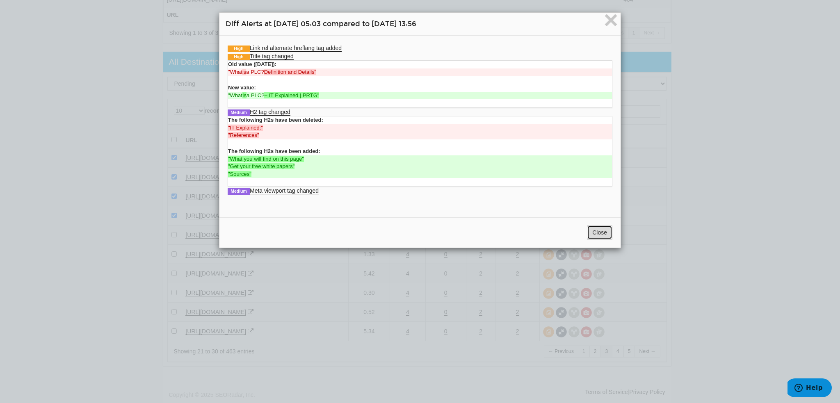
click at [590, 232] on button "Close" at bounding box center [599, 232] width 25 height 14
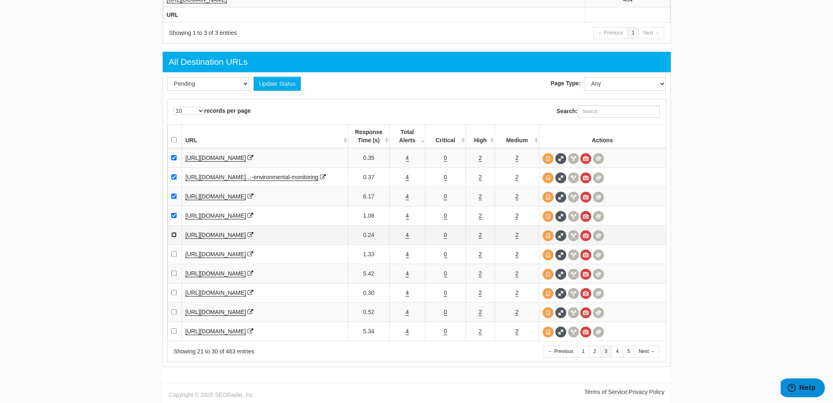
click at [173, 234] on input "checkbox" at bounding box center [173, 234] width 5 height 5
checkbox input "true"
click at [408, 255] on link "4" at bounding box center [407, 254] width 3 height 7
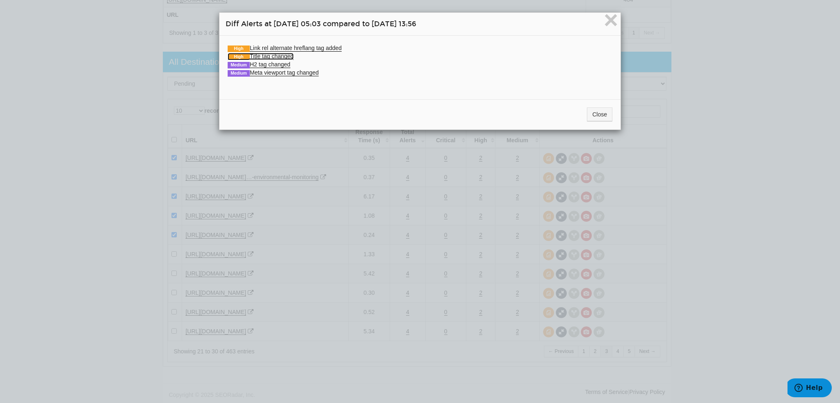
click at [264, 55] on link "High Title tag changed" at bounding box center [261, 56] width 66 height 7
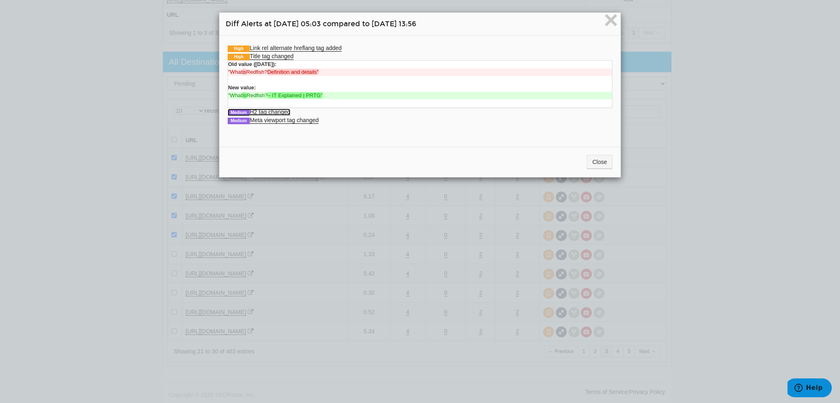
click at [282, 114] on link "Medium H2 tag changed" at bounding box center [259, 112] width 63 height 7
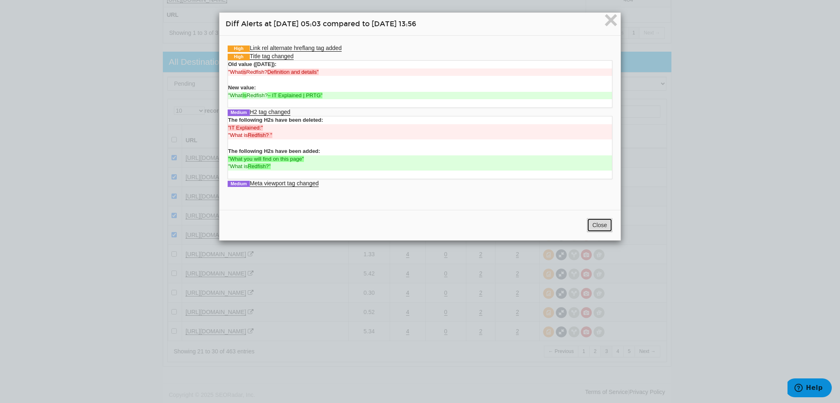
click at [605, 219] on button "Close" at bounding box center [599, 225] width 25 height 14
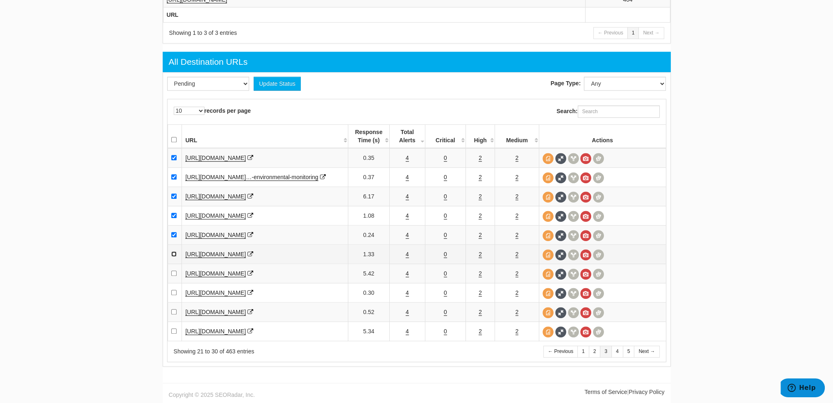
click at [174, 254] on input "checkbox" at bounding box center [173, 253] width 5 height 5
checkbox input "true"
click at [407, 276] on link "4" at bounding box center [407, 273] width 3 height 7
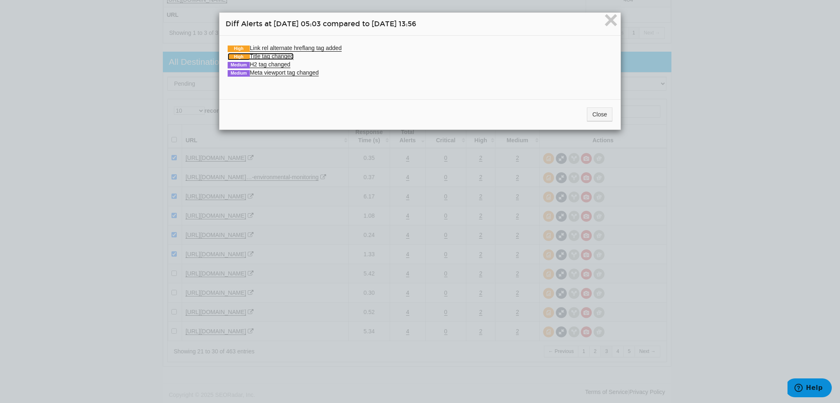
click at [271, 55] on link "High Title tag changed" at bounding box center [261, 56] width 66 height 7
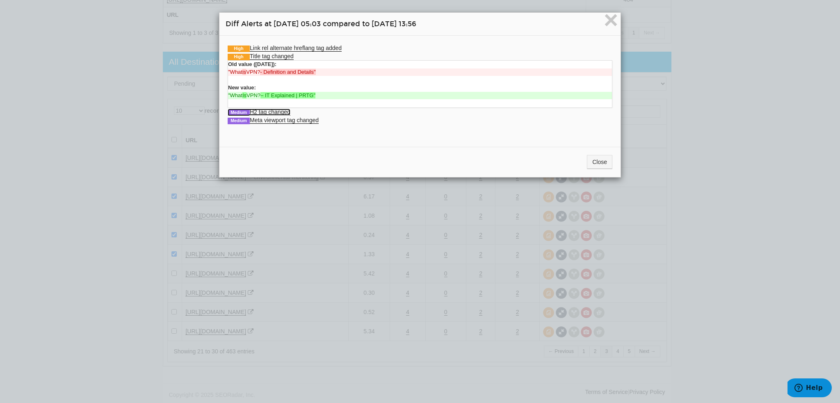
click at [270, 109] on link "Medium H2 tag changed" at bounding box center [259, 112] width 63 height 7
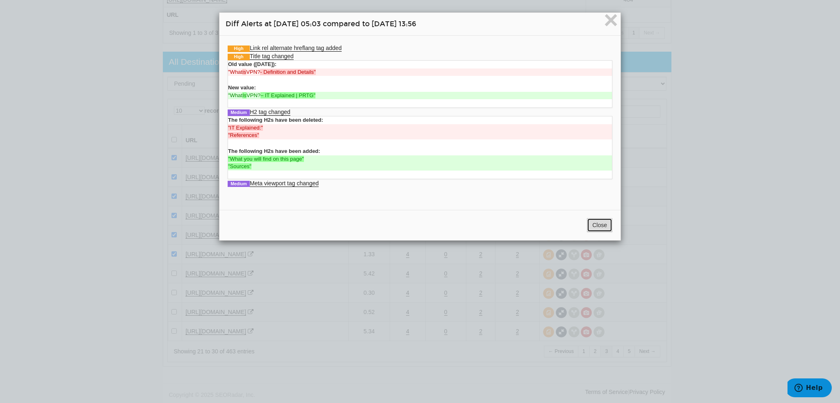
click at [592, 223] on button "Close" at bounding box center [599, 225] width 25 height 14
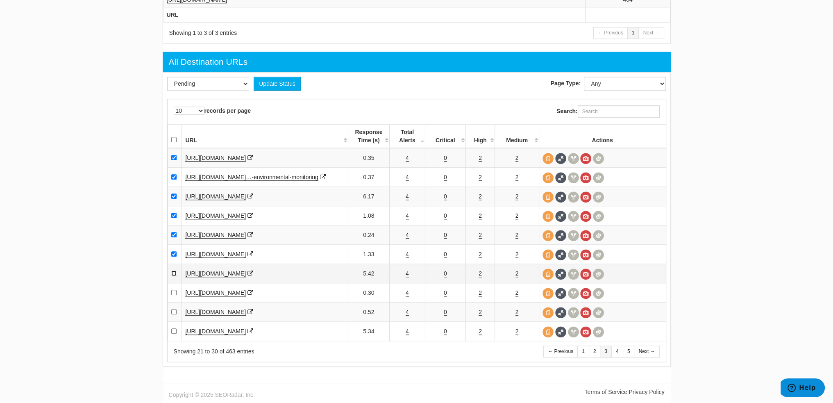
click at [173, 272] on input "checkbox" at bounding box center [173, 273] width 5 height 5
checkbox input "true"
click at [407, 292] on link "4" at bounding box center [407, 292] width 3 height 7
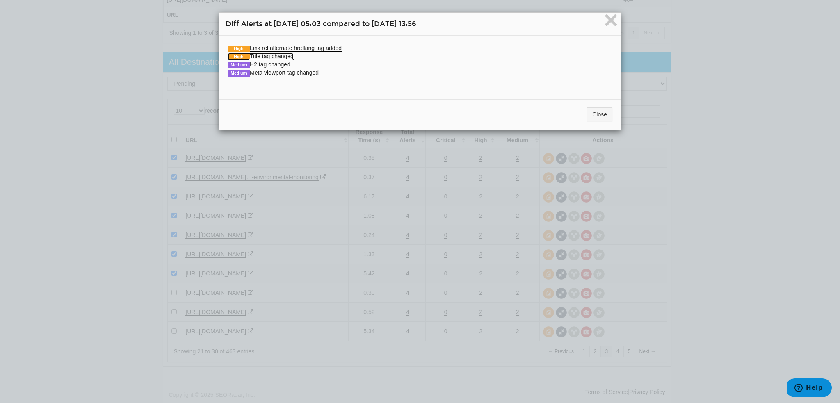
click at [276, 53] on link "High Title tag changed" at bounding box center [261, 56] width 66 height 7
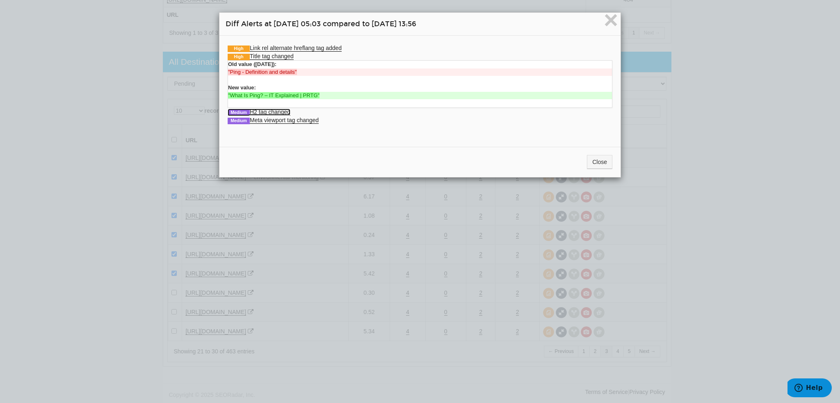
click at [280, 109] on link "Medium H2 tag changed" at bounding box center [259, 112] width 63 height 7
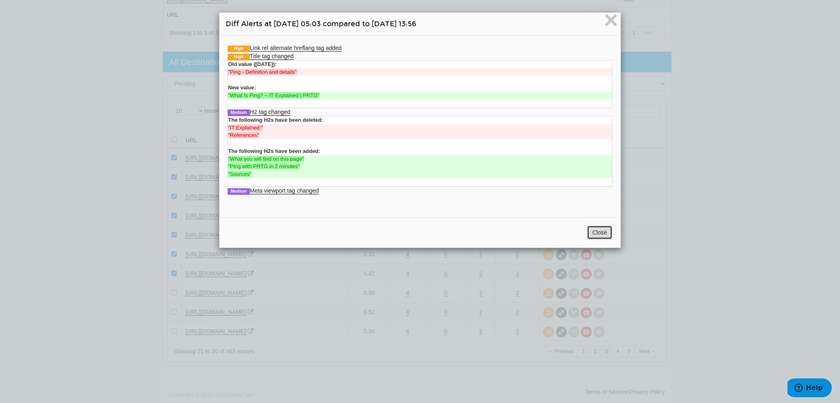
click at [593, 230] on button "Close" at bounding box center [599, 232] width 25 height 14
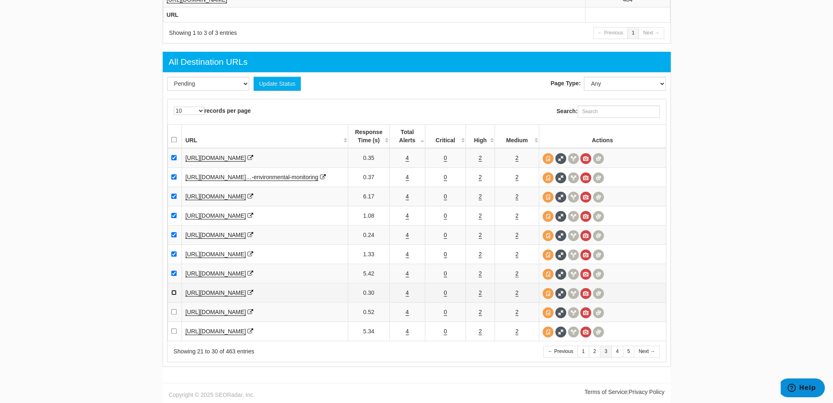
click at [174, 293] on input "checkbox" at bounding box center [173, 292] width 5 height 5
checkbox input "true"
click at [407, 312] on link "4" at bounding box center [407, 312] width 3 height 7
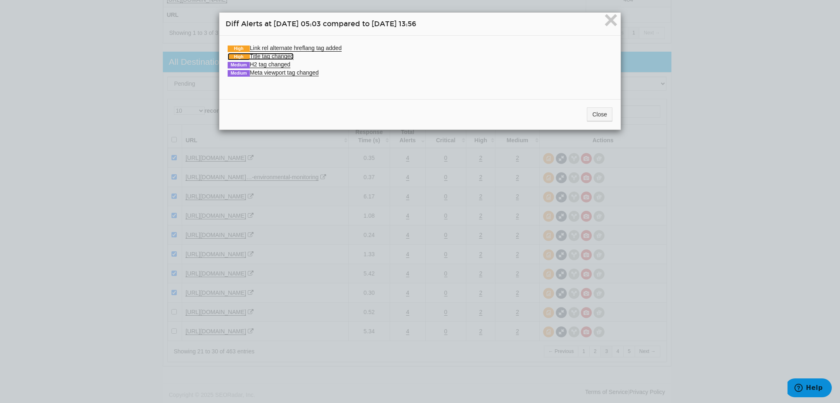
click at [256, 55] on link "High Title tag changed" at bounding box center [261, 56] width 66 height 7
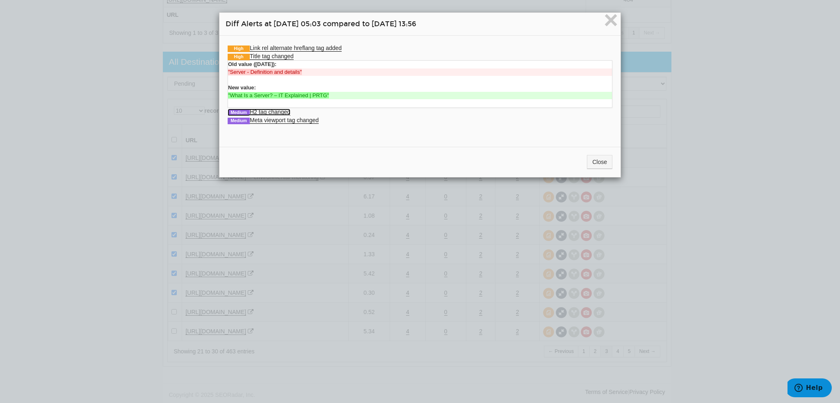
click at [271, 110] on link "Medium H2 tag changed" at bounding box center [259, 112] width 63 height 7
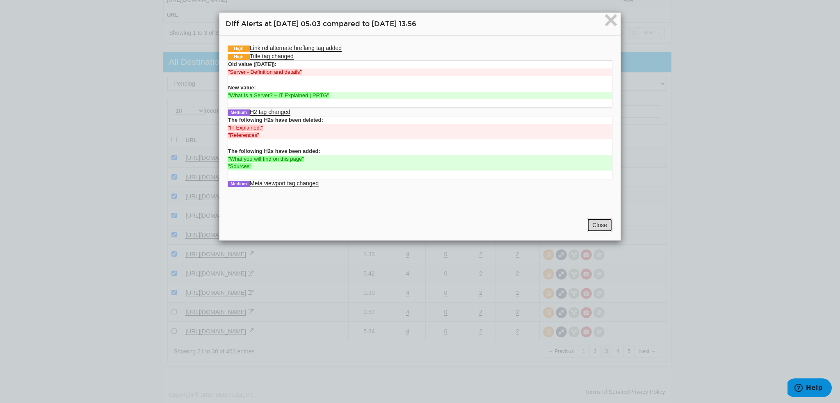
click at [594, 221] on button "Close" at bounding box center [599, 225] width 25 height 14
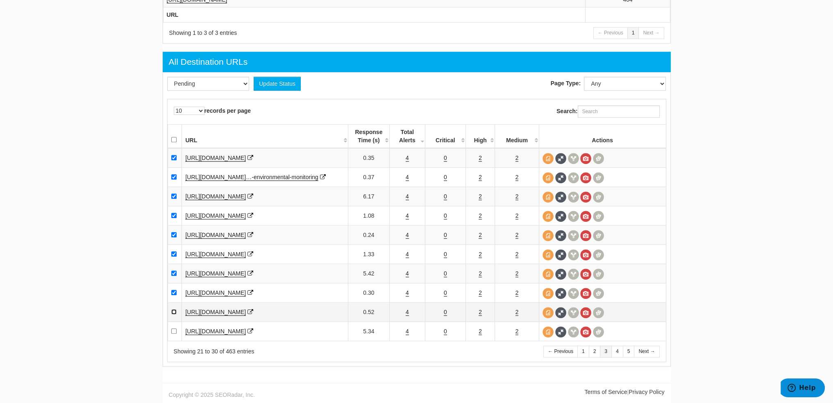
click at [173, 311] on input "checkbox" at bounding box center [173, 311] width 5 height 5
checkbox input "true"
click at [406, 332] on link "4" at bounding box center [407, 331] width 3 height 7
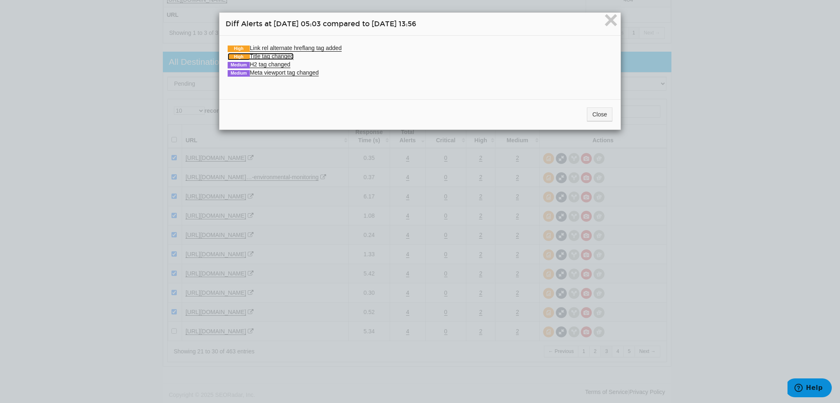
click at [277, 55] on link "High Title tag changed" at bounding box center [261, 56] width 66 height 7
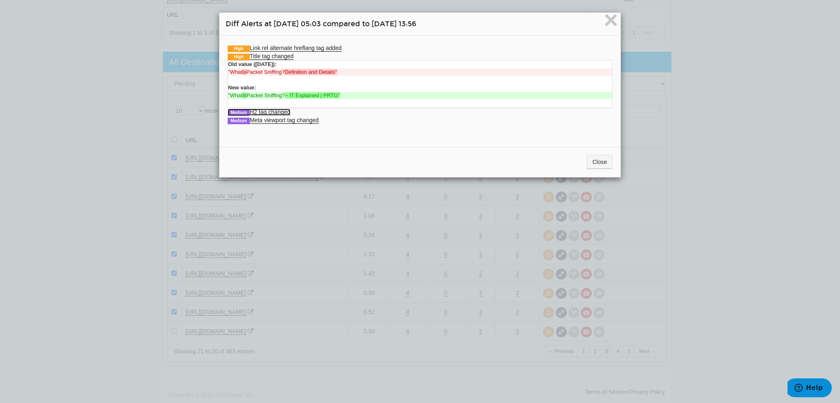
click at [280, 113] on link "Medium H2 tag changed" at bounding box center [259, 112] width 63 height 7
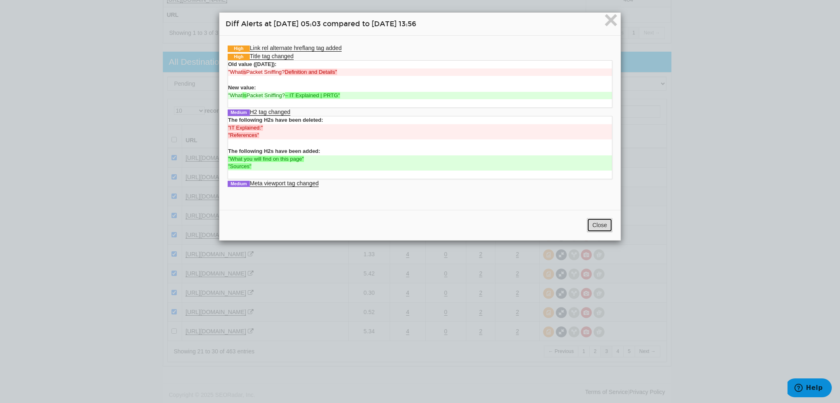
click at [596, 228] on button "Close" at bounding box center [599, 225] width 25 height 14
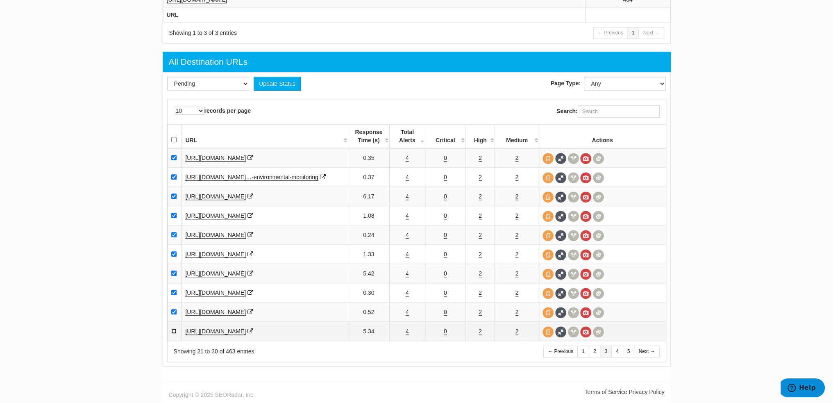
click at [175, 330] on input "checkbox" at bounding box center [173, 330] width 5 height 5
checkbox input "true"
click at [221, 79] on select "Pending Viewed Resolved" at bounding box center [208, 84] width 82 height 14
select select "2"
click at [167, 77] on select "Pending Viewed Resolved" at bounding box center [208, 84] width 82 height 14
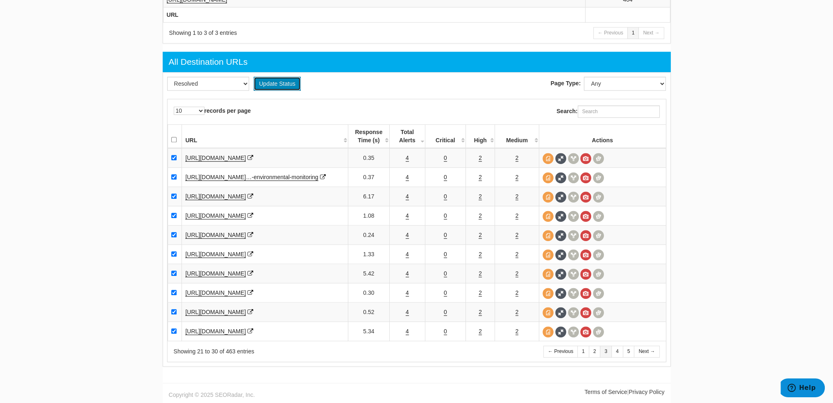
click at [277, 85] on button "Update Status" at bounding box center [277, 84] width 47 height 14
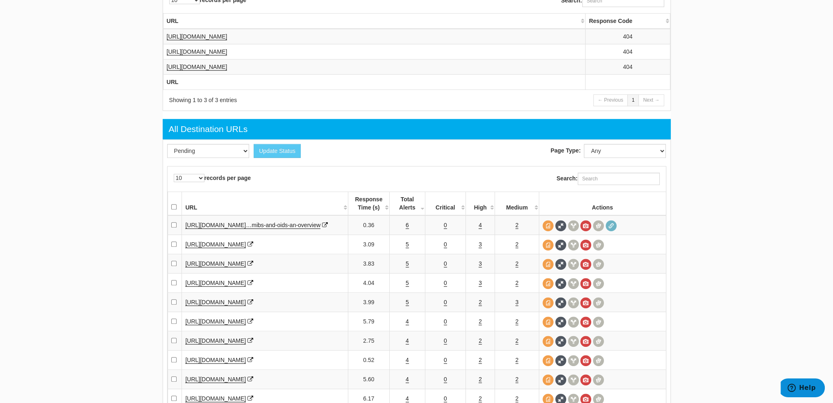
scroll to position [997, 0]
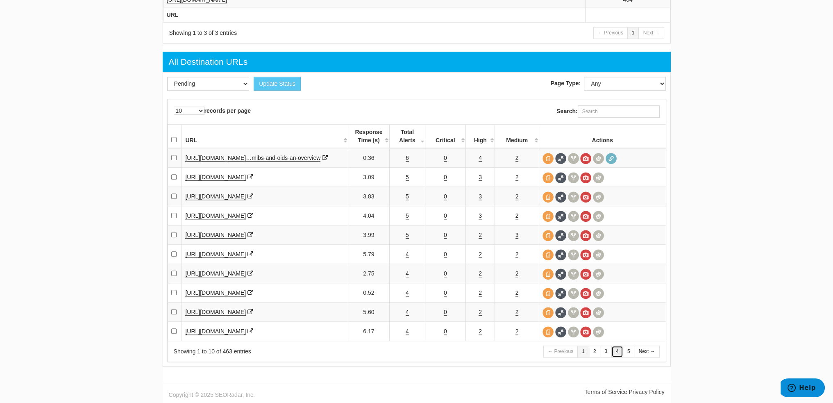
click at [614, 355] on link "4" at bounding box center [618, 352] width 12 height 12
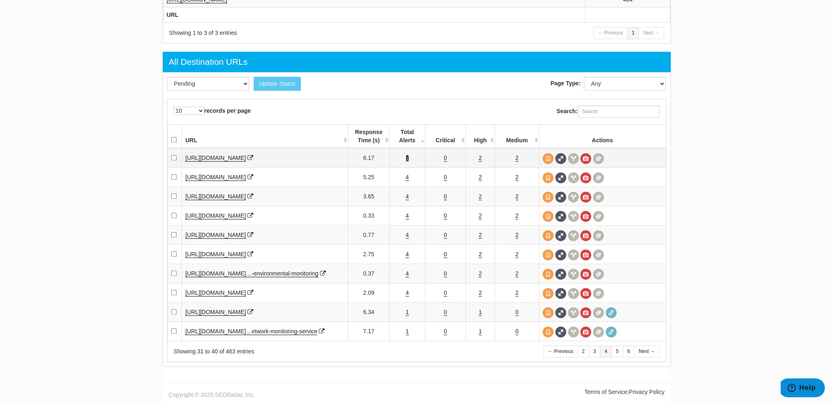
click at [406, 155] on link "4" at bounding box center [407, 158] width 3 height 7
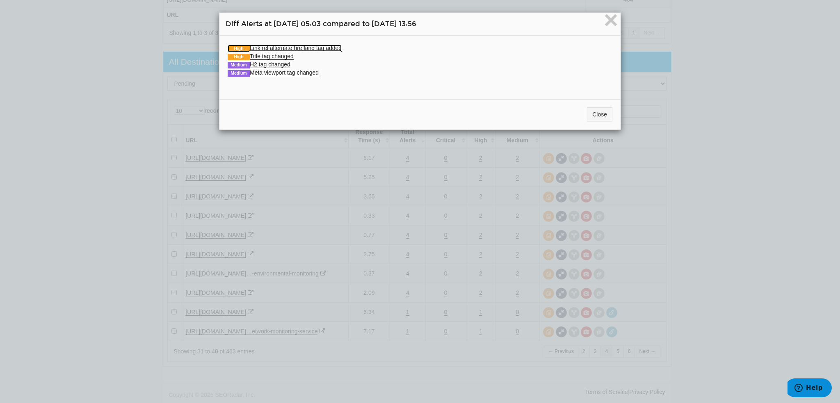
click at [264, 50] on link "High Link rel alternate hreflang tag added" at bounding box center [285, 48] width 114 height 7
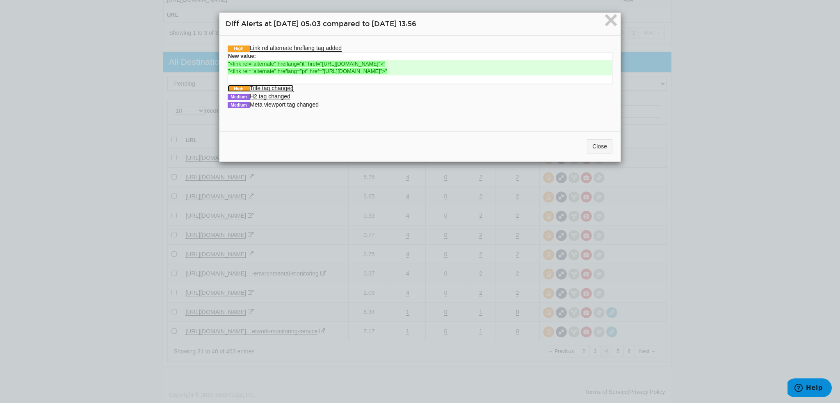
click at [268, 89] on link "High Title tag changed" at bounding box center [261, 88] width 66 height 7
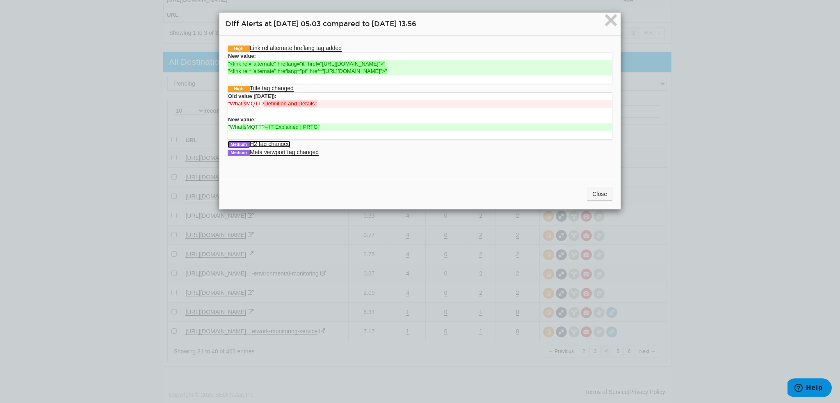
click at [266, 141] on link "Medium H2 tag changed" at bounding box center [259, 144] width 63 height 7
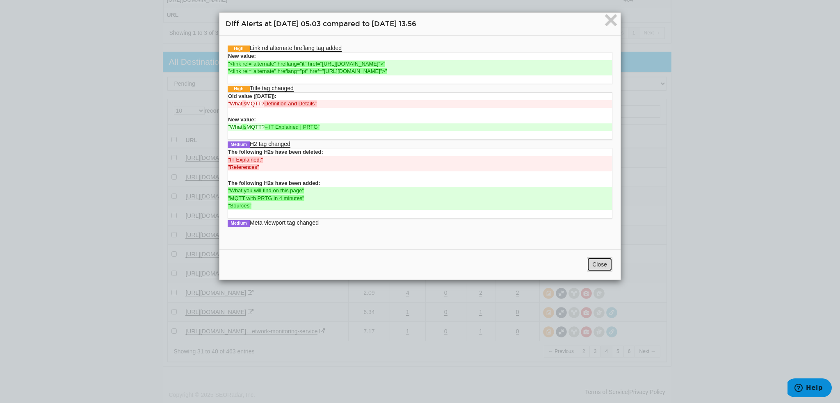
click at [594, 266] on button "Close" at bounding box center [599, 264] width 25 height 14
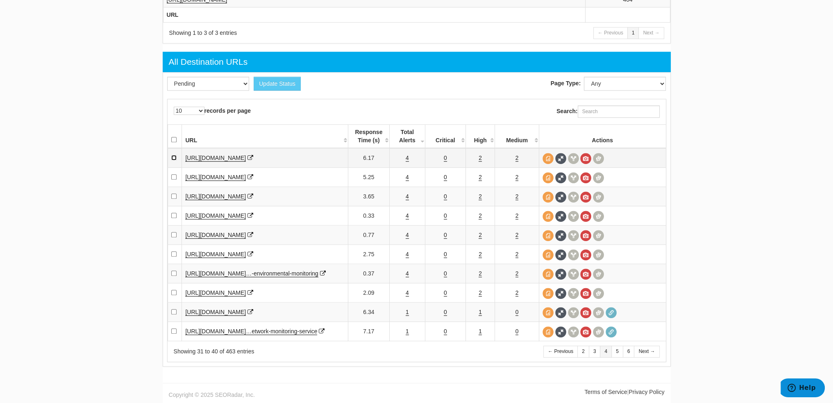
click at [173, 155] on input "checkbox" at bounding box center [173, 157] width 5 height 5
checkbox input "true"
click at [407, 174] on link "4" at bounding box center [407, 177] width 3 height 7
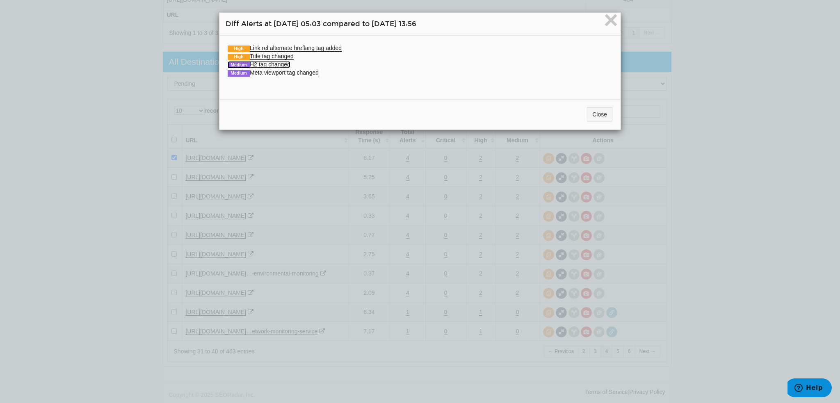
click at [275, 66] on link "Medium H2 tag changed" at bounding box center [259, 64] width 63 height 7
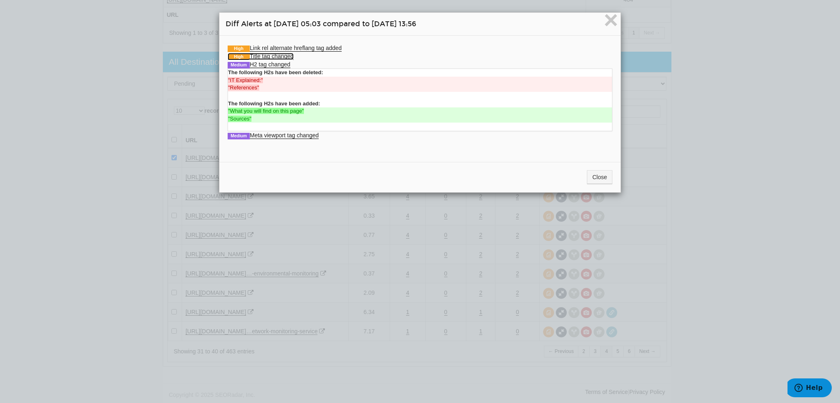
click at [262, 56] on link "High Title tag changed" at bounding box center [261, 56] width 66 height 7
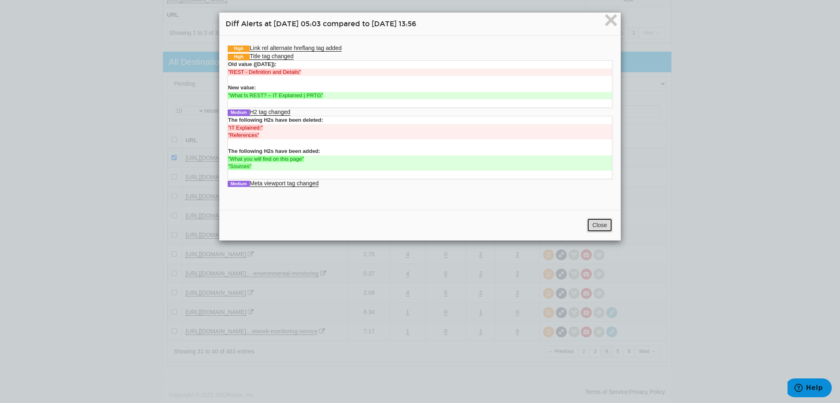
click at [595, 226] on button "Close" at bounding box center [599, 225] width 25 height 14
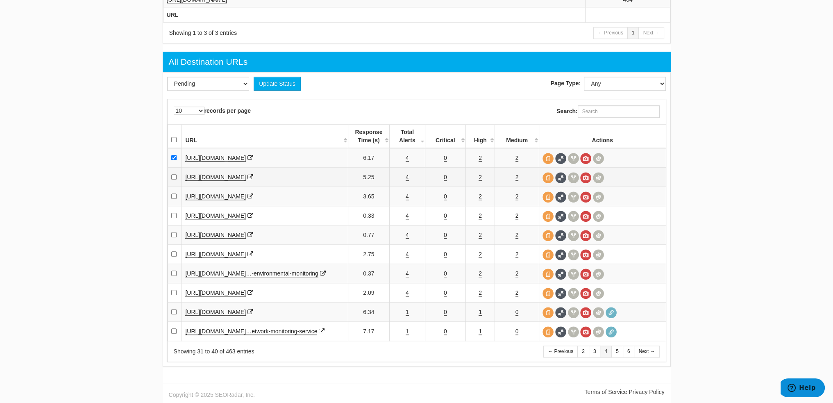
click at [174, 168] on td at bounding box center [175, 177] width 14 height 19
click at [173, 174] on input "checkbox" at bounding box center [173, 176] width 5 height 5
checkbox input "true"
click at [407, 193] on link "4" at bounding box center [407, 196] width 3 height 7
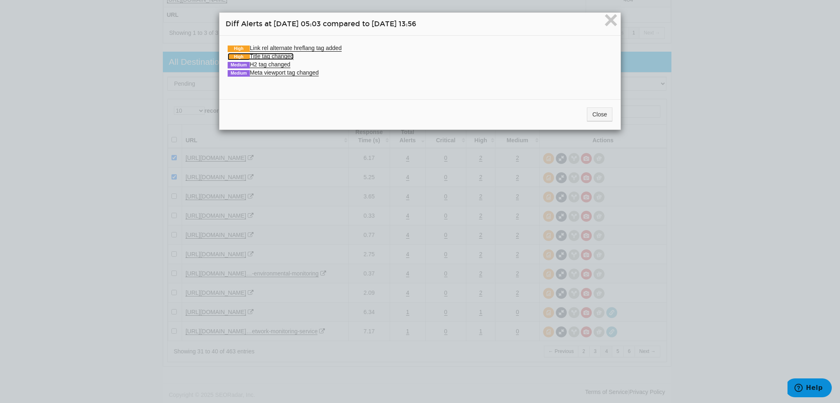
click at [262, 59] on link "High Title tag changed" at bounding box center [261, 56] width 66 height 7
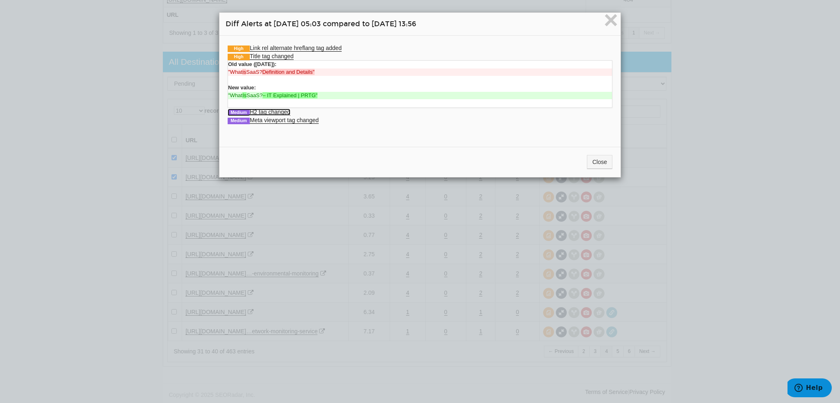
click at [268, 111] on link "Medium H2 tag changed" at bounding box center [259, 112] width 63 height 7
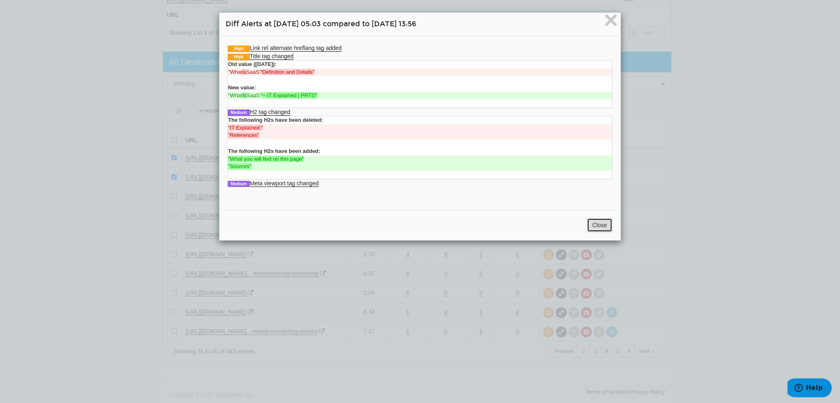
click at [587, 219] on button "Close" at bounding box center [599, 225] width 25 height 14
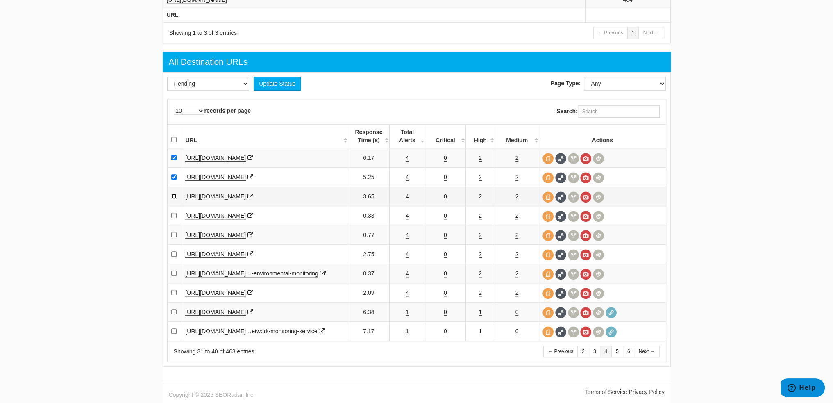
click at [173, 194] on input "checkbox" at bounding box center [173, 196] width 5 height 5
checkbox input "true"
click at [173, 213] on input "checkbox" at bounding box center [173, 215] width 5 height 5
checkbox input "true"
click at [173, 232] on input "checkbox" at bounding box center [173, 234] width 5 height 5
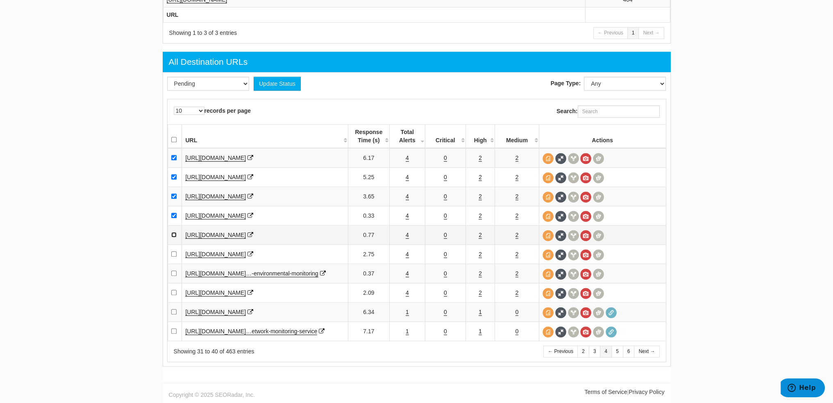
checkbox input "true"
click at [174, 251] on input "checkbox" at bounding box center [173, 253] width 5 height 5
checkbox input "true"
click at [174, 271] on input "checkbox" at bounding box center [173, 273] width 5 height 5
checkbox input "true"
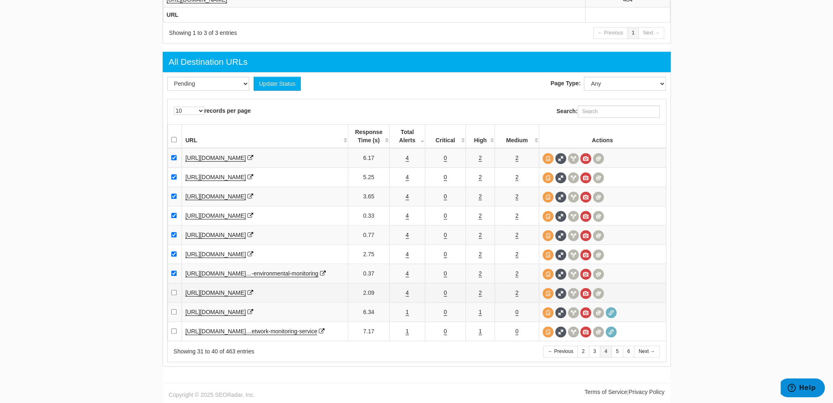
click at [175, 297] on td at bounding box center [175, 292] width 14 height 19
click at [175, 293] on input "checkbox" at bounding box center [173, 292] width 5 height 5
checkbox input "true"
click at [175, 312] on input "checkbox" at bounding box center [173, 311] width 5 height 5
checkbox input "true"
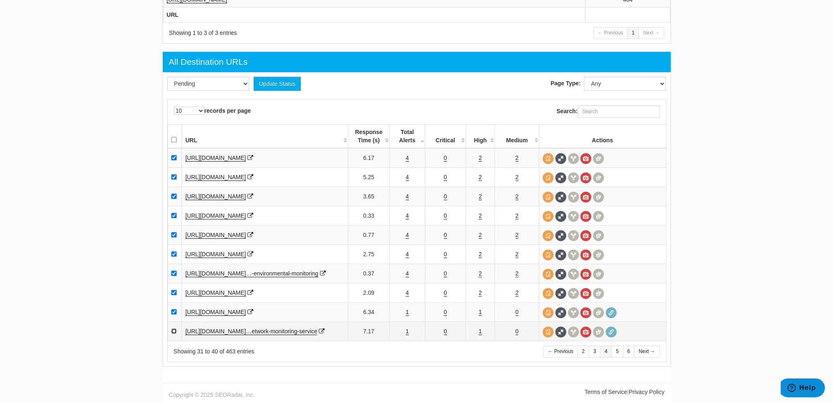
click at [176, 334] on input "checkbox" at bounding box center [173, 330] width 5 height 5
checkbox input "true"
click at [212, 77] on select "Pending Viewed Resolved" at bounding box center [208, 84] width 82 height 14
select select "2"
click at [167, 77] on select "Pending Viewed Resolved" at bounding box center [208, 84] width 82 height 14
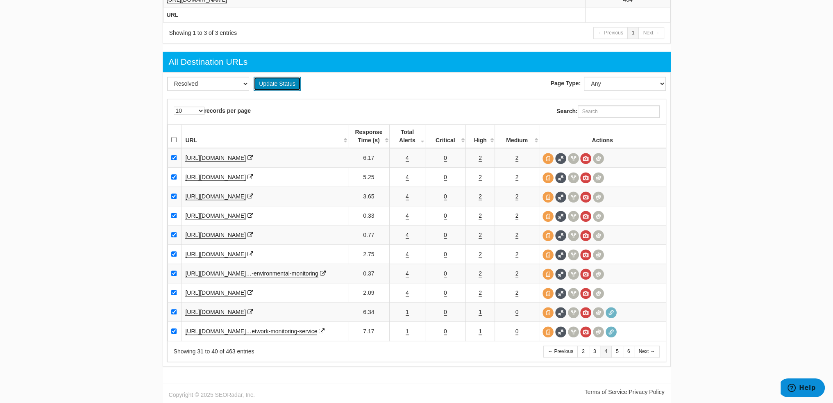
click at [277, 77] on button "Update Status" at bounding box center [277, 84] width 47 height 14
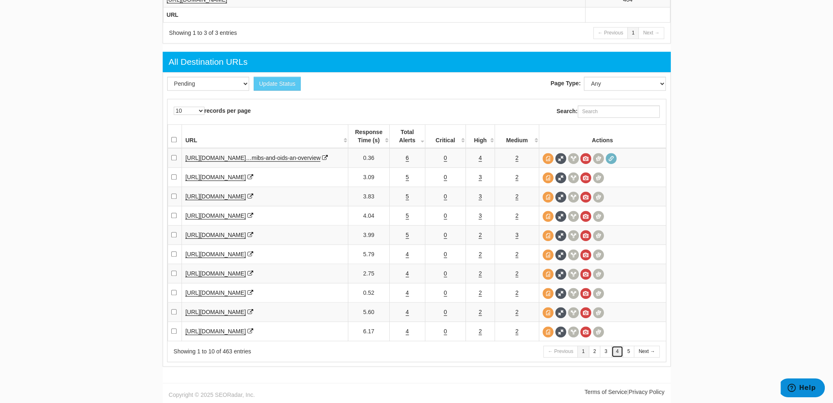
click at [616, 355] on link "4" at bounding box center [618, 352] width 12 height 12
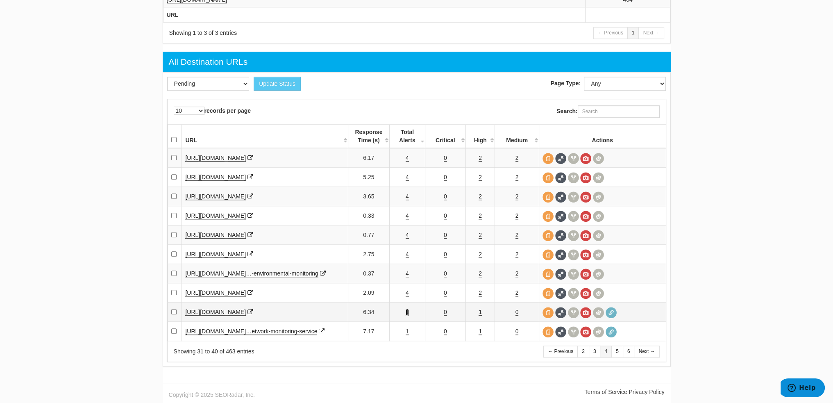
click at [408, 316] on link "1" at bounding box center [407, 312] width 3 height 7
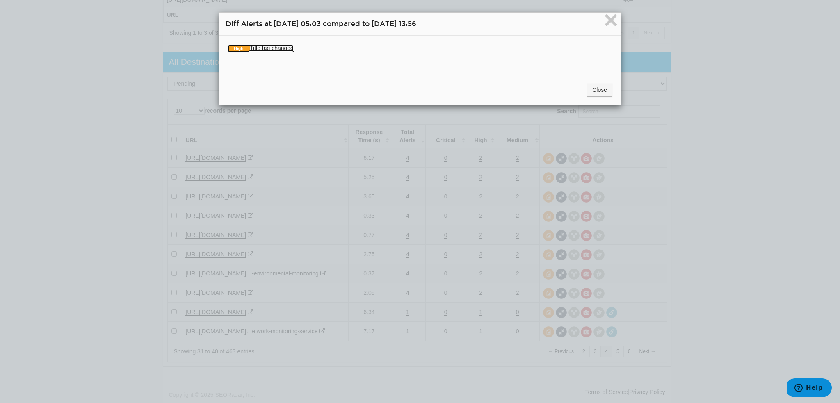
click at [280, 45] on link "High Title tag changed" at bounding box center [261, 48] width 66 height 7
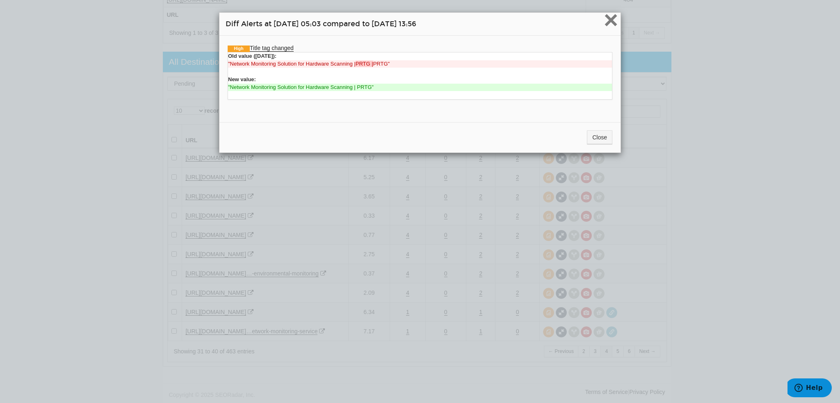
click at [604, 17] on span "×" at bounding box center [610, 19] width 14 height 27
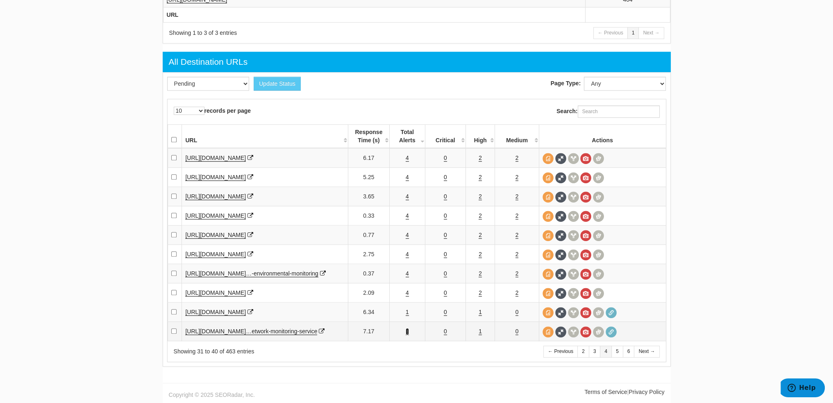
click at [408, 335] on link "1" at bounding box center [407, 331] width 3 height 7
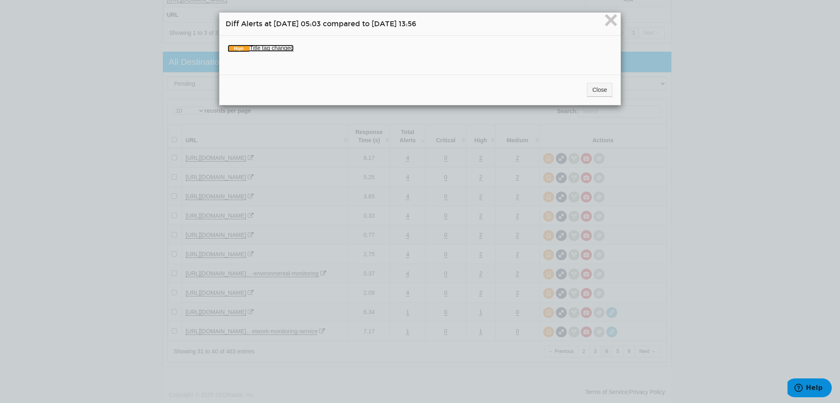
click at [278, 47] on link "High Title tag changed" at bounding box center [261, 48] width 66 height 7
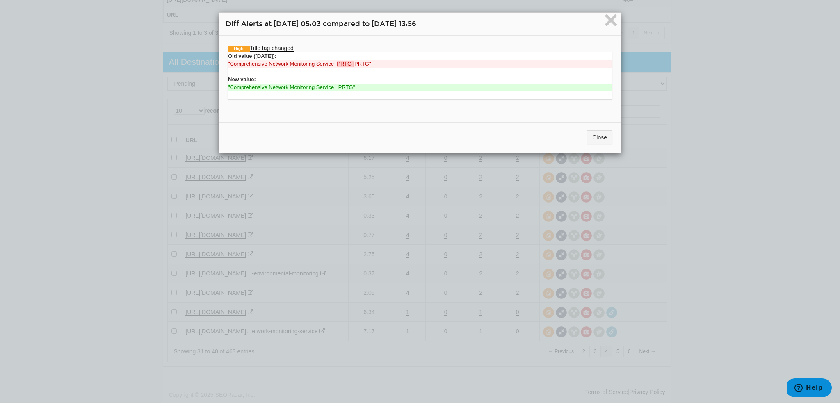
click at [598, 18] on div "× Diff Alerts at 08/25/2025 05:03 compared to 08/21/2025 13:56" at bounding box center [419, 24] width 401 height 23
click at [608, 18] on span "×" at bounding box center [610, 19] width 14 height 27
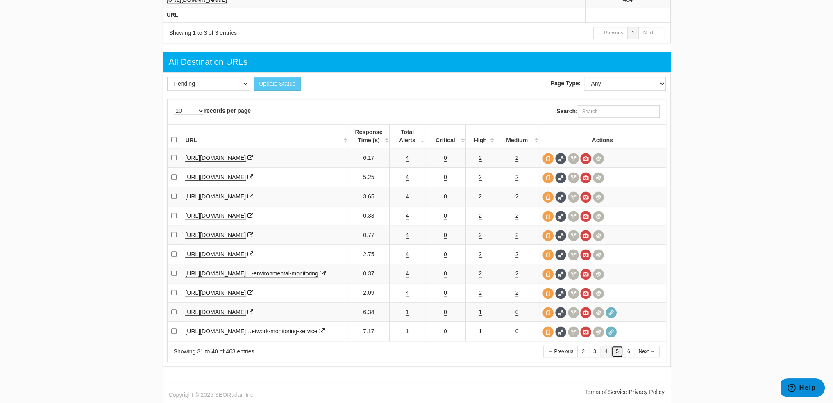
click at [619, 358] on link "5" at bounding box center [618, 352] width 12 height 12
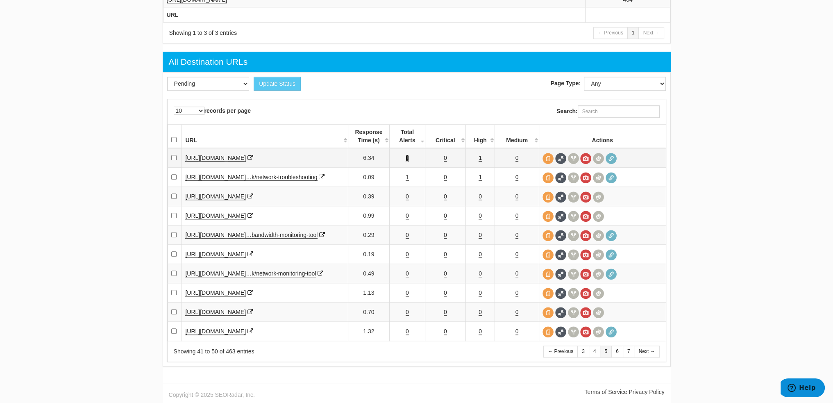
click at [408, 157] on link "1" at bounding box center [407, 158] width 3 height 7
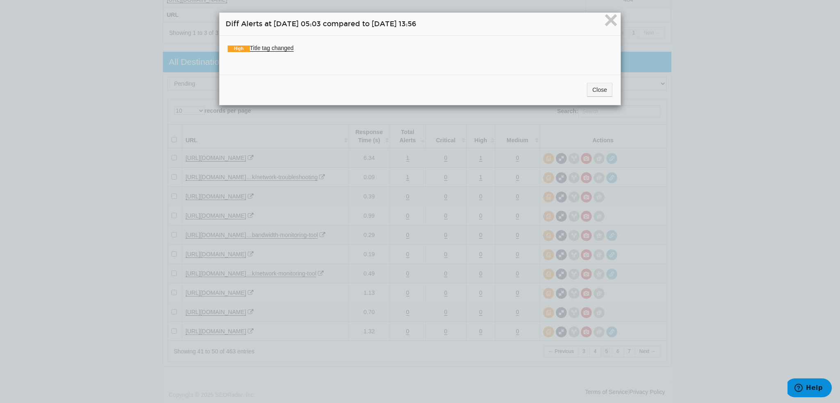
click at [273, 43] on div "High Title tag changed Old value (08/21/2025): "Network Monitoring Solution for…" at bounding box center [419, 52] width 401 height 33
click at [273, 46] on link "High Title tag changed" at bounding box center [261, 48] width 66 height 7
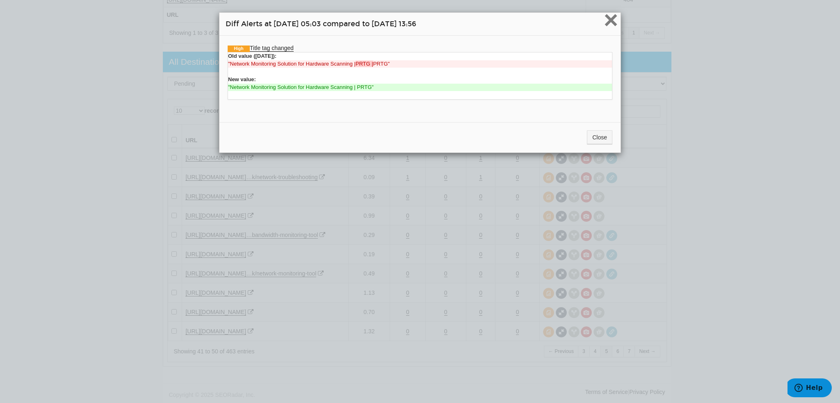
click at [604, 19] on span "×" at bounding box center [610, 19] width 14 height 27
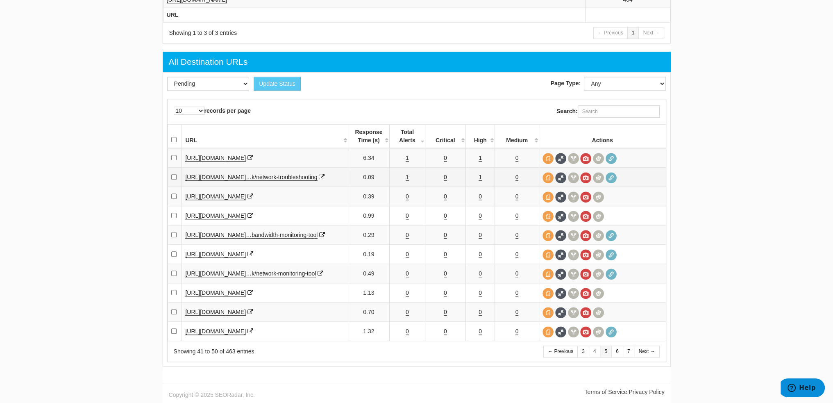
click at [408, 176] on td "1" at bounding box center [408, 177] width 36 height 19
click at [407, 178] on link "1" at bounding box center [407, 177] width 3 height 7
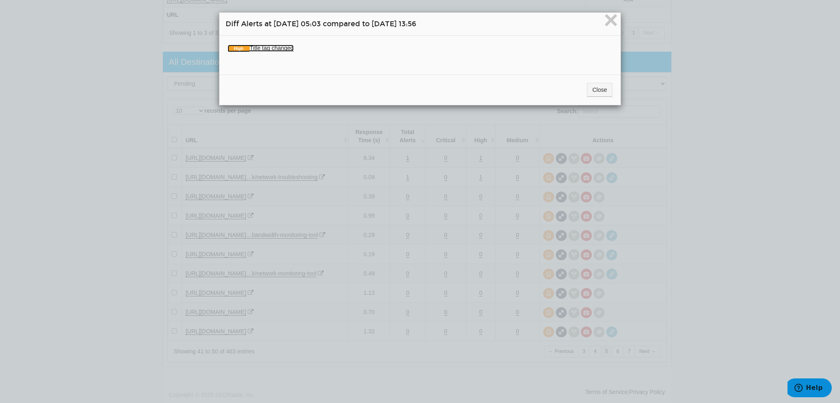
click at [280, 46] on link "High Title tag changed" at bounding box center [261, 48] width 66 height 7
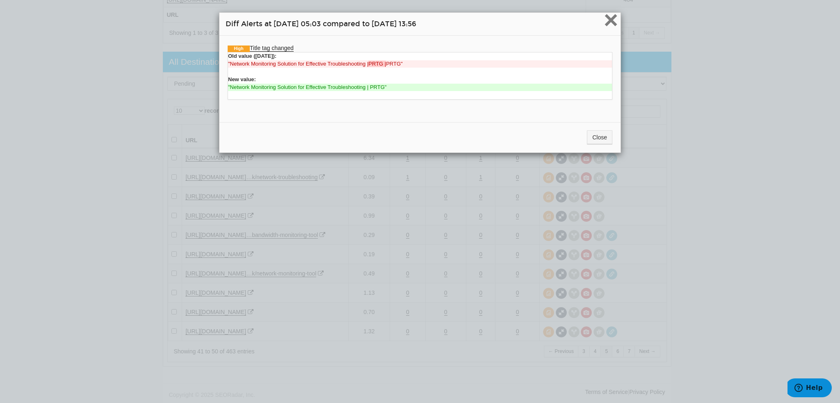
click at [612, 20] on span "×" at bounding box center [610, 19] width 14 height 27
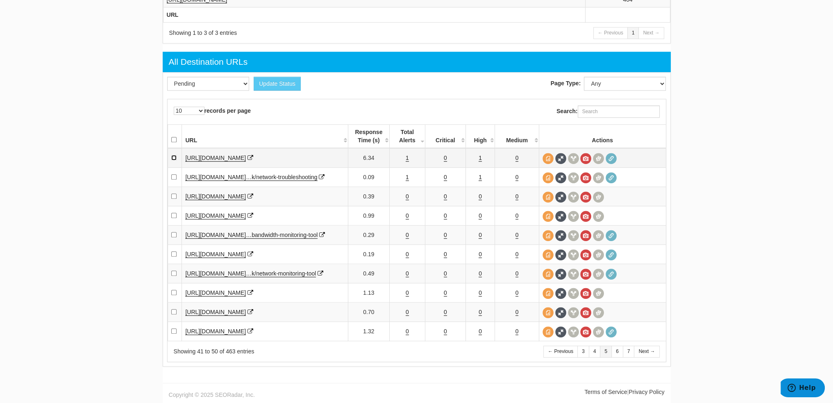
click at [173, 155] on input "checkbox" at bounding box center [173, 157] width 5 height 5
checkbox input "true"
click at [173, 176] on input "checkbox" at bounding box center [173, 176] width 5 height 5
checkbox input "true"
click at [188, 77] on select "Pending Viewed Resolved" at bounding box center [208, 84] width 82 height 14
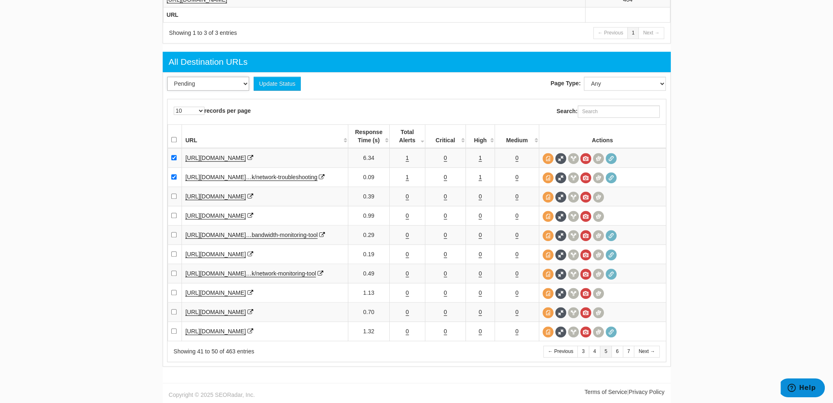
select select "2"
click at [167, 77] on select "Pending Viewed Resolved" at bounding box center [208, 84] width 82 height 14
click at [267, 82] on button "Update Status" at bounding box center [277, 84] width 47 height 14
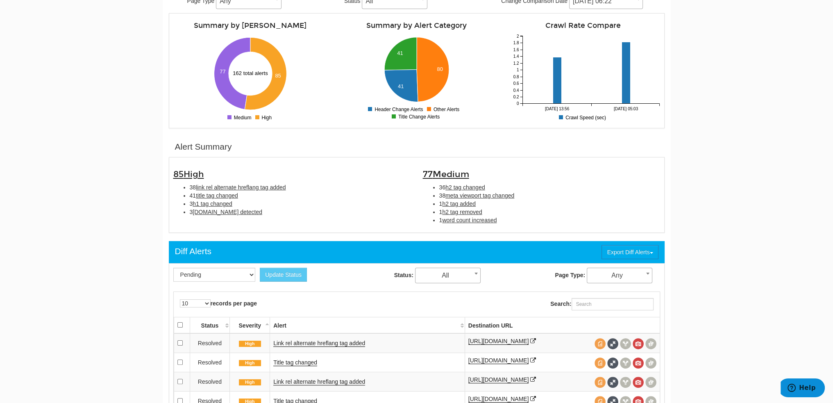
scroll to position [287, 0]
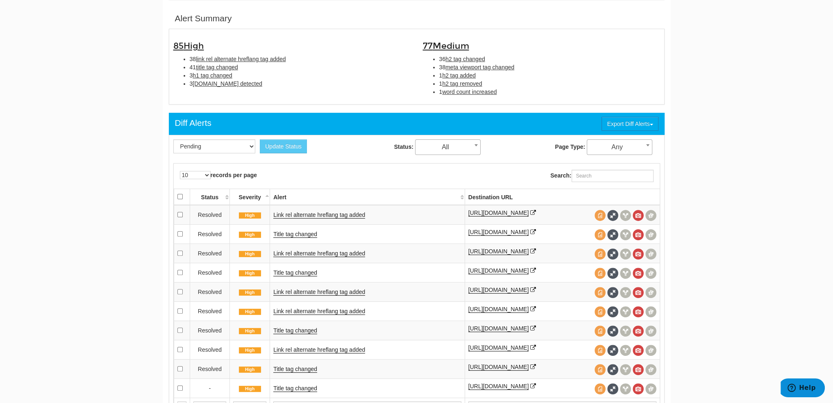
click at [451, 148] on span "All" at bounding box center [448, 146] width 65 height 11
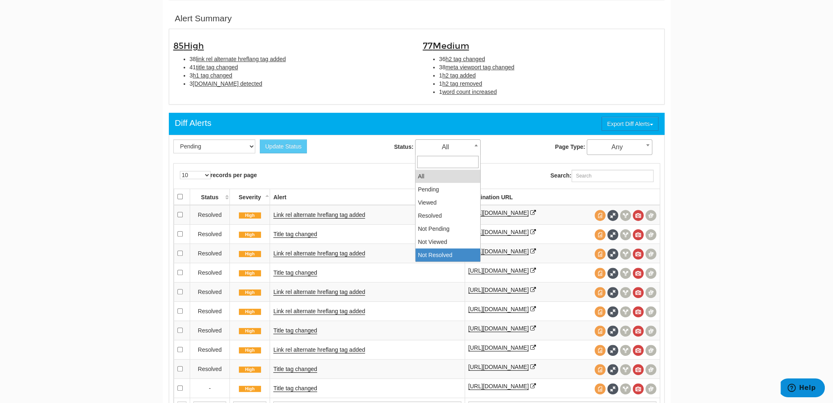
select select "5"
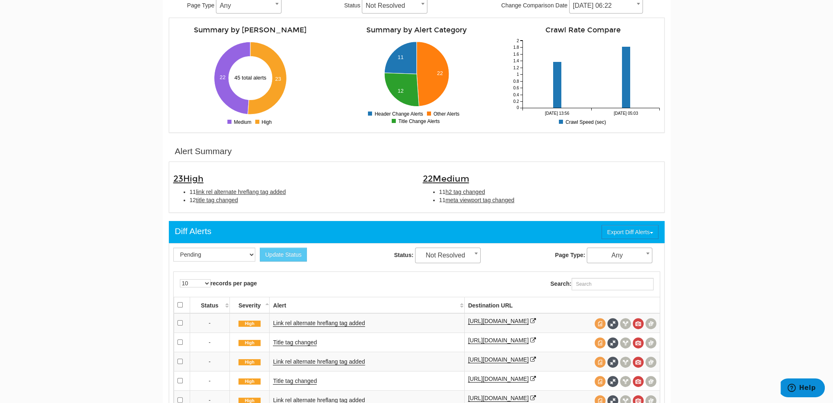
scroll to position [123, 0]
